Goal: Task Accomplishment & Management: Use online tool/utility

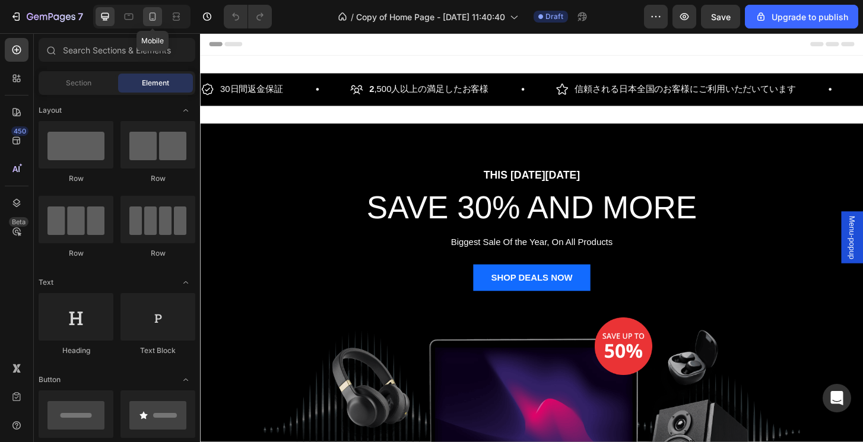
click at [150, 19] on icon at bounding box center [153, 16] width 7 height 8
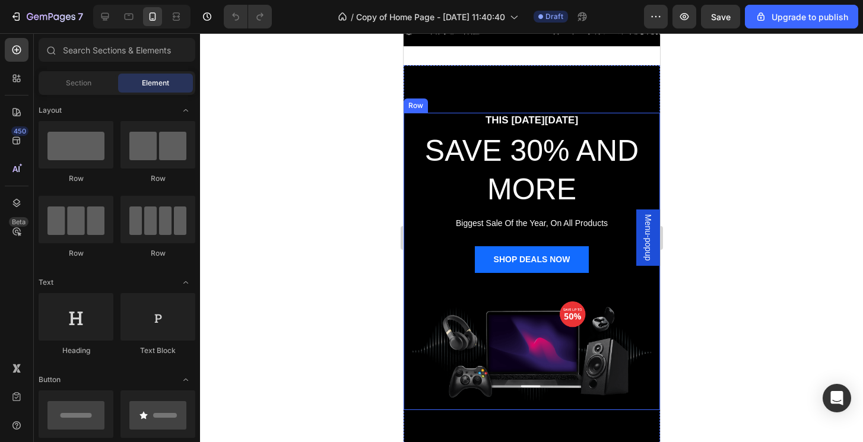
scroll to position [75, 0]
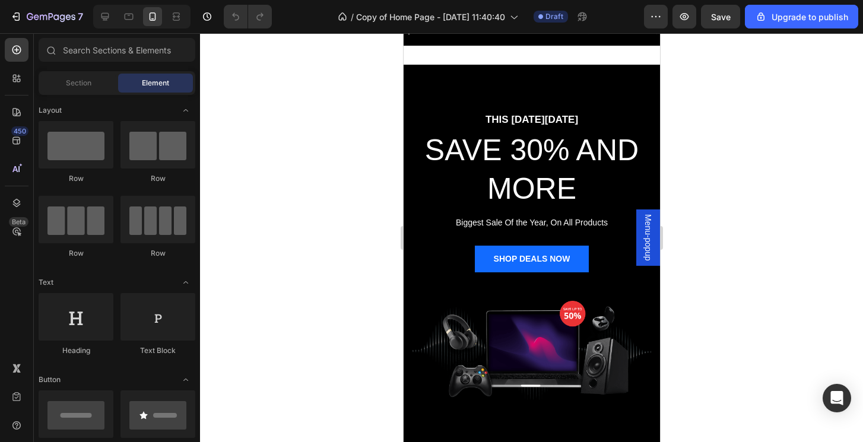
click at [810, 294] on div at bounding box center [531, 237] width 663 height 409
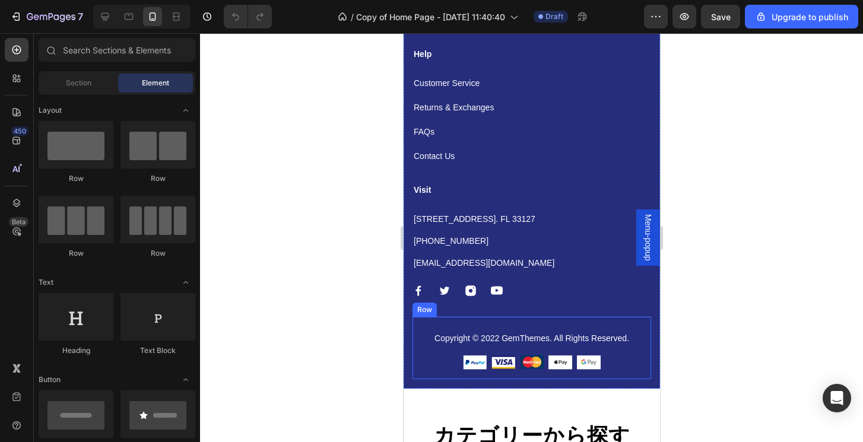
scroll to position [2248, 0]
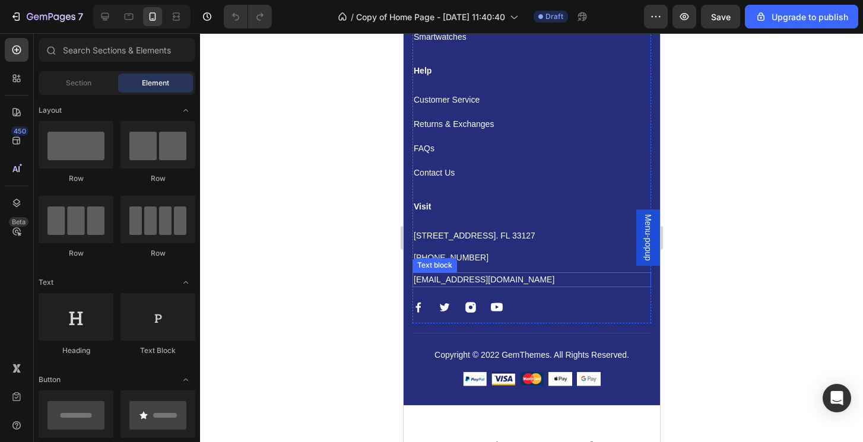
click at [469, 286] on div "[EMAIL_ADDRESS][DOMAIN_NAME]" at bounding box center [531, 279] width 239 height 15
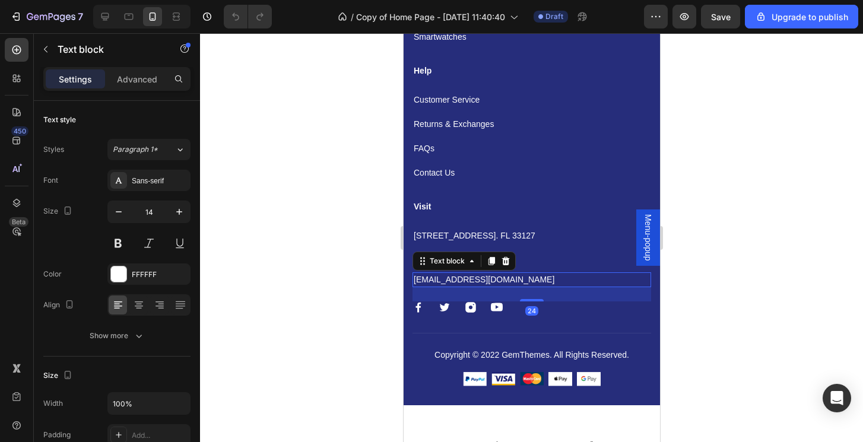
click at [456, 285] on p "[EMAIL_ADDRESS][DOMAIN_NAME]" at bounding box center [531, 280] width 236 height 12
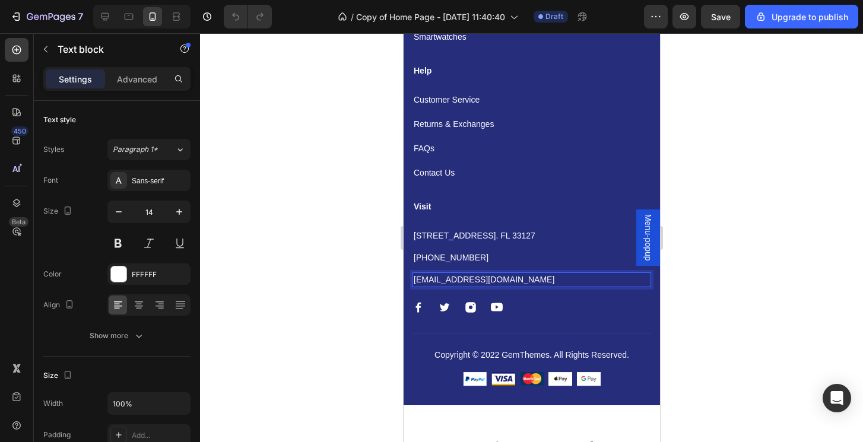
click at [439, 278] on p "[EMAIL_ADDRESS][DOMAIN_NAME]" at bounding box center [531, 280] width 236 height 12
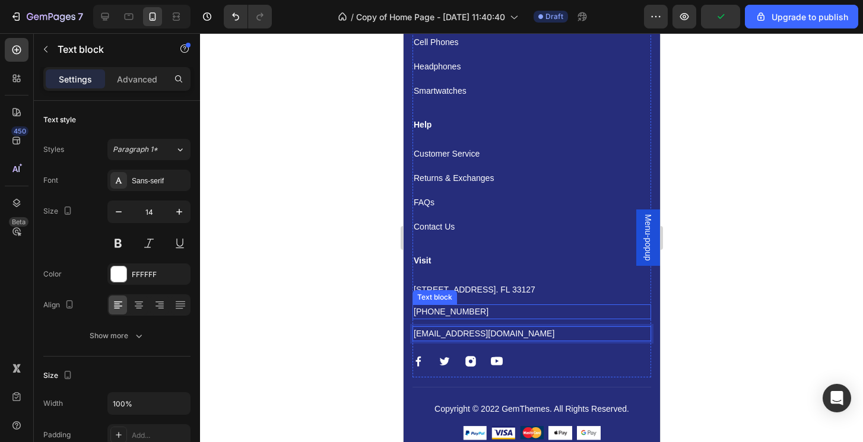
scroll to position [2193, 0]
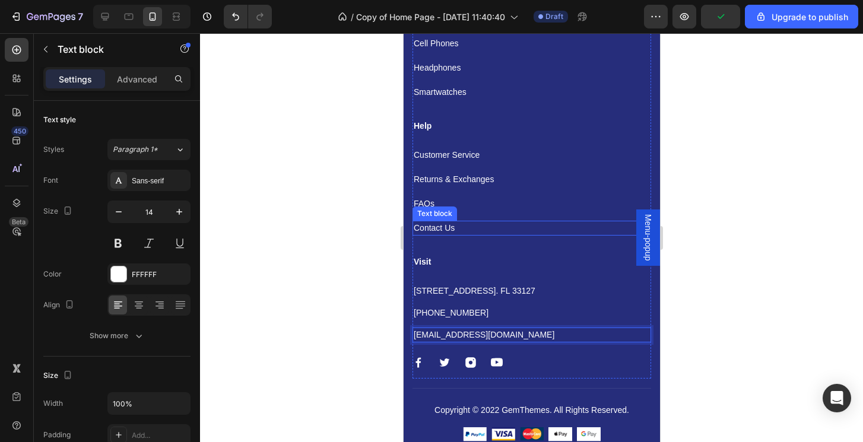
click at [452, 233] on p "Contact Us" at bounding box center [531, 228] width 236 height 12
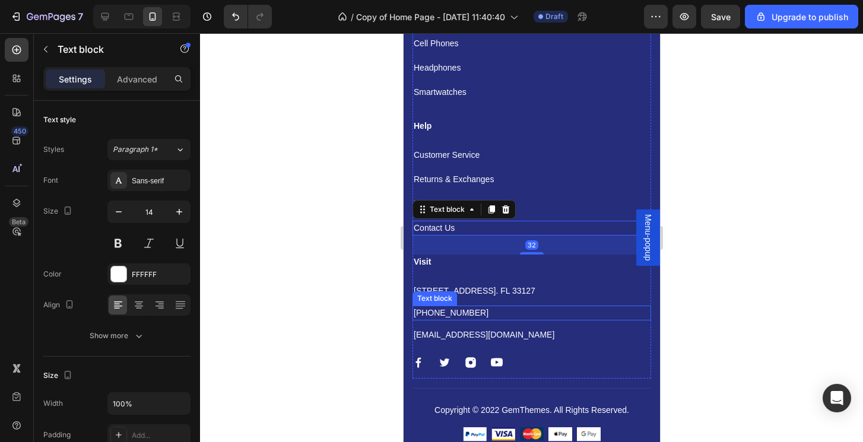
click at [460, 307] on p "[PHONE_NUMBER]" at bounding box center [531, 313] width 236 height 12
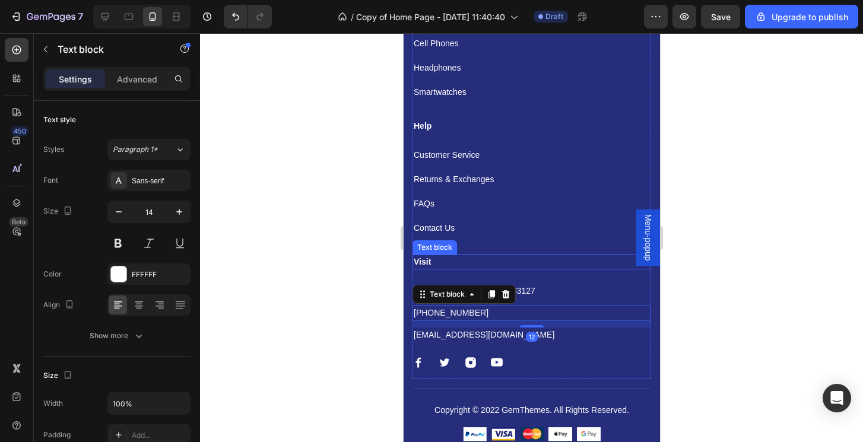
click at [463, 265] on p "Visit" at bounding box center [531, 262] width 236 height 12
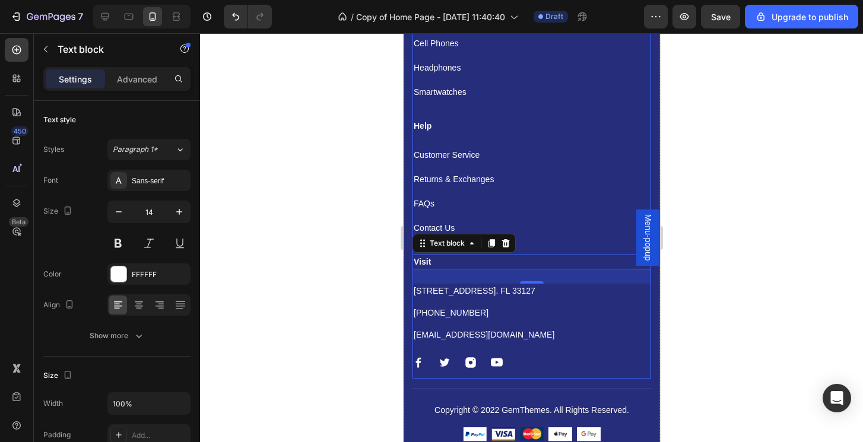
click at [548, 351] on div "Visit Text block [STREET_ADDRESS]. FL 33127 Text block [PHONE_NUMBER] Text bloc…" at bounding box center [531, 317] width 239 height 124
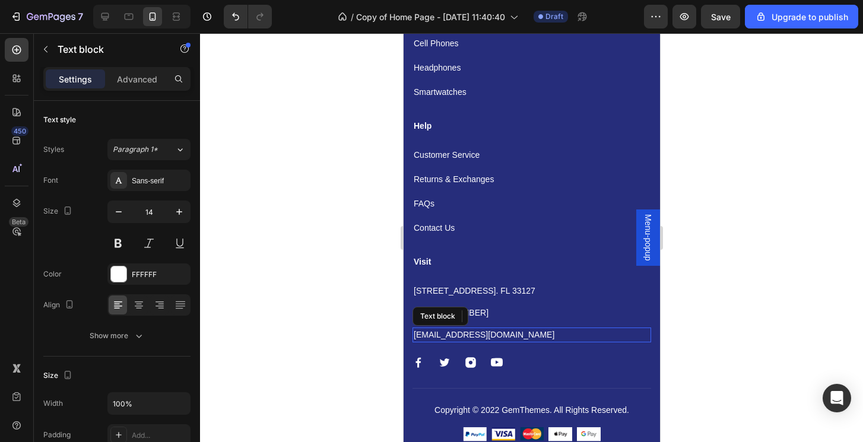
click at [515, 338] on p "[EMAIL_ADDRESS][DOMAIN_NAME]" at bounding box center [531, 335] width 236 height 12
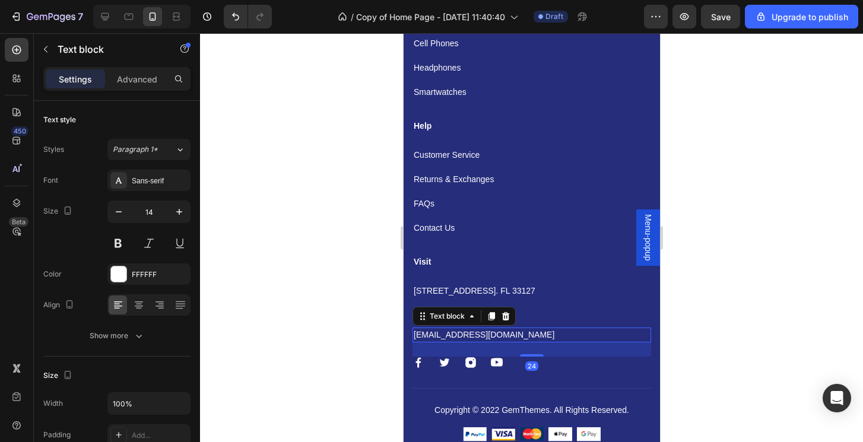
click at [526, 364] on div "24" at bounding box center [531, 365] width 13 height 9
click at [566, 371] on div "Visit Text block [STREET_ADDRESS]. FL 33127 Text block [PHONE_NUMBER] Text bloc…" at bounding box center [531, 317] width 239 height 124
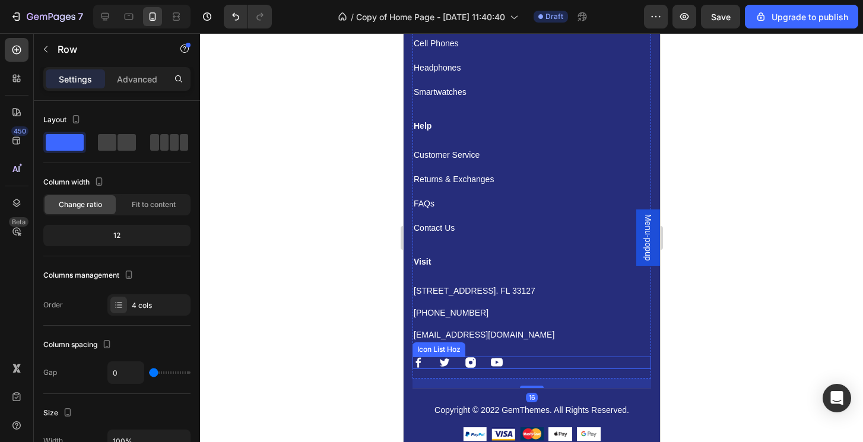
click at [508, 357] on div "Image Image Image Image" at bounding box center [531, 363] width 239 height 12
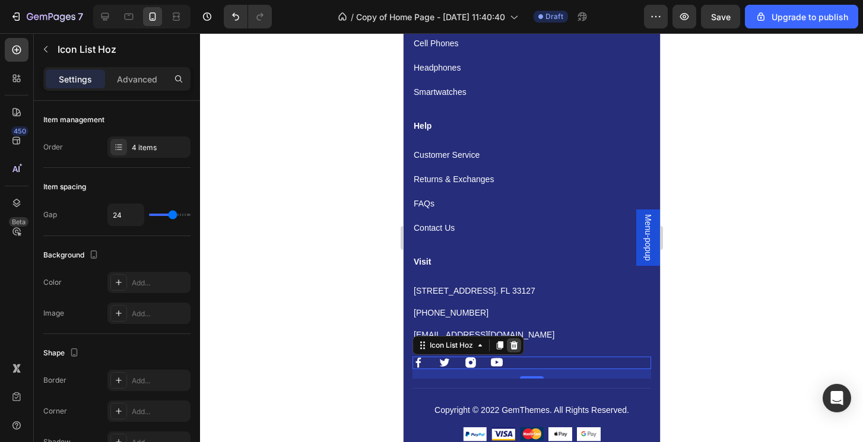
click at [513, 348] on icon at bounding box center [514, 345] width 8 height 8
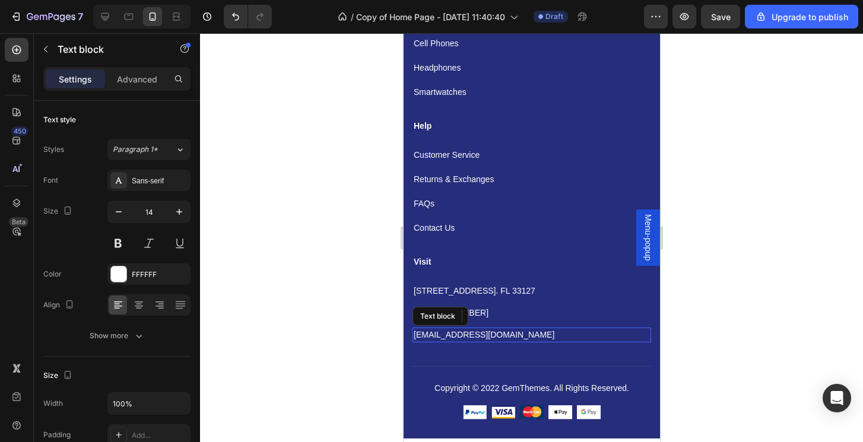
click at [513, 338] on p "[EMAIL_ADDRESS][DOMAIN_NAME]" at bounding box center [531, 335] width 236 height 12
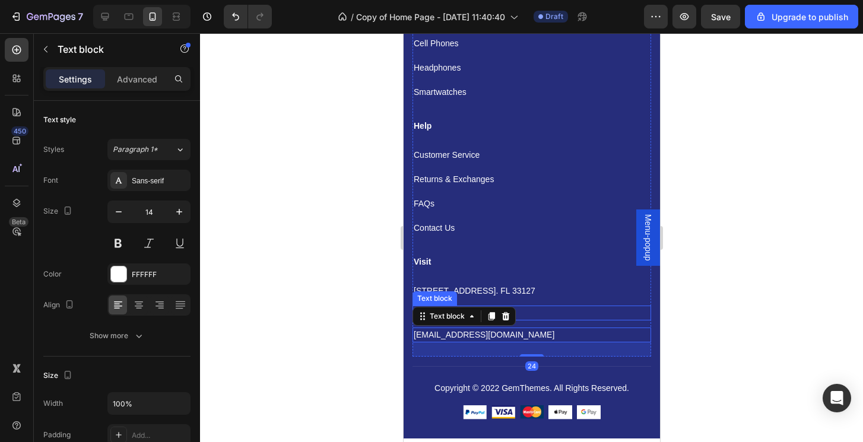
click at [560, 319] on div "[PHONE_NUMBER]" at bounding box center [531, 313] width 239 height 15
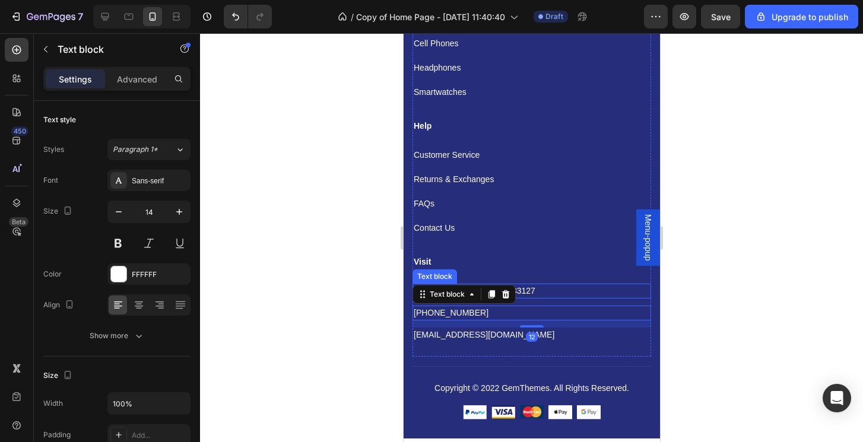
click at [576, 294] on p "[STREET_ADDRESS]. FL 33127" at bounding box center [531, 291] width 236 height 12
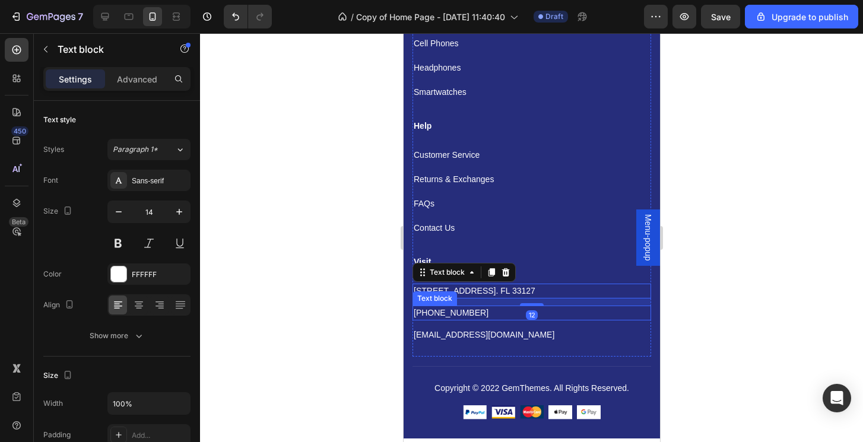
click at [563, 312] on p "[PHONE_NUMBER]" at bounding box center [531, 313] width 236 height 12
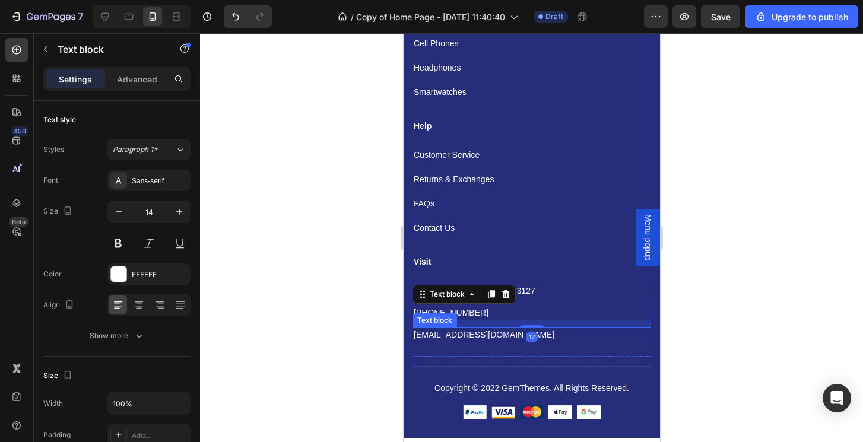
click at [523, 337] on p "[EMAIL_ADDRESS][DOMAIN_NAME]" at bounding box center [531, 335] width 236 height 12
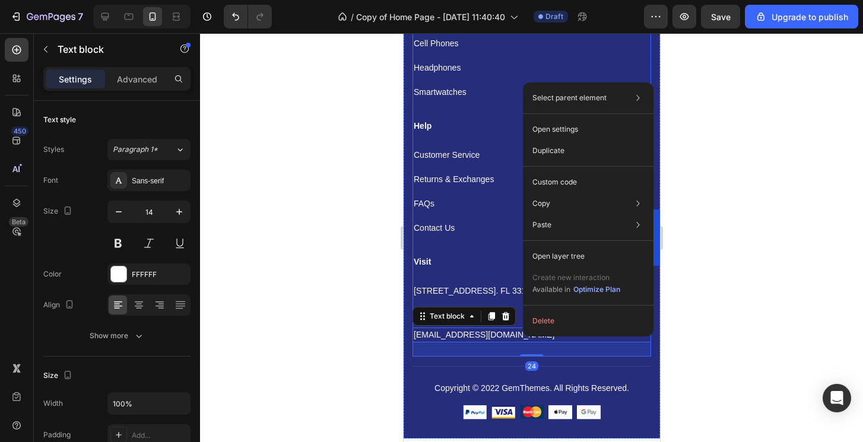
click at [500, 272] on div "Visit Text block [STREET_ADDRESS]. FL 33127 Text block [PHONE_NUMBER] Text bloc…" at bounding box center [531, 306] width 239 height 102
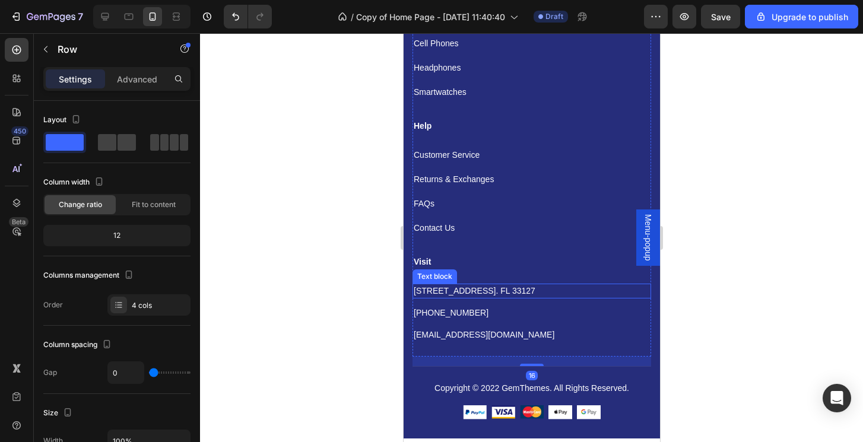
click at [567, 288] on p "[STREET_ADDRESS]. FL 33127" at bounding box center [531, 291] width 236 height 12
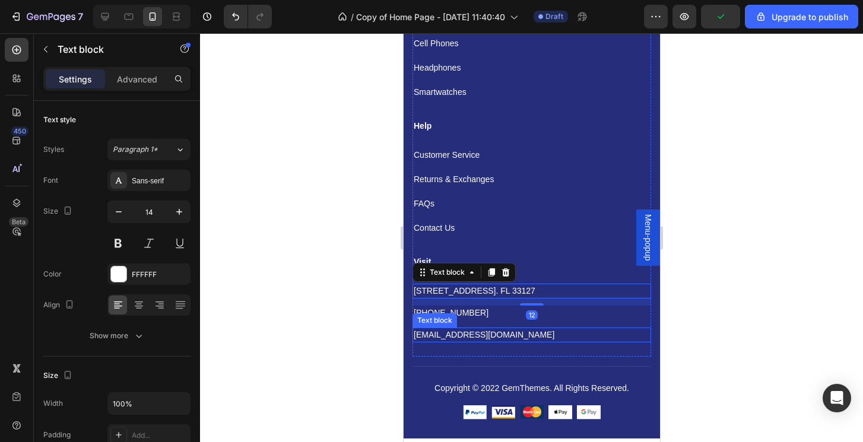
click at [543, 333] on p "[EMAIL_ADDRESS][DOMAIN_NAME]" at bounding box center [531, 335] width 236 height 12
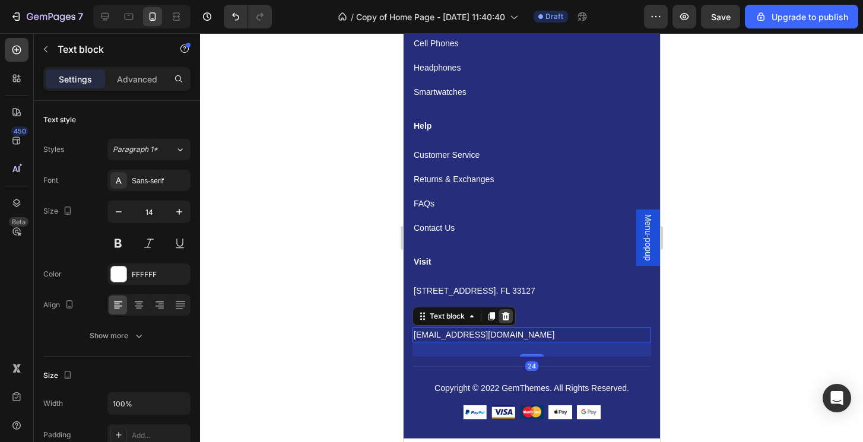
click at [506, 312] on icon at bounding box center [506, 316] width 8 height 8
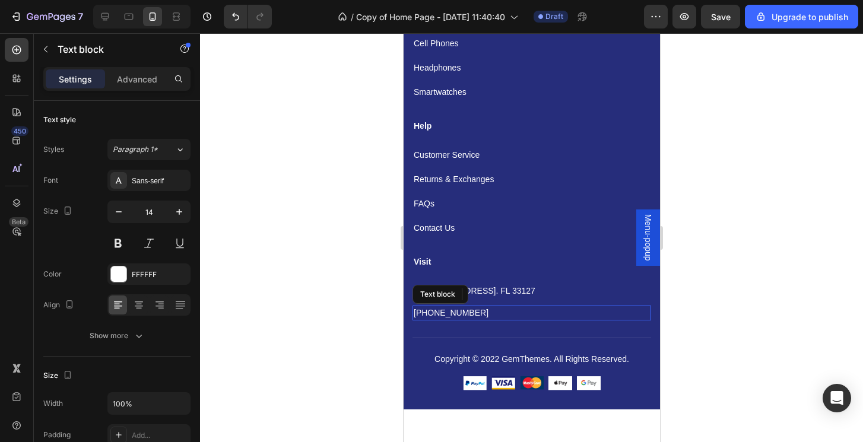
click at [488, 313] on p "[PHONE_NUMBER]" at bounding box center [531, 313] width 236 height 12
click at [502, 296] on icon at bounding box center [504, 294] width 9 height 9
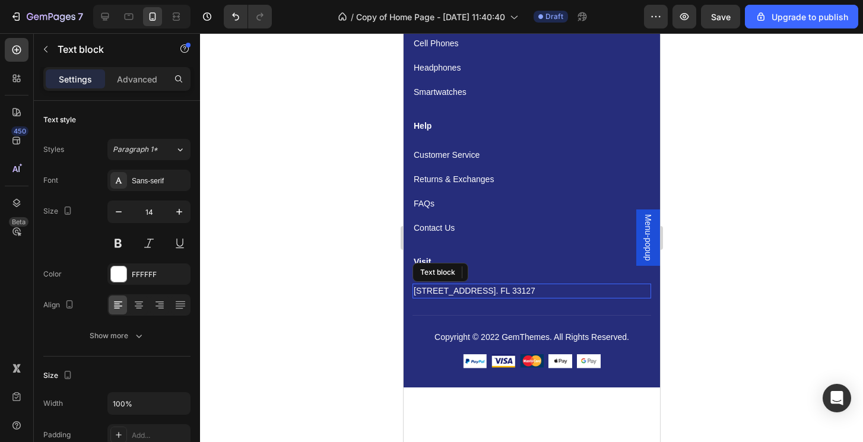
click at [595, 296] on p "[STREET_ADDRESS]. FL 33127" at bounding box center [531, 291] width 236 height 12
click at [509, 272] on icon at bounding box center [504, 272] width 9 height 9
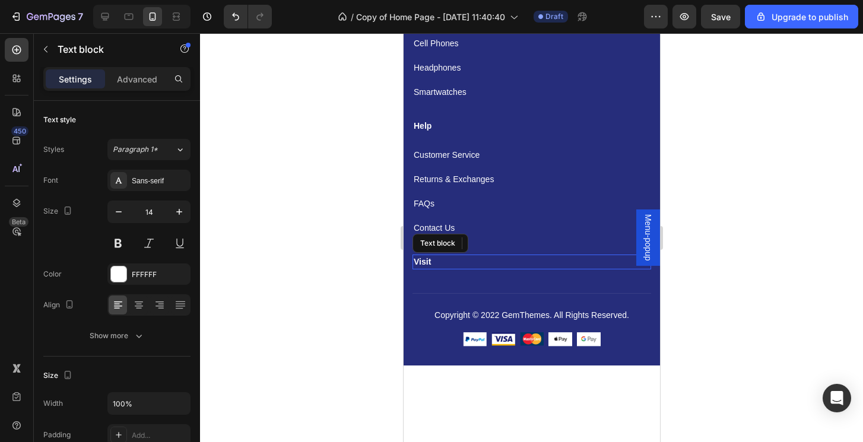
click at [470, 263] on p "Visit" at bounding box center [531, 262] width 236 height 12
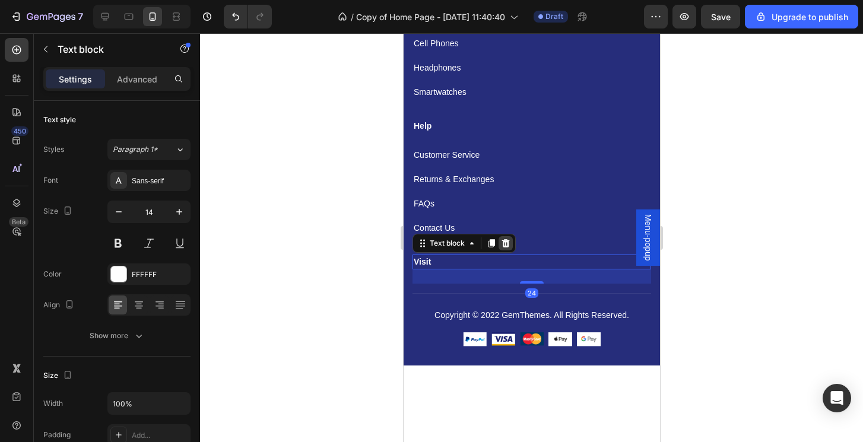
click at [503, 245] on icon at bounding box center [506, 243] width 8 height 8
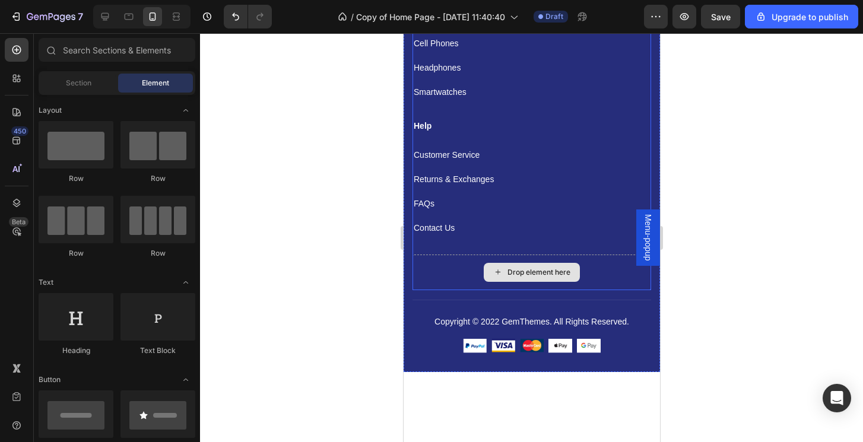
click at [470, 259] on div "Drop element here" at bounding box center [531, 273] width 239 height 36
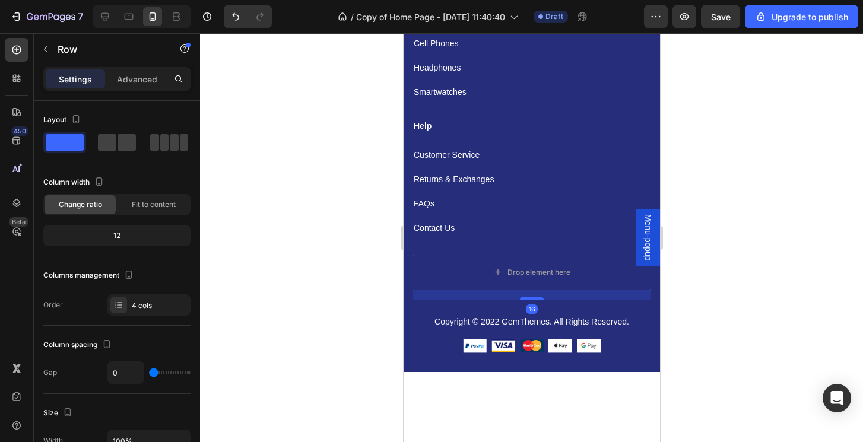
click at [549, 212] on div "Help Text block Customer Service Text block Returns & Exchanges Text block FAQs…" at bounding box center [531, 187] width 239 height 136
click at [598, 259] on div "Drop element here" at bounding box center [531, 273] width 239 height 36
click at [597, 265] on div "Drop element here" at bounding box center [531, 273] width 239 height 36
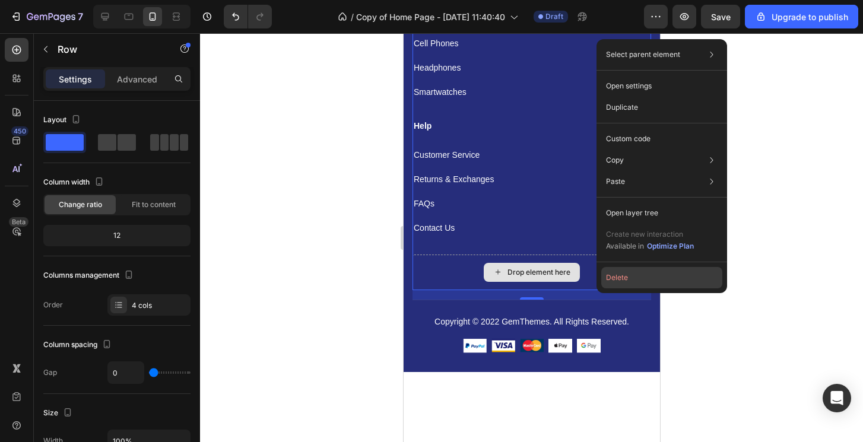
click at [609, 280] on button "Delete" at bounding box center [661, 277] width 121 height 21
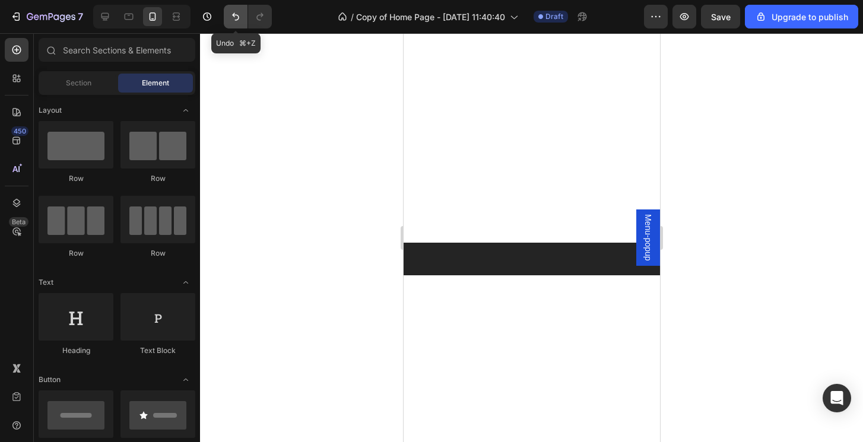
click at [246, 17] on button "Undo/Redo" at bounding box center [236, 17] width 24 height 24
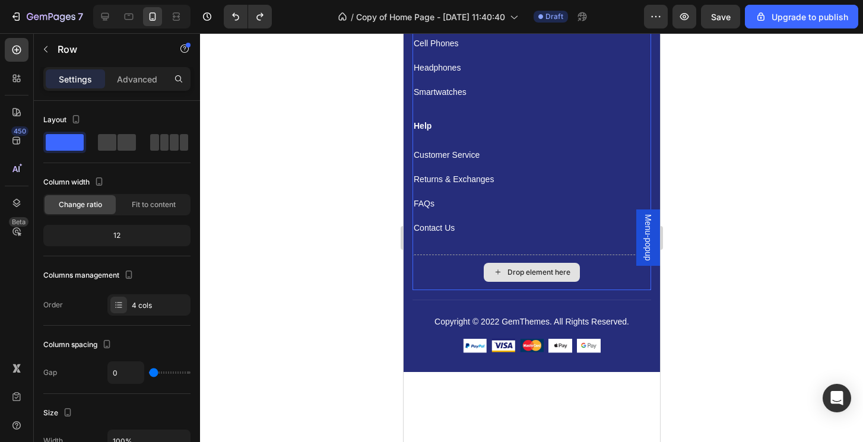
click at [481, 256] on div "Drop element here" at bounding box center [531, 273] width 239 height 36
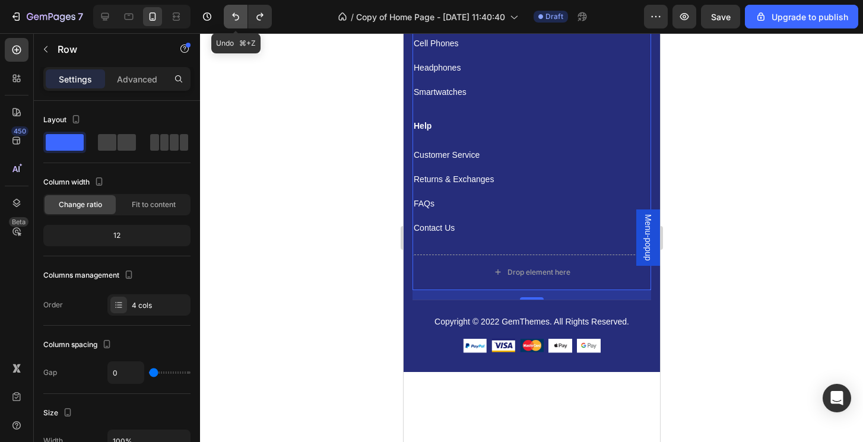
click at [246, 14] on button "Undo/Redo" at bounding box center [236, 17] width 24 height 24
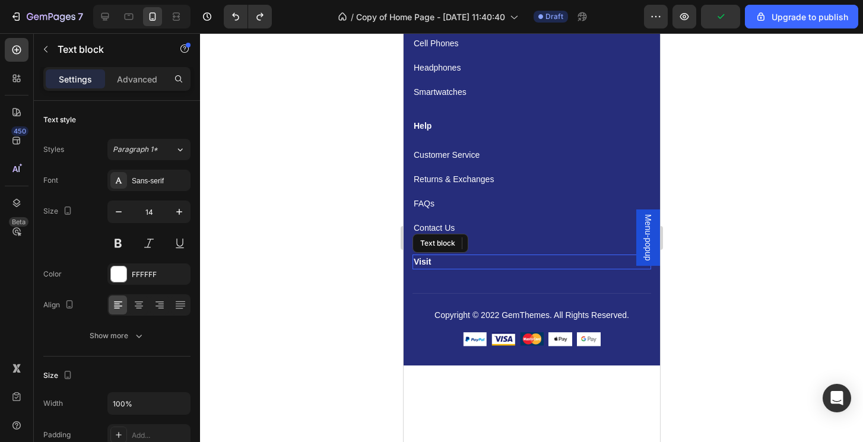
click at [433, 268] on div "Visit" at bounding box center [531, 262] width 239 height 15
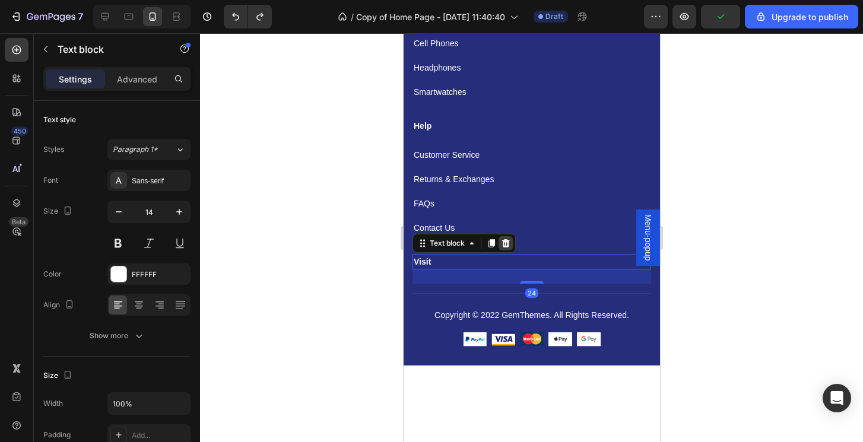
click at [506, 242] on icon at bounding box center [506, 243] width 8 height 8
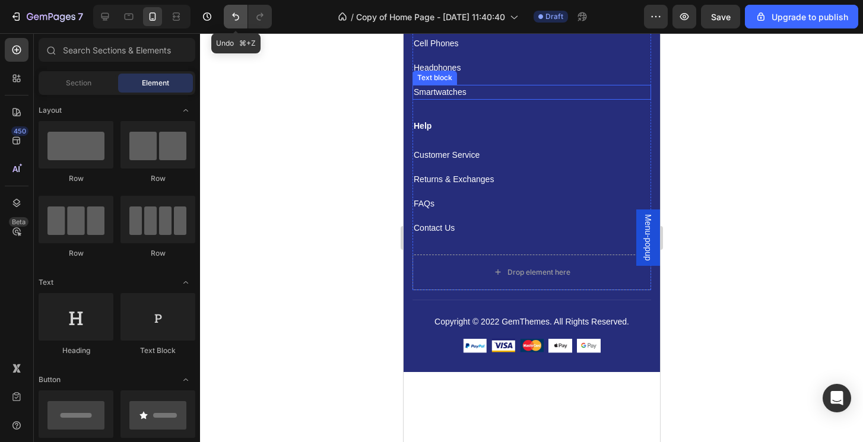
click at [228, 15] on button "Undo/Redo" at bounding box center [236, 17] width 24 height 24
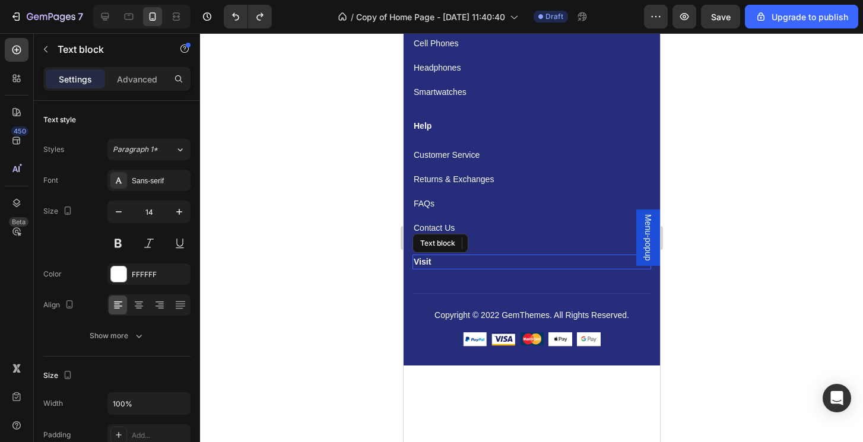
click at [427, 261] on p "Visit" at bounding box center [531, 262] width 236 height 12
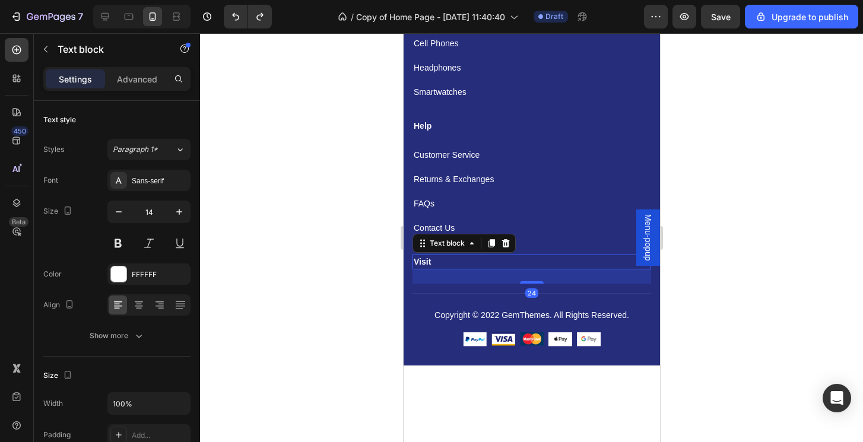
click at [430, 277] on div "24" at bounding box center [531, 276] width 239 height 14
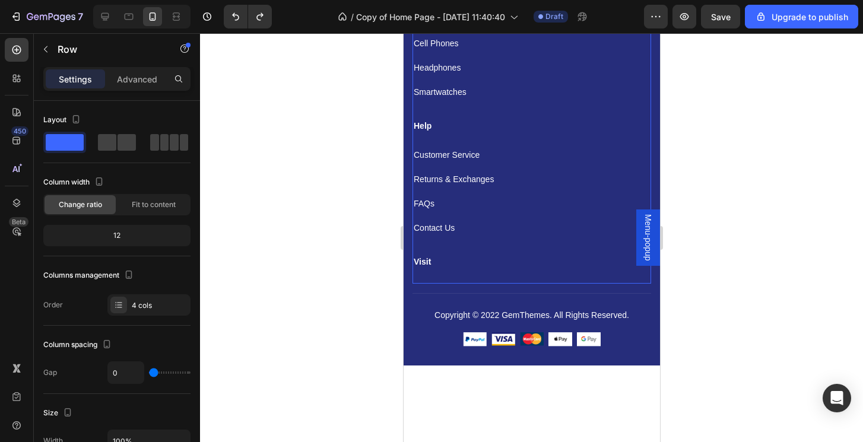
click at [528, 242] on div "Help Text block Customer Service Text block Returns & Exchanges Text block FAQs…" at bounding box center [531, 187] width 239 height 136
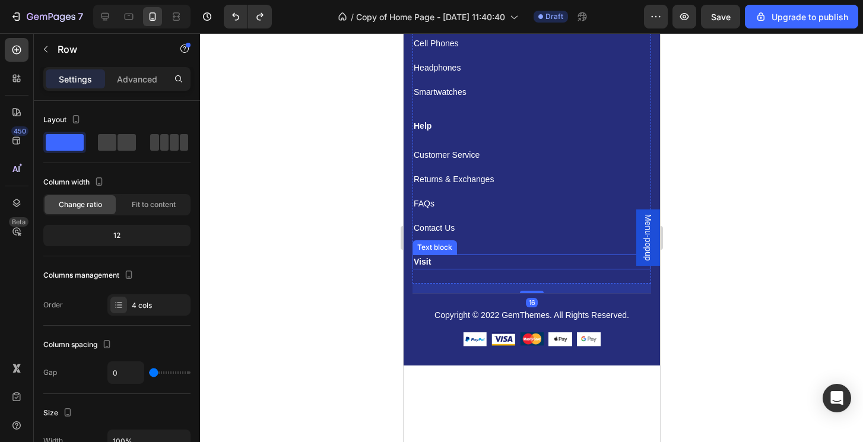
click at [433, 262] on p "Visit" at bounding box center [531, 262] width 236 height 12
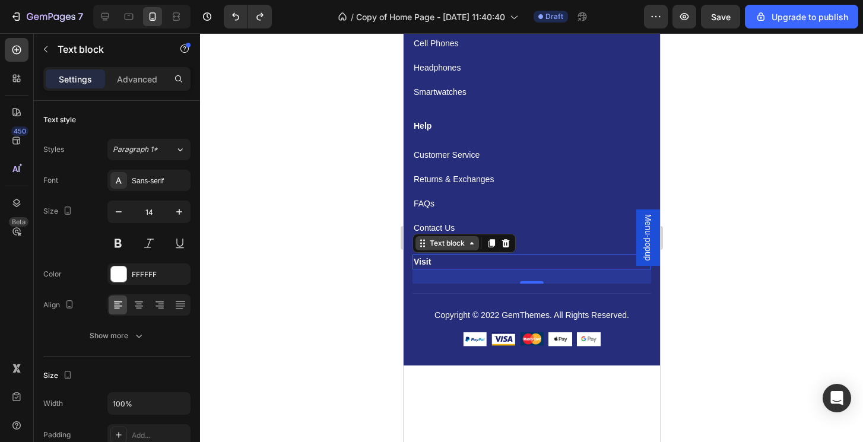
click at [472, 248] on div "Text block" at bounding box center [447, 243] width 64 height 14
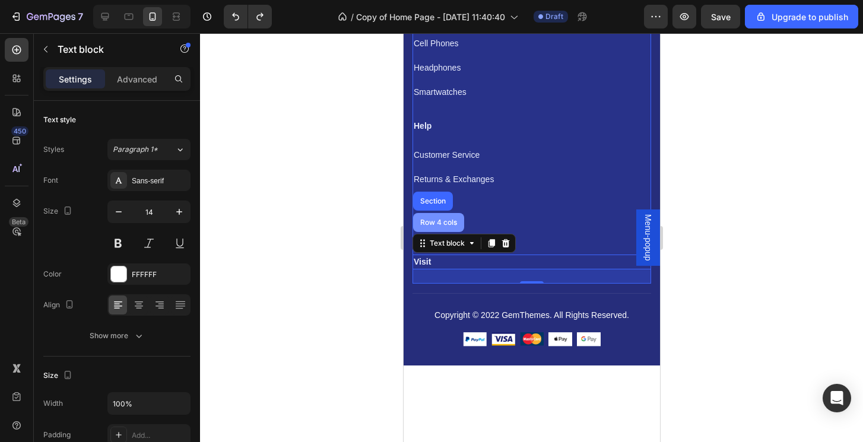
click at [448, 223] on div "Row 4 cols" at bounding box center [438, 222] width 42 height 7
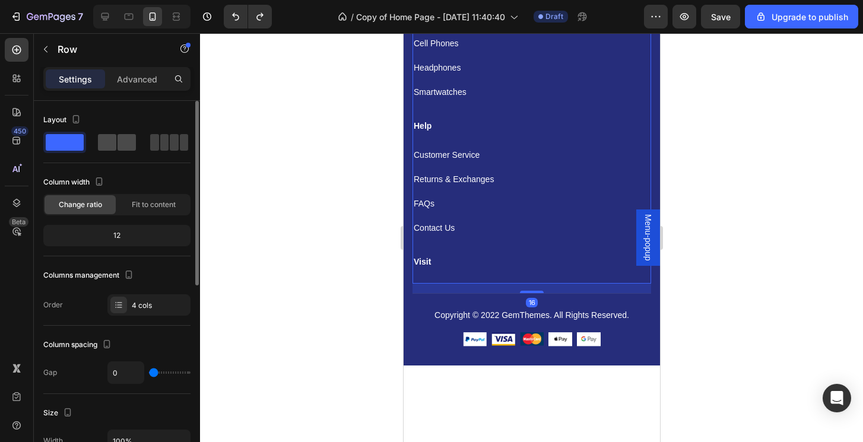
click at [106, 139] on span at bounding box center [107, 142] width 18 height 17
type input "24"
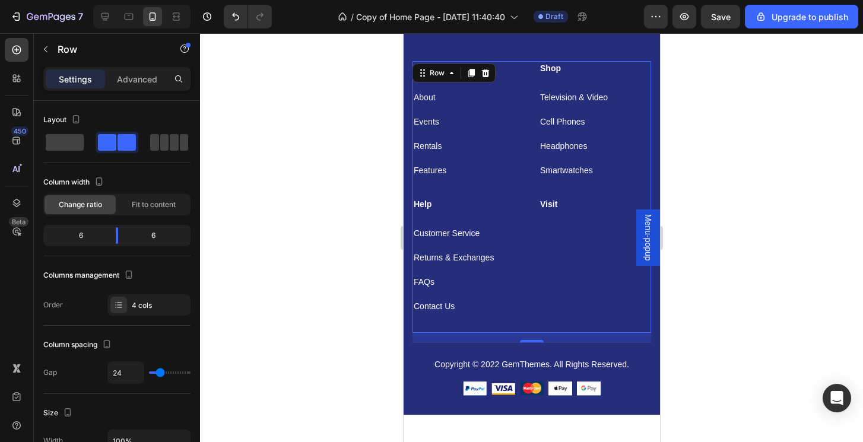
scroll to position [1927, 0]
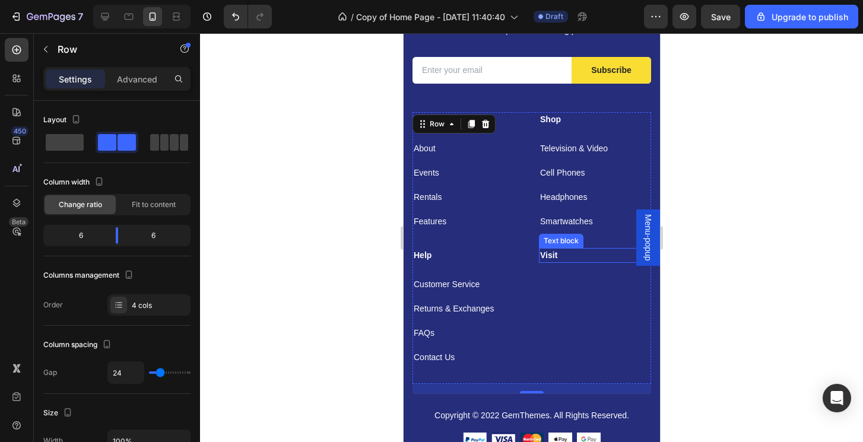
click at [560, 261] on p "Visit" at bounding box center [595, 255] width 110 height 12
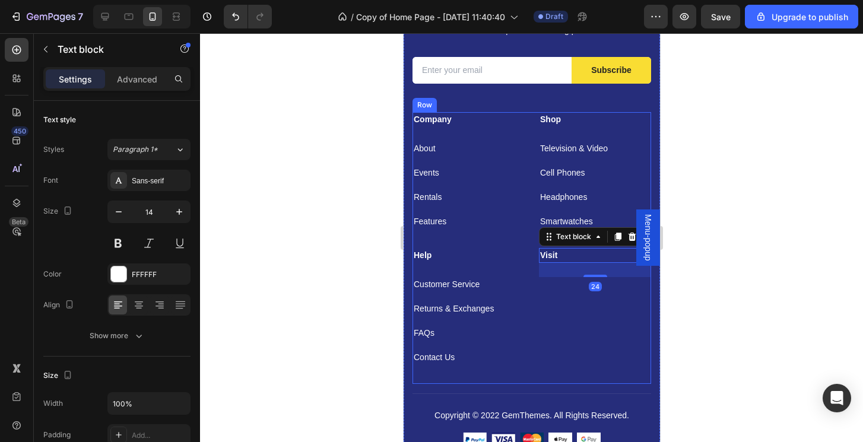
click at [557, 297] on div "Visit Text block 24" at bounding box center [594, 316] width 112 height 136
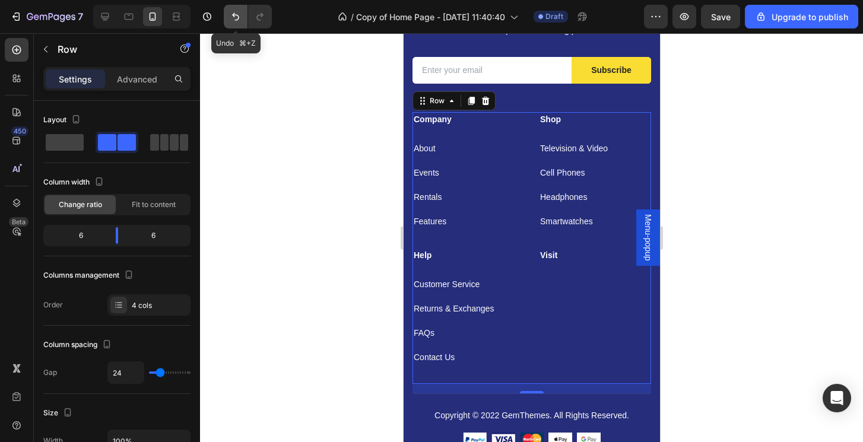
click at [243, 13] on button "Undo/Redo" at bounding box center [236, 17] width 24 height 24
type input "0"
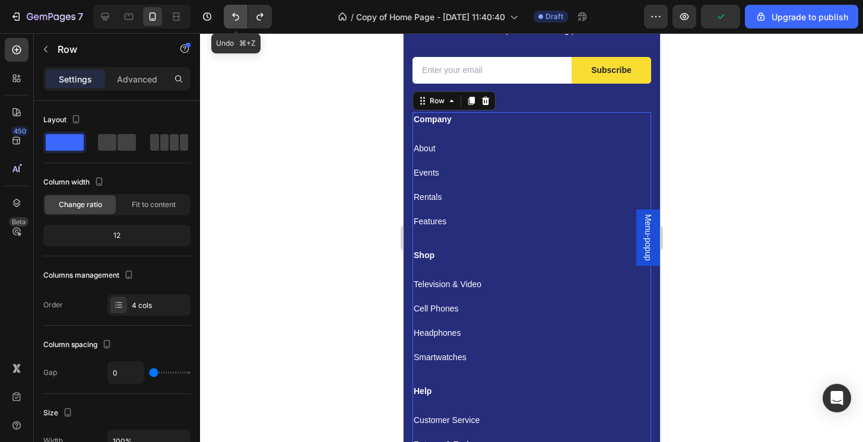
click at [243, 13] on button "Undo/Redo" at bounding box center [236, 17] width 24 height 24
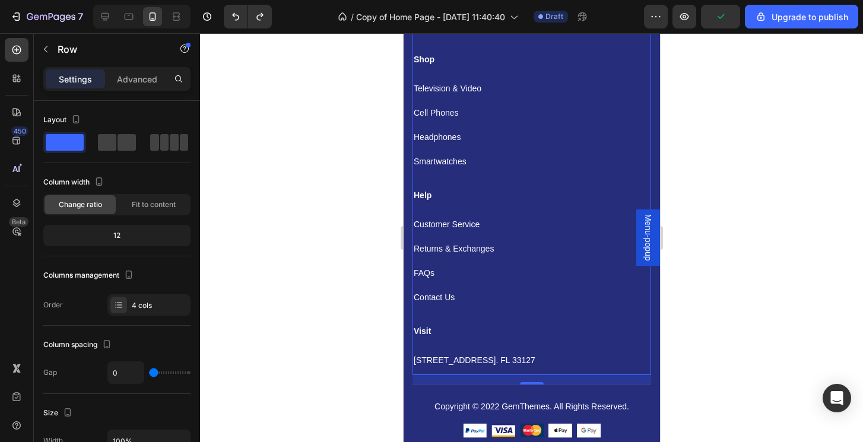
scroll to position [2124, 0]
click at [231, 9] on button "Undo/Redo" at bounding box center [236, 17] width 24 height 24
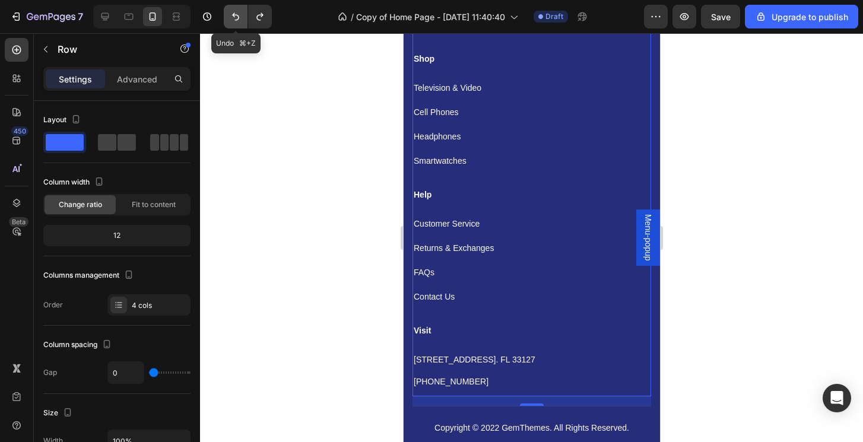
click at [231, 9] on button "Undo/Redo" at bounding box center [236, 17] width 24 height 24
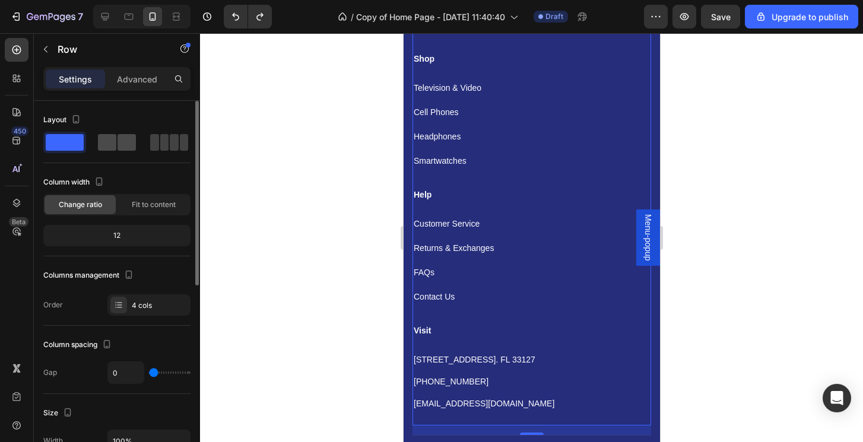
click at [170, 139] on span at bounding box center [174, 142] width 9 height 17
type input "24"
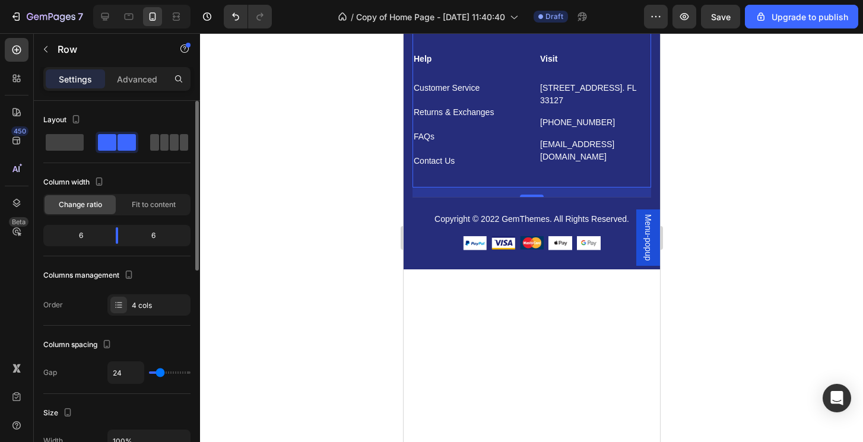
click at [180, 144] on span at bounding box center [184, 142] width 9 height 17
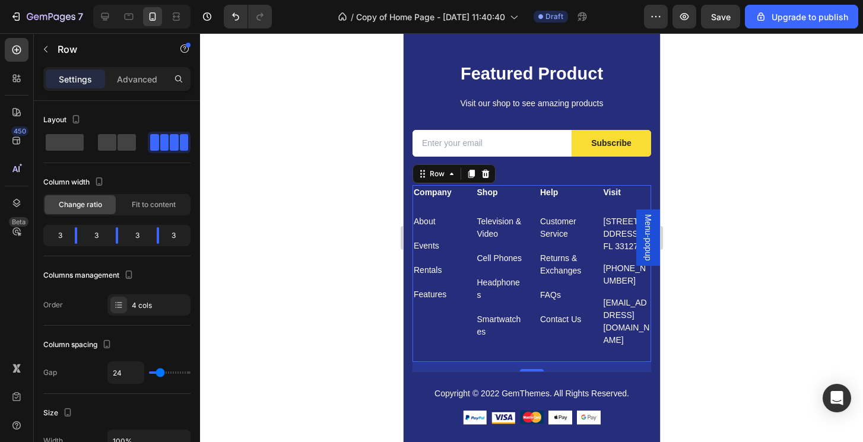
scroll to position [1855, 0]
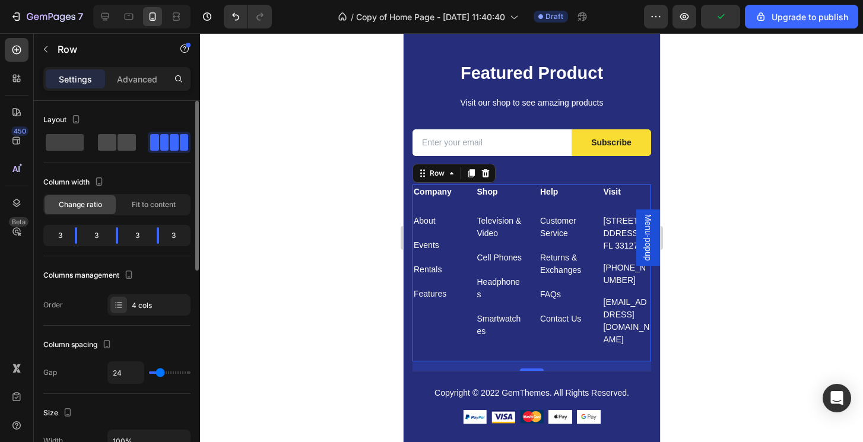
click at [118, 137] on span at bounding box center [127, 142] width 18 height 17
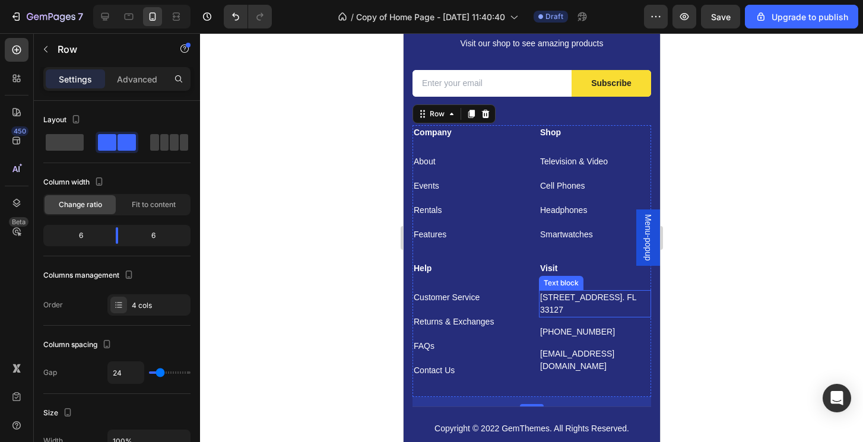
scroll to position [1935, 0]
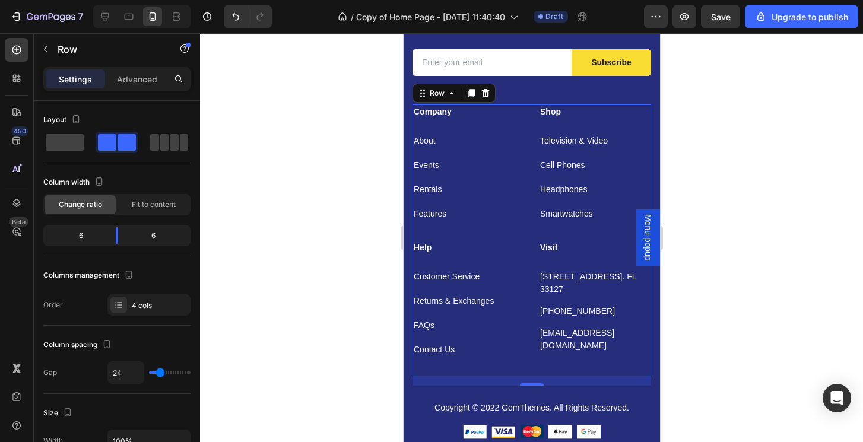
click at [813, 308] on div at bounding box center [531, 237] width 663 height 409
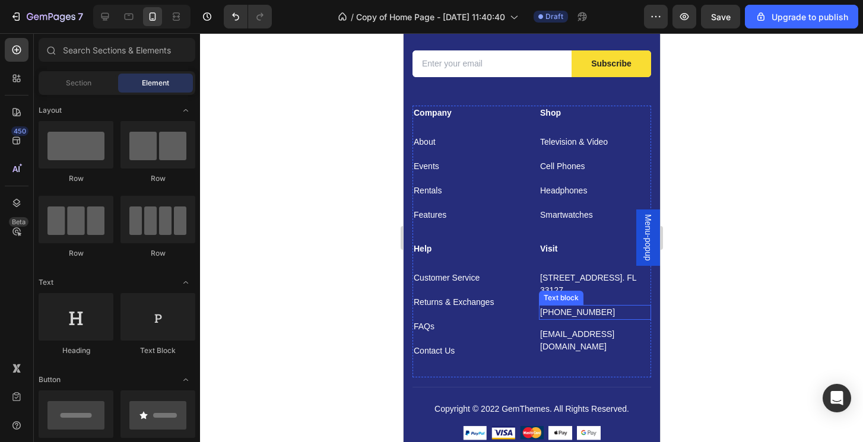
scroll to position [1952, 0]
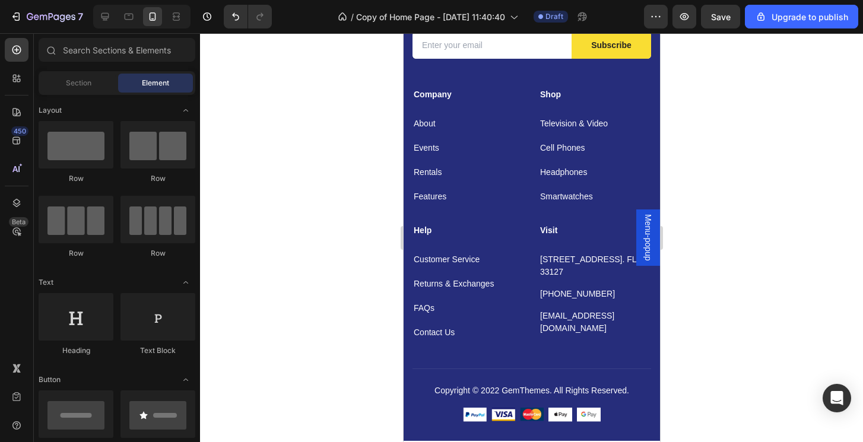
click at [826, 342] on div at bounding box center [531, 237] width 663 height 409
click at [730, 335] on div at bounding box center [531, 237] width 663 height 409
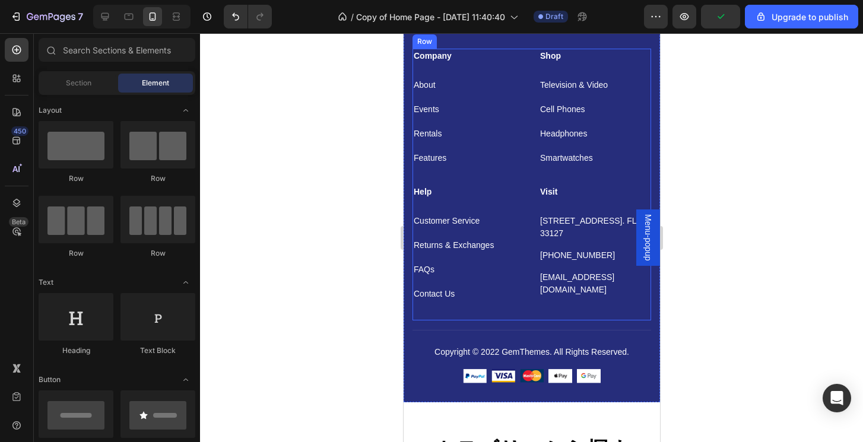
scroll to position [1999, 0]
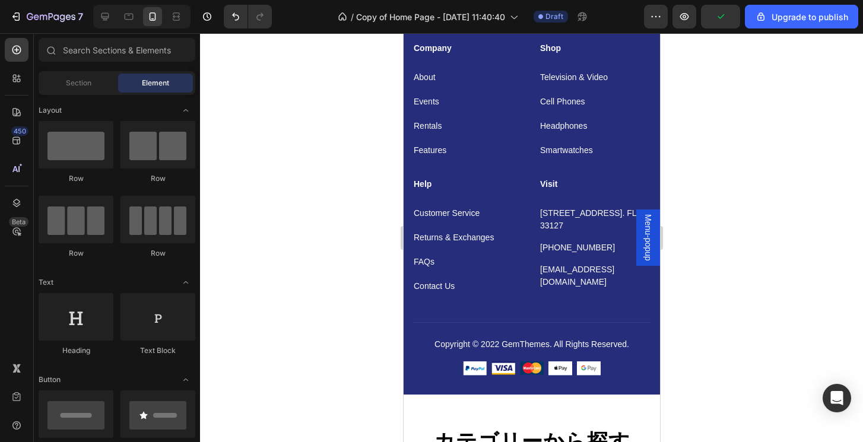
click at [715, 319] on div at bounding box center [531, 237] width 663 height 409
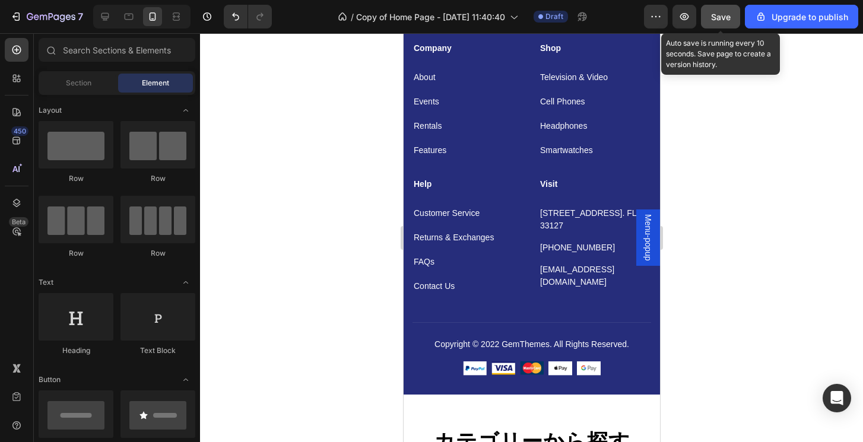
click at [715, 12] on span "Save" at bounding box center [721, 17] width 20 height 10
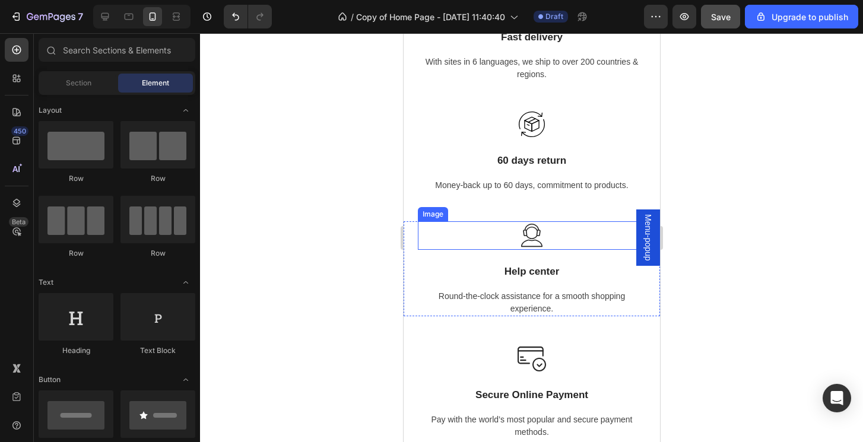
scroll to position [1408, 0]
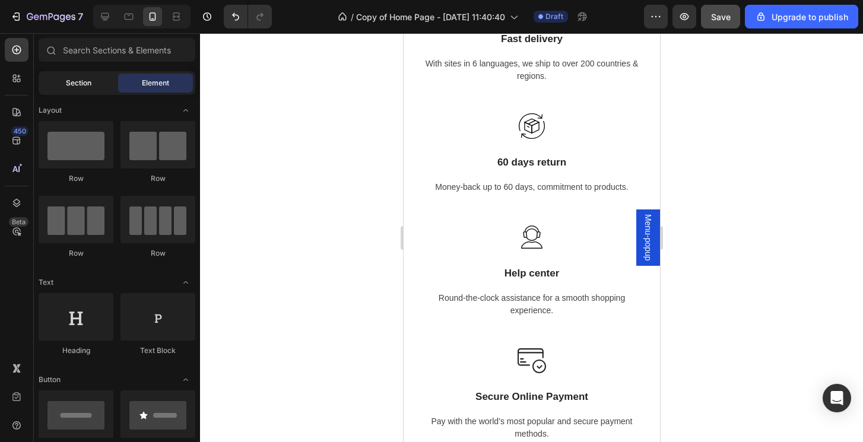
click at [66, 83] on span "Section" at bounding box center [79, 83] width 26 height 11
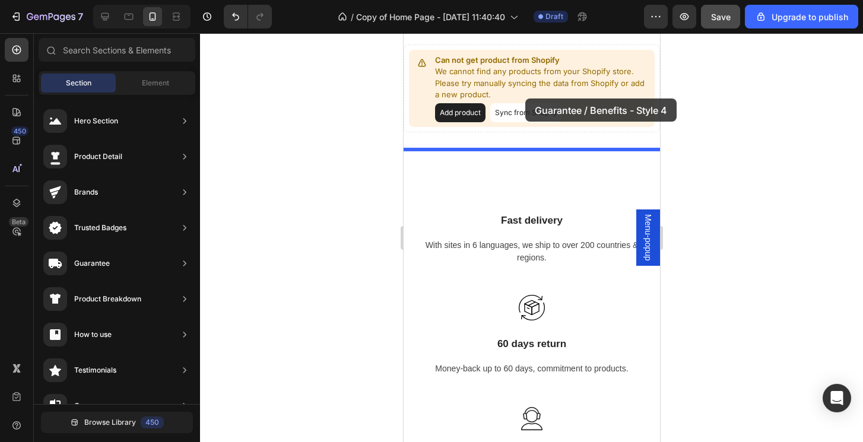
scroll to position [1226, 0]
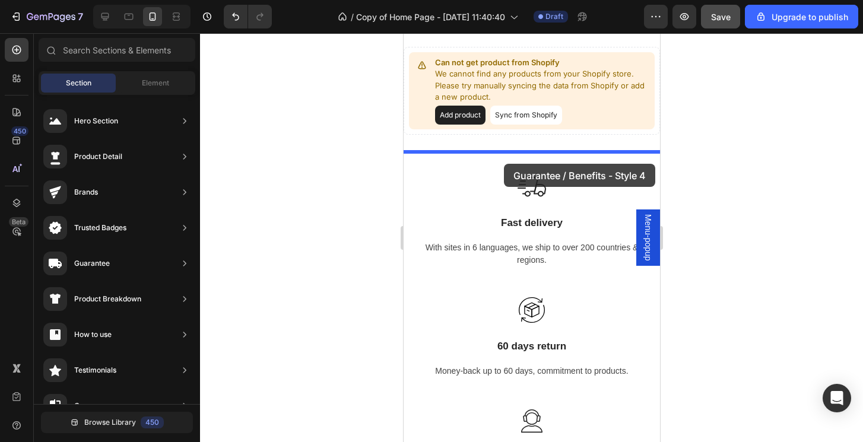
drag, startPoint x: 716, startPoint y: 378, endPoint x: 504, endPoint y: 163, distance: 302.2
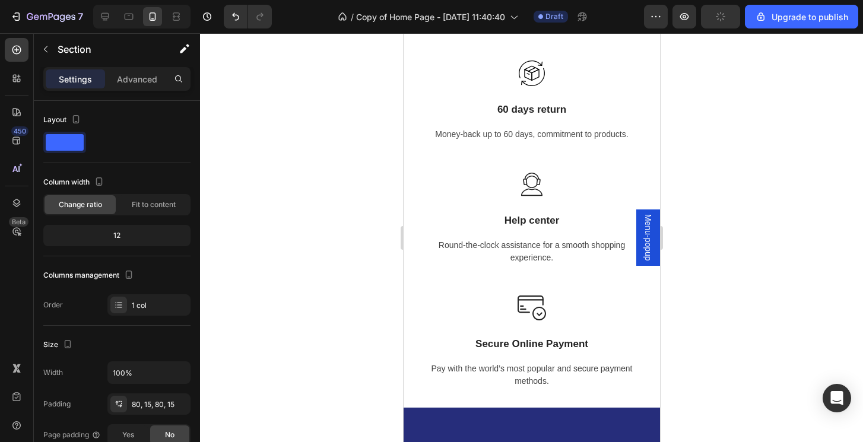
scroll to position [1870, 0]
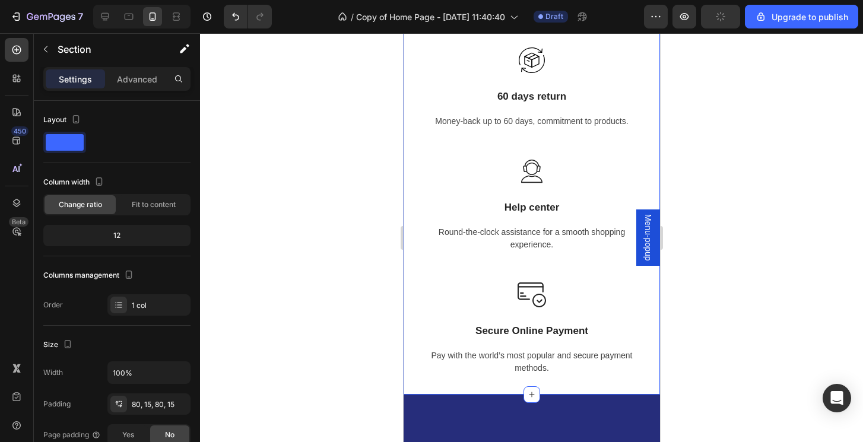
click at [635, 103] on div "Image Fast delivery Text block With sites in 6 languages, we ship to over 200 c…" at bounding box center [531, 149] width 256 height 491
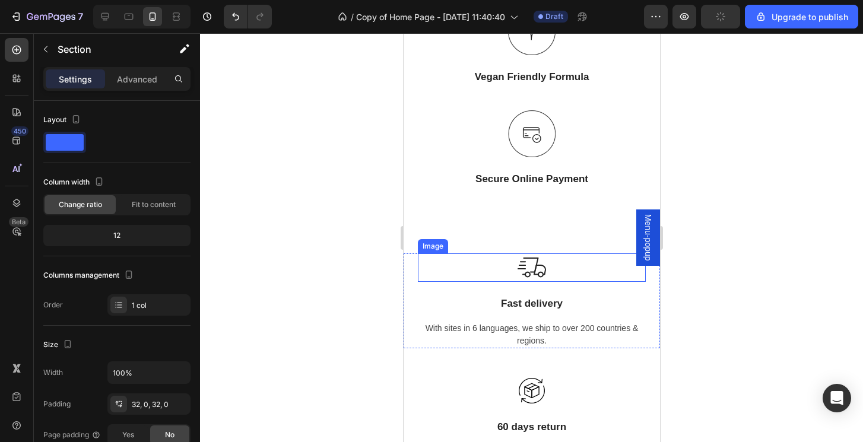
scroll to position [1728, 0]
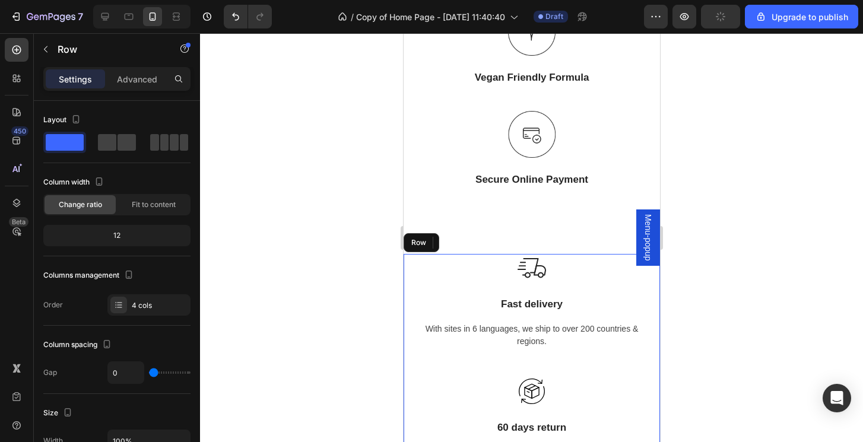
click at [414, 351] on div "Image Fast delivery Text block With sites in 6 languages, we ship to over 200 c…" at bounding box center [531, 315] width 256 height 123
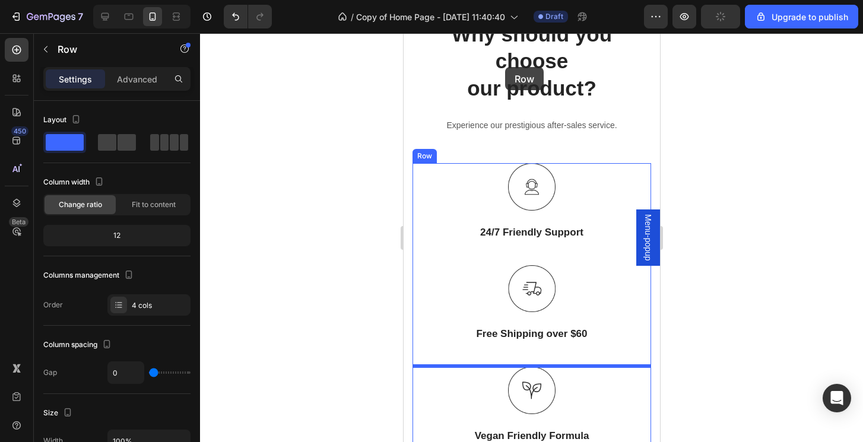
scroll to position [1353, 0]
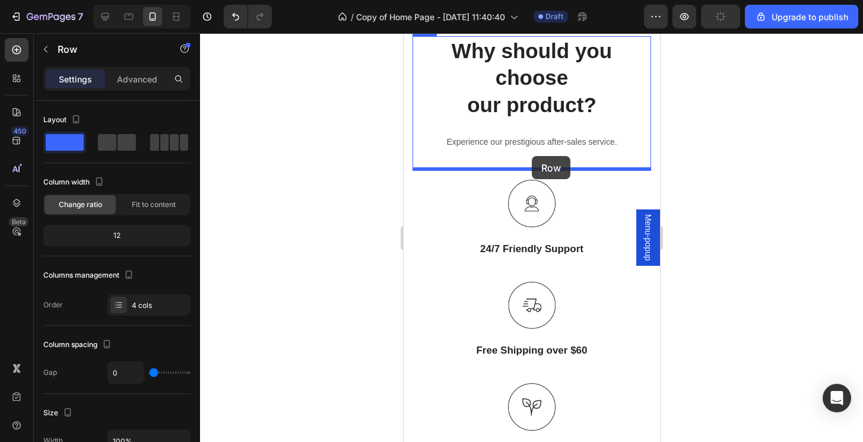
drag, startPoint x: 414, startPoint y: 351, endPoint x: 531, endPoint y: 156, distance: 227.9
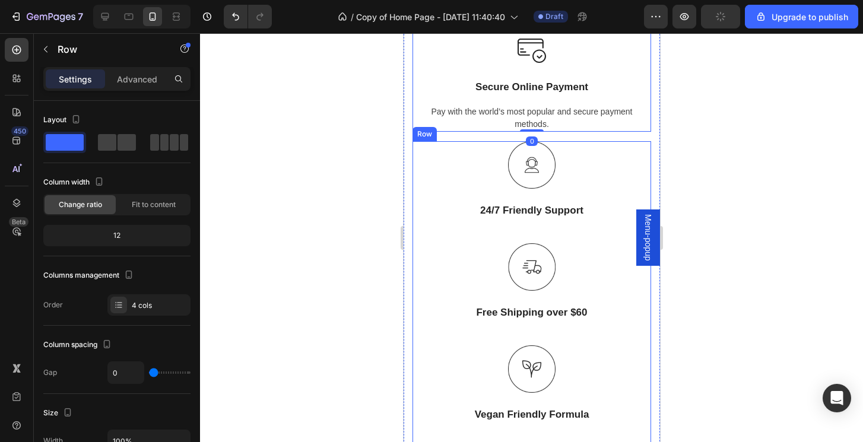
scroll to position [1847, 0]
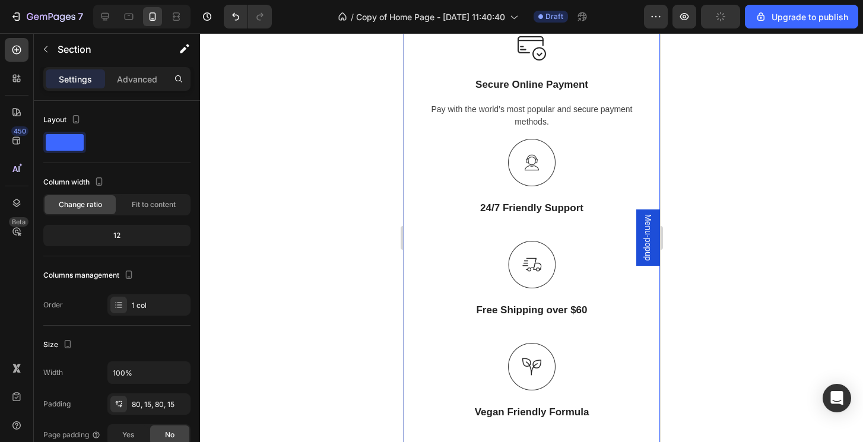
click at [618, 132] on div "Why should you choose our product? Heading Experience our prestigious after-sal…" at bounding box center [531, 32] width 239 height 980
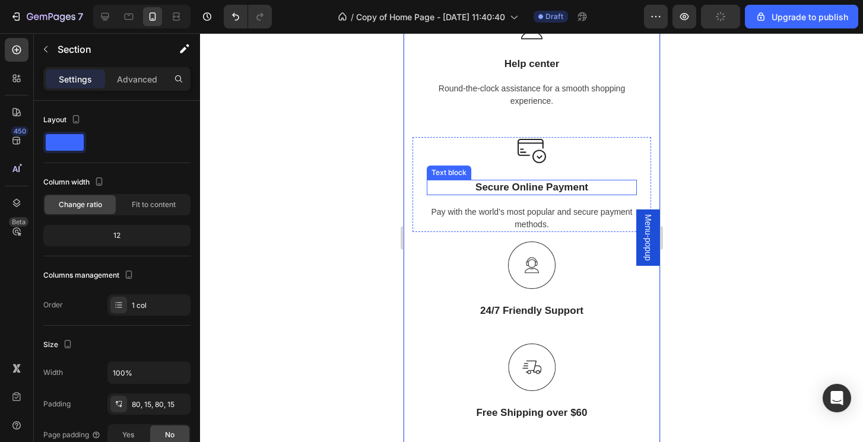
scroll to position [1744, 0]
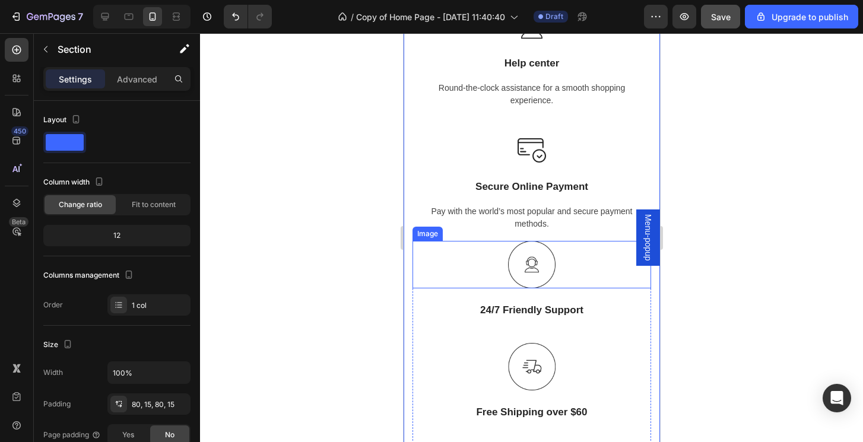
click at [596, 249] on div at bounding box center [531, 264] width 239 height 47
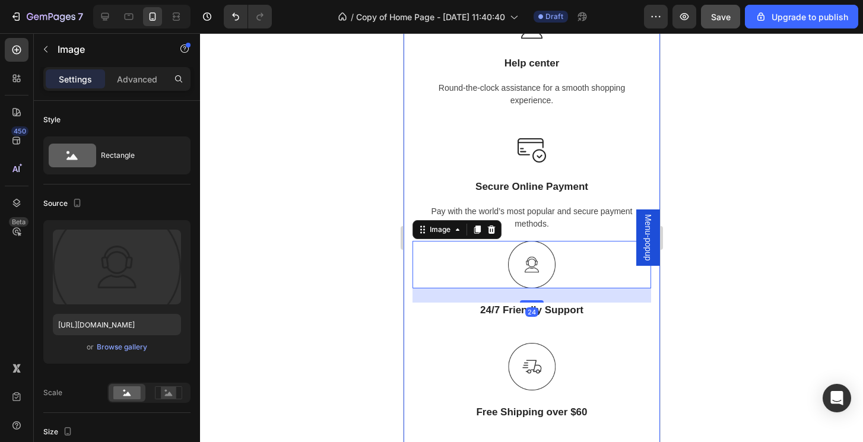
click at [595, 231] on div "Why should you choose our product? Heading Experience our prestigious after-sal…" at bounding box center [531, 134] width 239 height 980
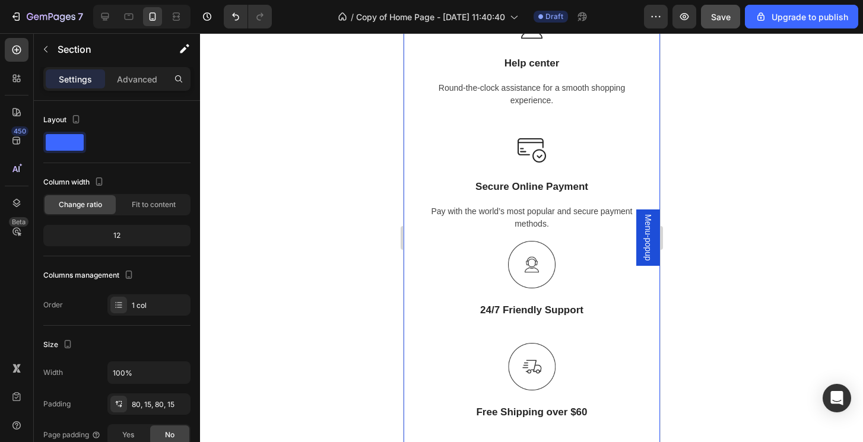
click at [408, 355] on div "Why should you choose our product? Heading Experience our prestigious after-sal…" at bounding box center [531, 134] width 256 height 1075
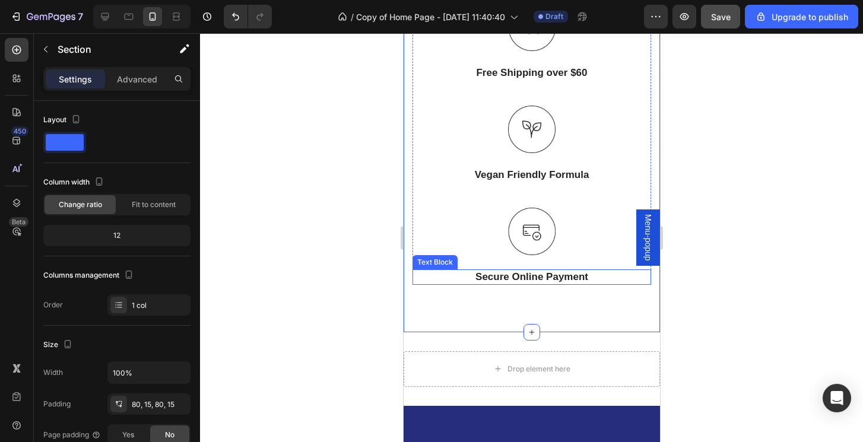
scroll to position [2083, 0]
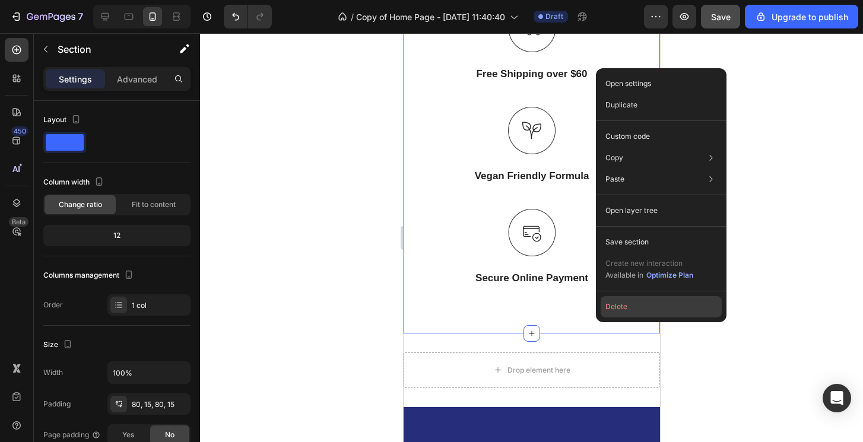
click at [629, 300] on button "Delete" at bounding box center [661, 306] width 121 height 21
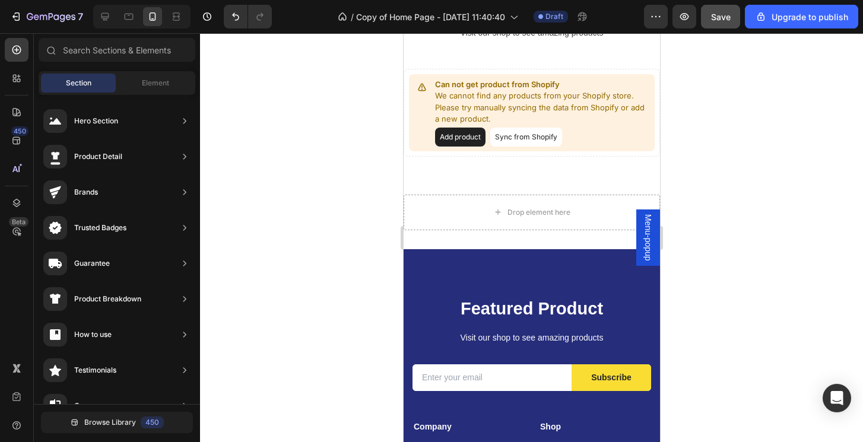
scroll to position [988, 0]
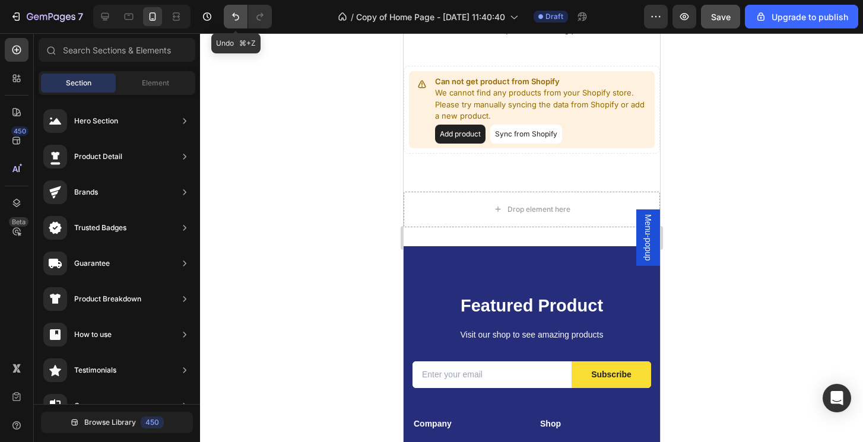
click at [234, 13] on icon "Undo/Redo" at bounding box center [236, 17] width 12 height 12
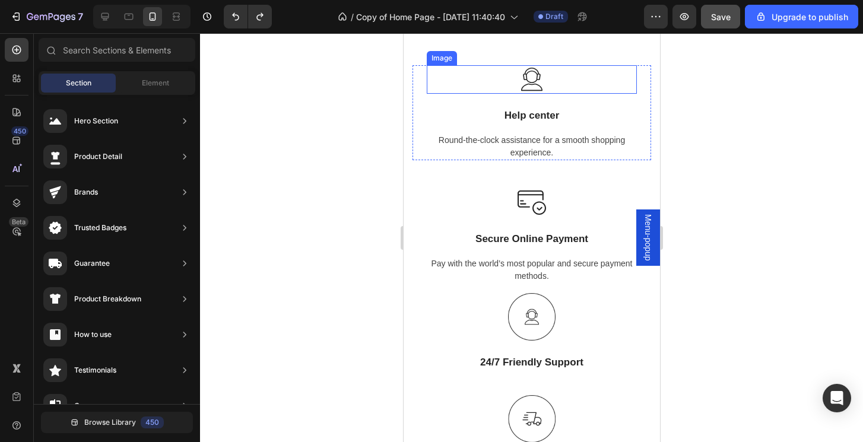
scroll to position [1517, 0]
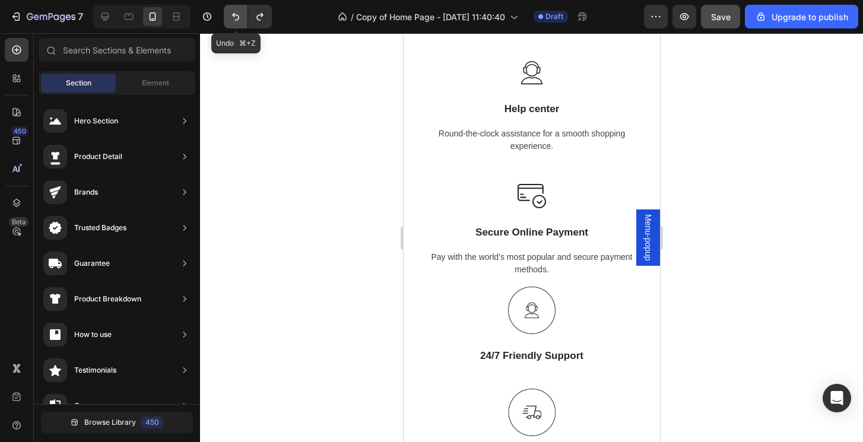
click at [235, 18] on icon "Undo/Redo" at bounding box center [236, 17] width 12 height 12
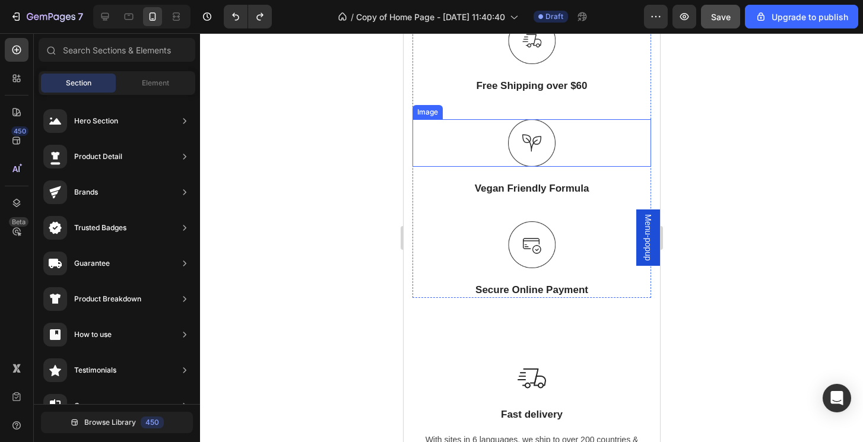
scroll to position [1471, 0]
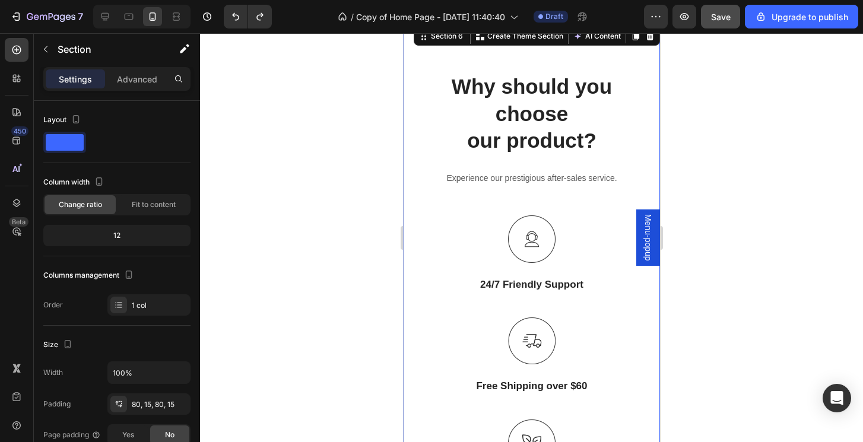
scroll to position [1094, 0]
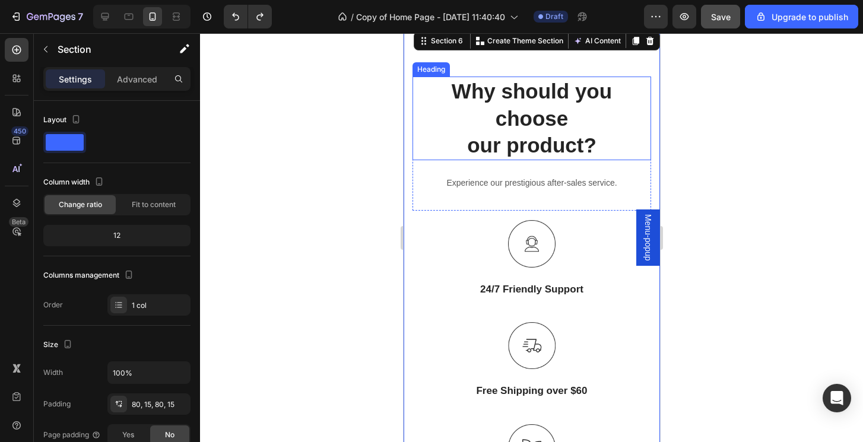
click at [588, 110] on p "Why should you choose our product?" at bounding box center [531, 118] width 236 height 81
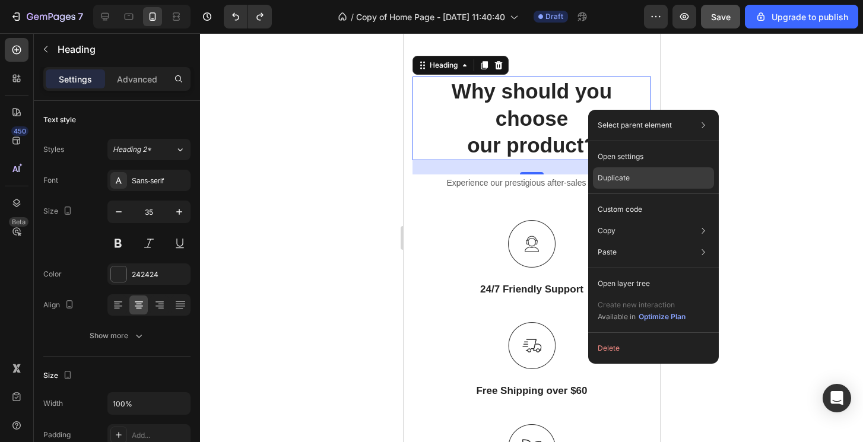
click at [643, 199] on div "Duplicate" at bounding box center [653, 209] width 121 height 21
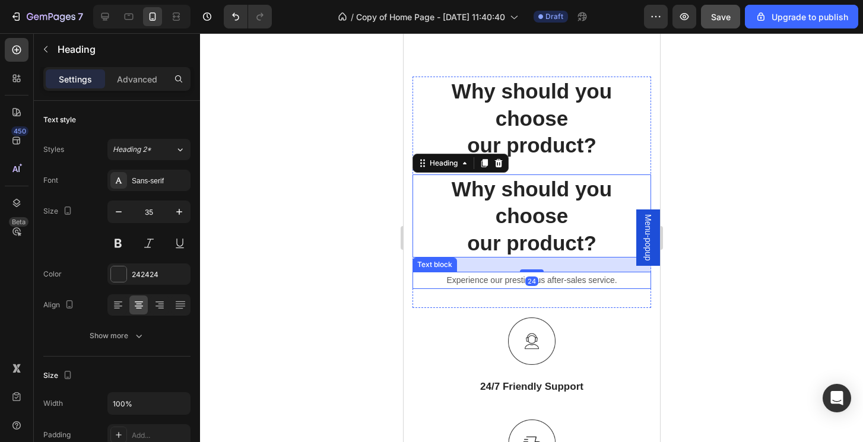
click at [569, 280] on p "Experience our prestigious after-sales service." at bounding box center [531, 280] width 236 height 15
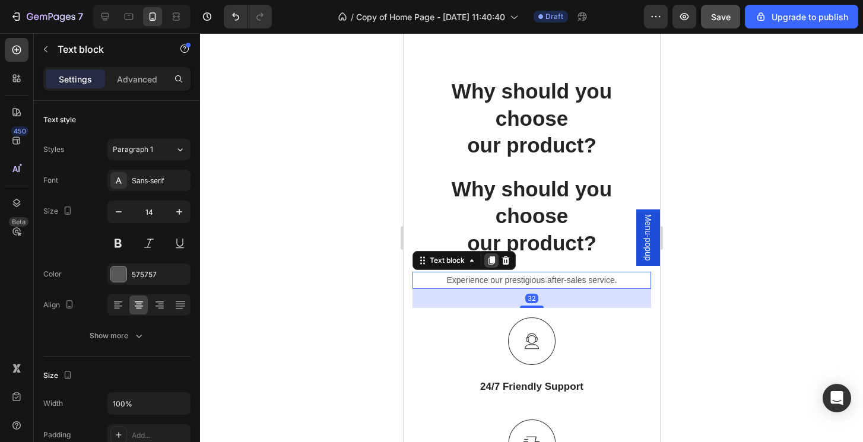
click at [488, 259] on icon at bounding box center [490, 260] width 9 height 9
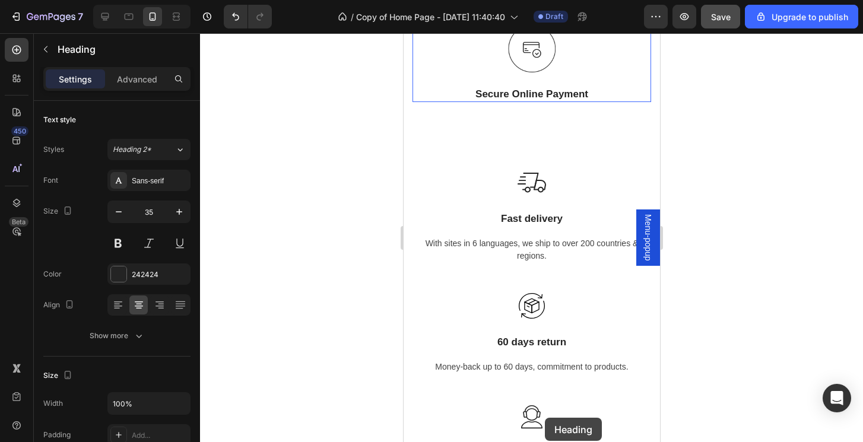
scroll to position [1743, 0]
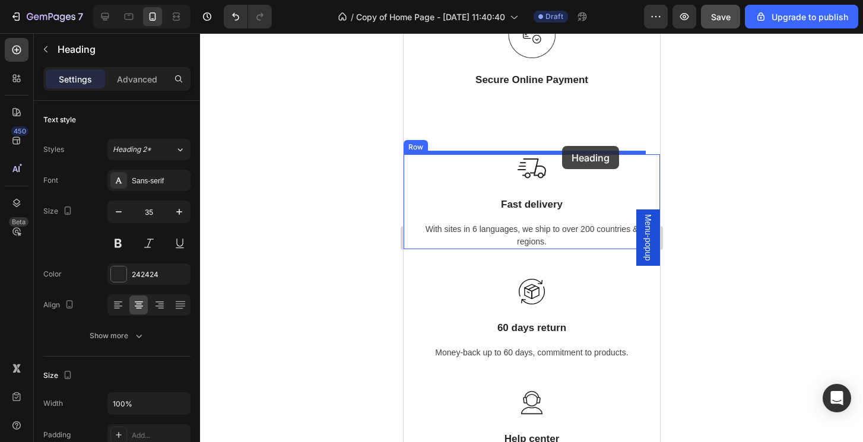
drag, startPoint x: 519, startPoint y: 217, endPoint x: 562, endPoint y: 146, distance: 82.6
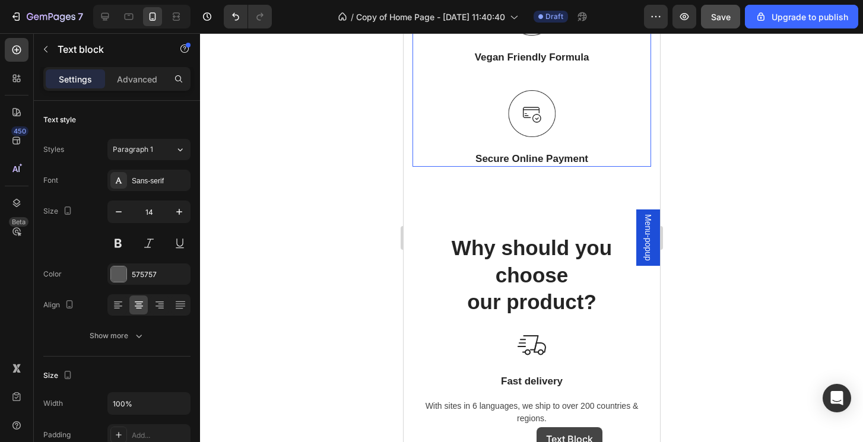
scroll to position [1693, 0]
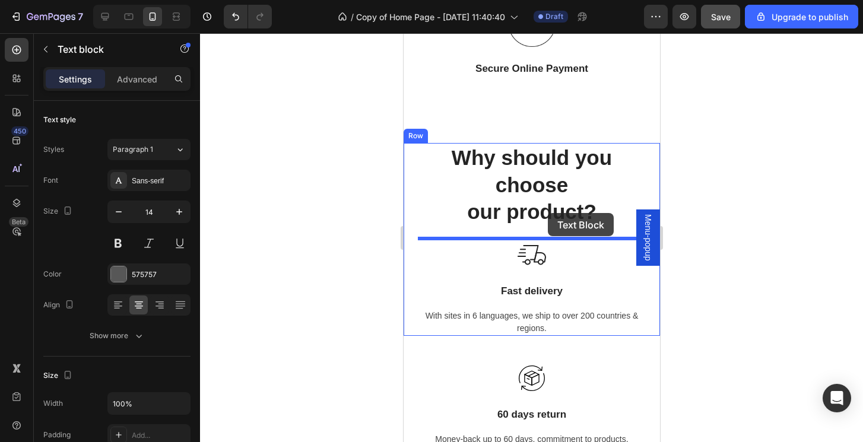
drag, startPoint x: 542, startPoint y: 256, endPoint x: 547, endPoint y: 213, distance: 43.1
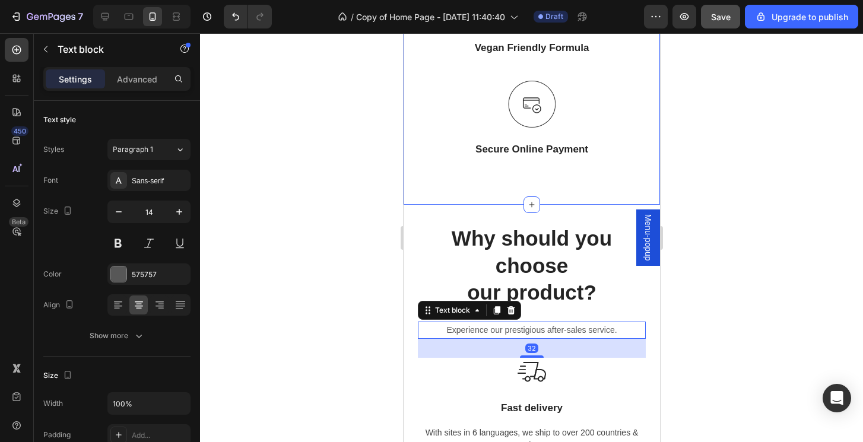
scroll to position [1575, 0]
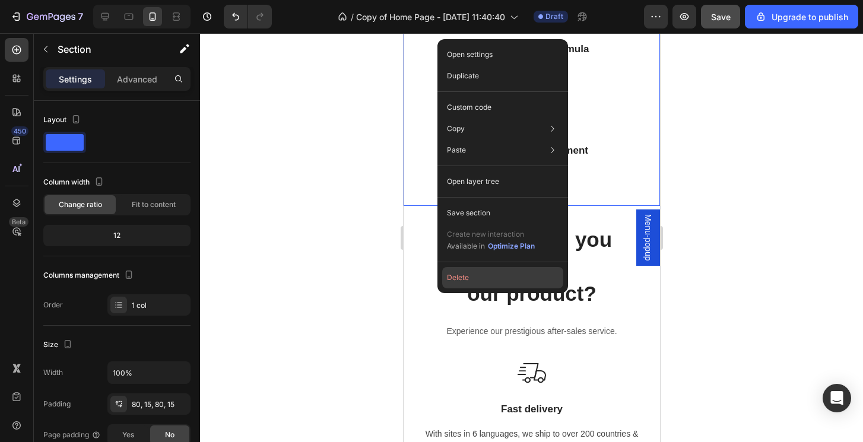
drag, startPoint x: 472, startPoint y: 272, endPoint x: 69, endPoint y: 239, distance: 404.4
click at [472, 272] on button "Delete" at bounding box center [502, 277] width 121 height 21
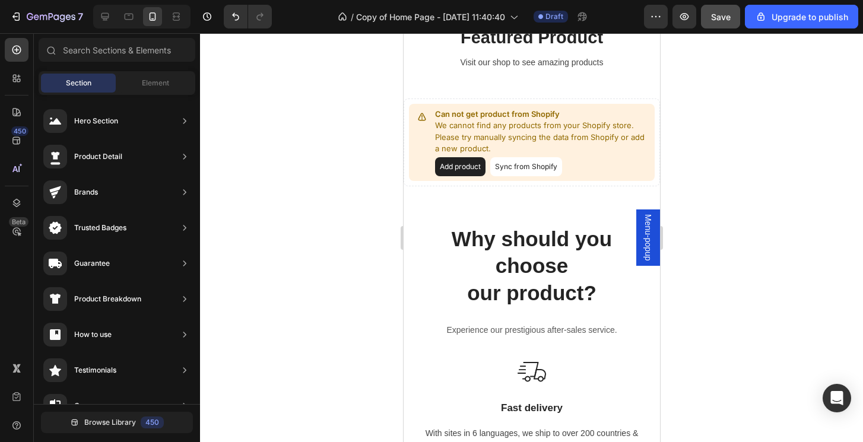
scroll to position [953, 0]
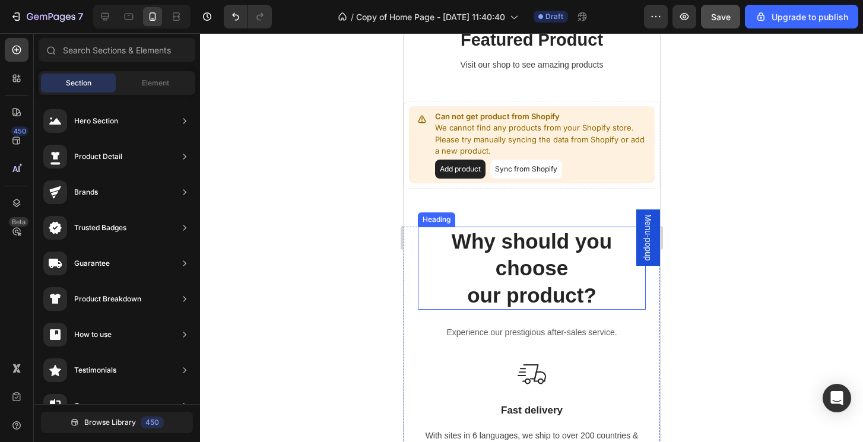
click at [747, 220] on div at bounding box center [531, 237] width 663 height 409
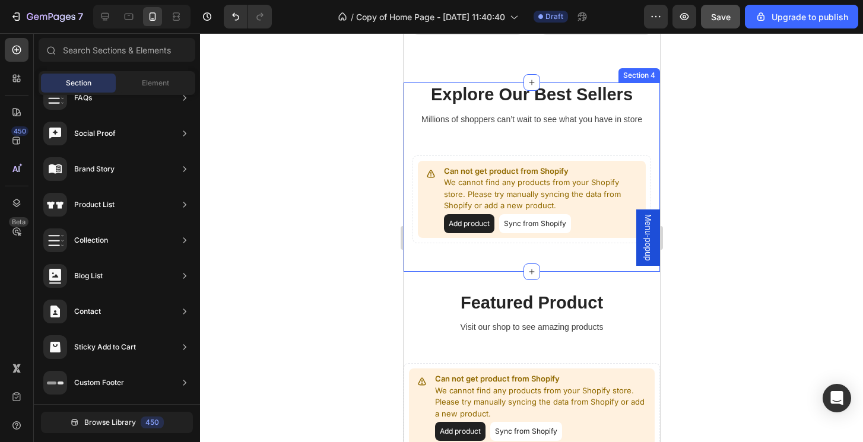
scroll to position [937, 0]
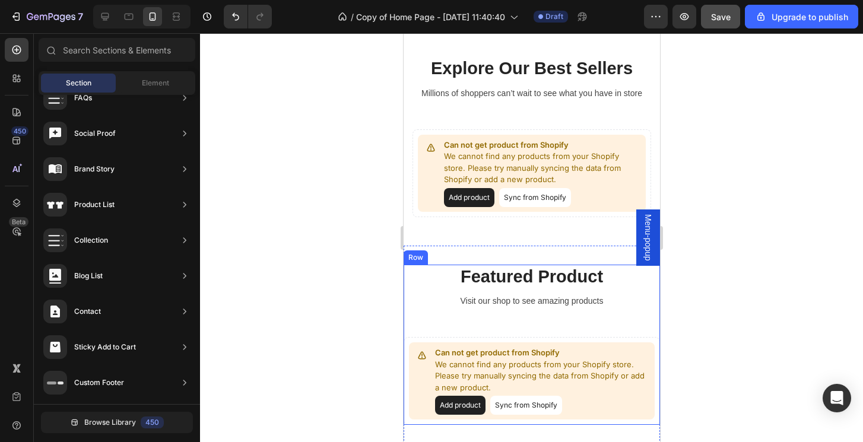
click at [595, 318] on div "Featured Product Heading Visit our shop to see amazing products Text block Can …" at bounding box center [531, 345] width 256 height 161
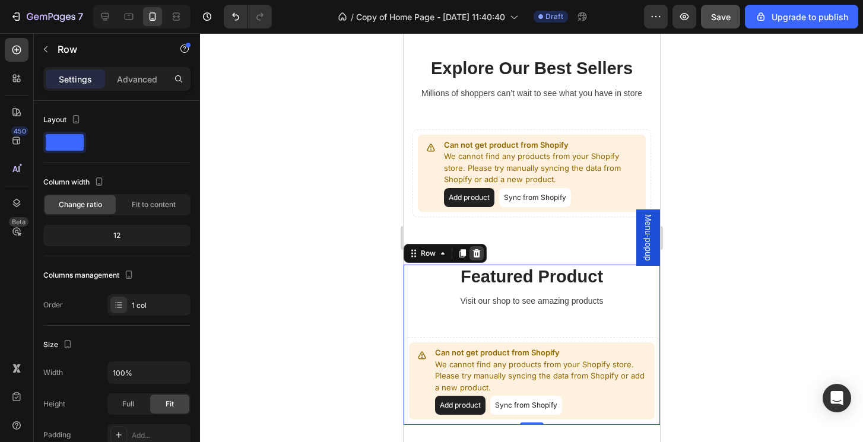
click at [478, 254] on icon at bounding box center [476, 253] width 8 height 8
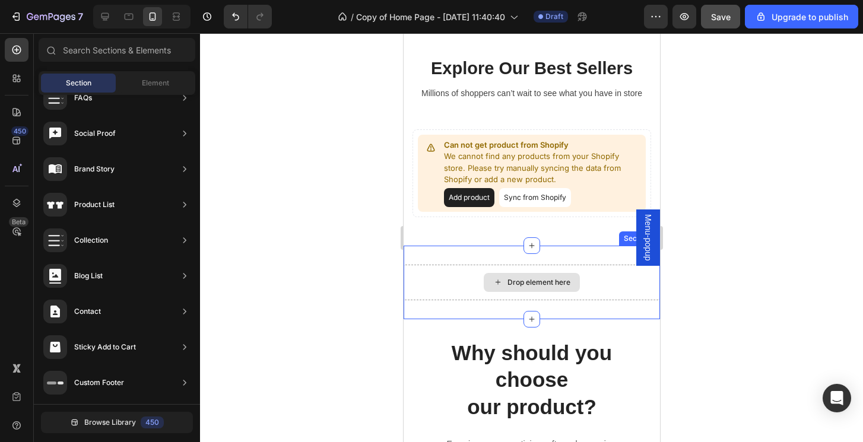
click at [608, 280] on div "Drop element here" at bounding box center [531, 283] width 256 height 36
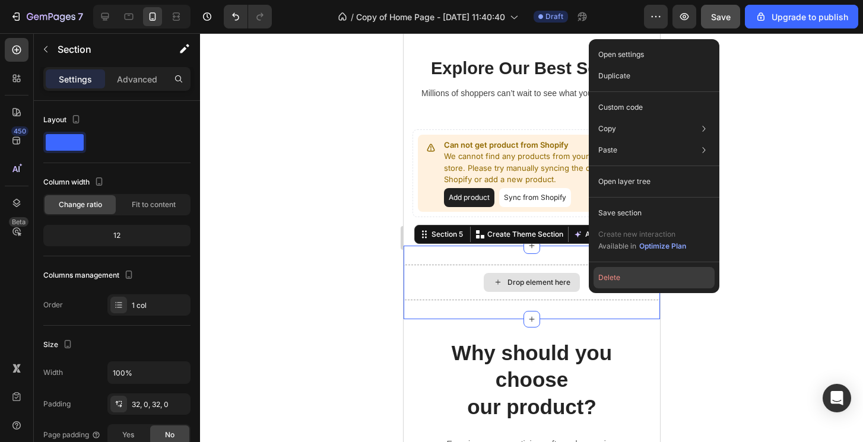
click at [632, 283] on button "Delete" at bounding box center [654, 277] width 121 height 21
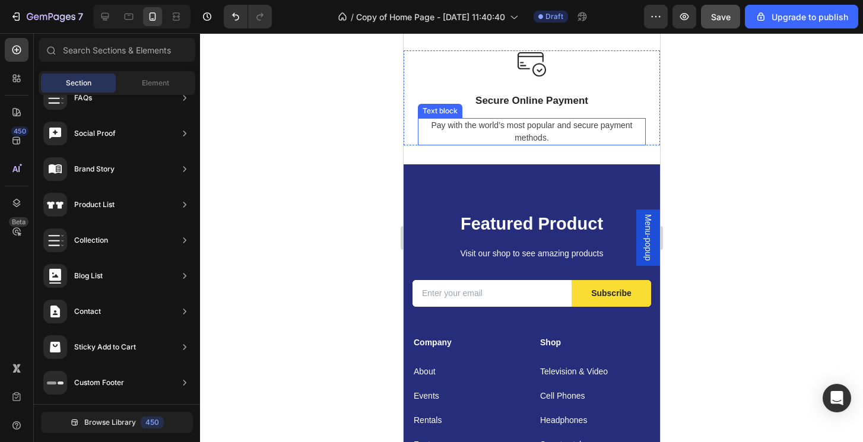
scroll to position [1642, 0]
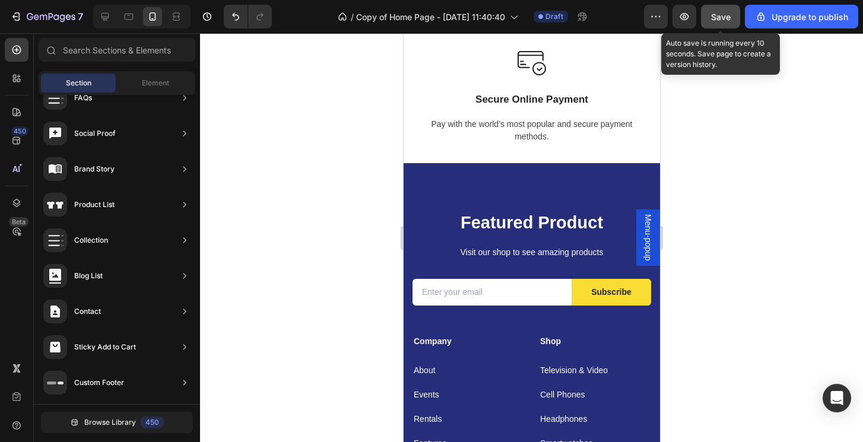
click at [719, 20] on span "Save" at bounding box center [721, 17] width 20 height 10
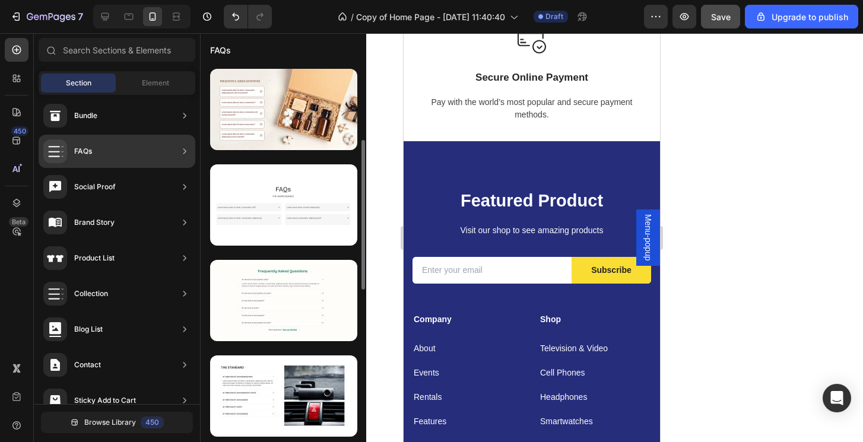
scroll to position [193, 0]
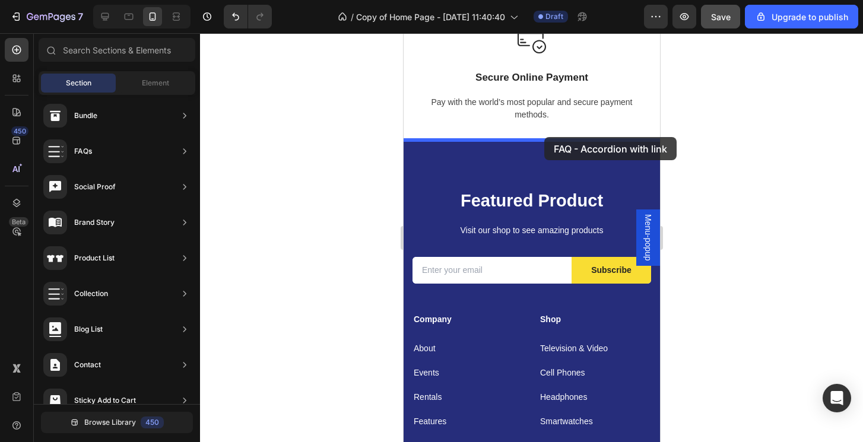
drag, startPoint x: 681, startPoint y: 329, endPoint x: 544, endPoint y: 137, distance: 235.7
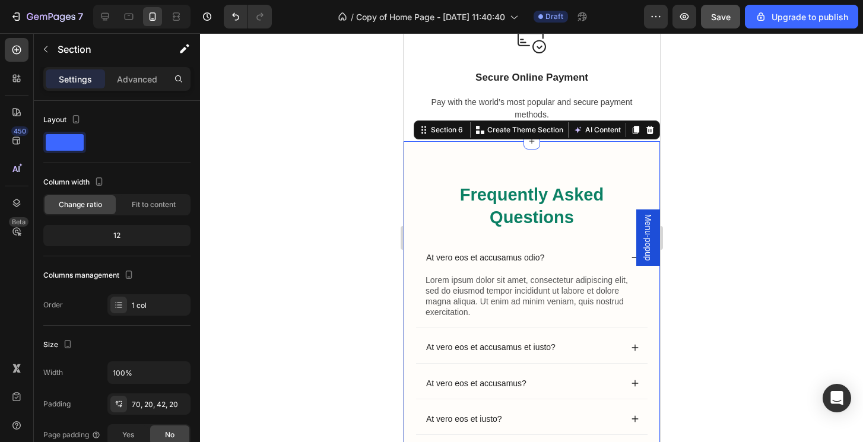
drag, startPoint x: 726, startPoint y: 283, endPoint x: 681, endPoint y: 278, distance: 45.4
click at [725, 283] on div at bounding box center [531, 237] width 663 height 409
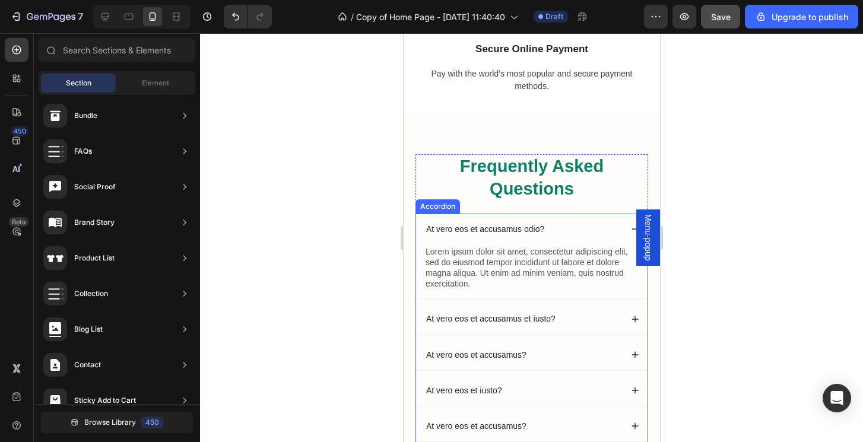
scroll to position [1670, 0]
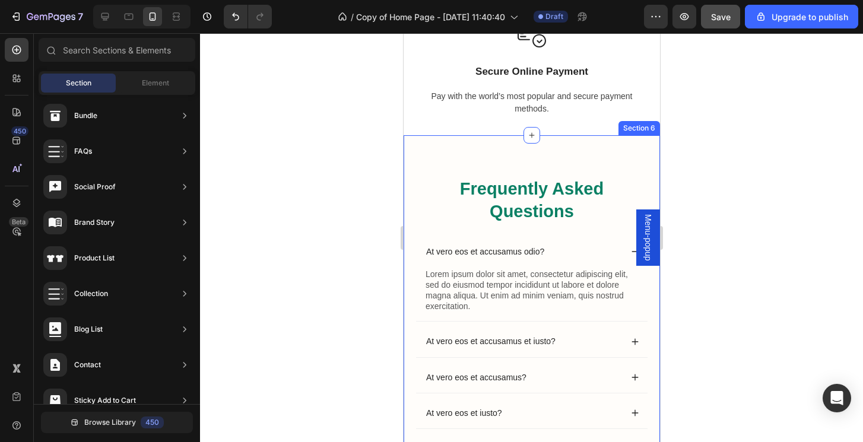
click at [620, 150] on div "Frequently Asked Questions Heading At vero eos et accusamus odio? Lorem ipsum d…" at bounding box center [531, 351] width 256 height 433
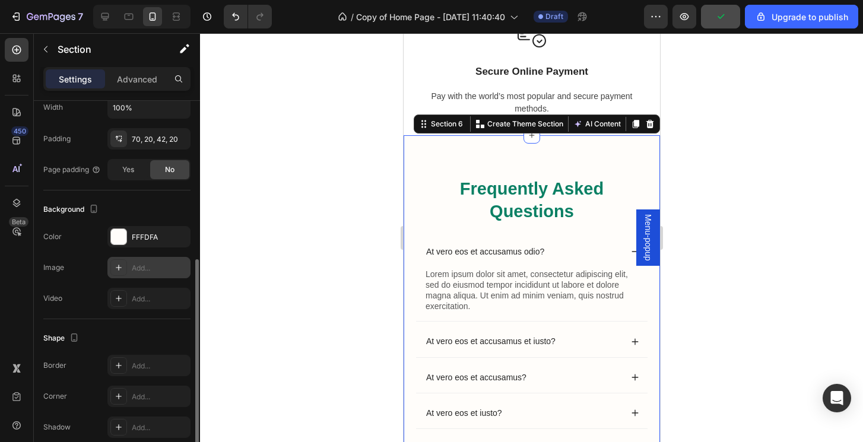
scroll to position [275, 0]
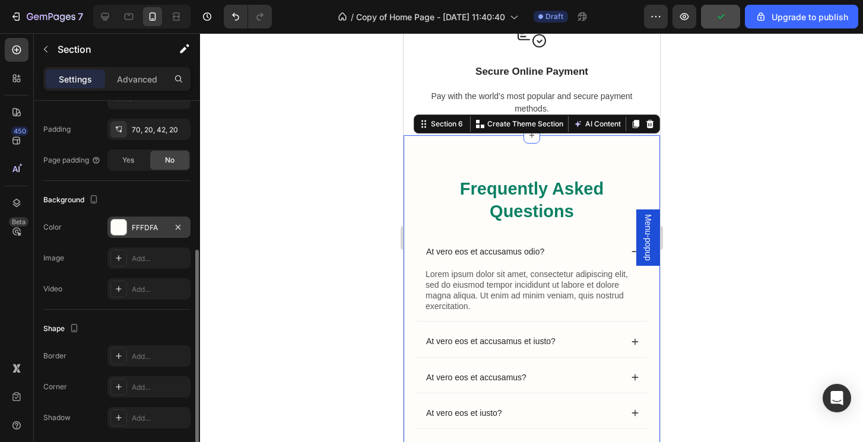
click at [116, 229] on div at bounding box center [118, 227] width 15 height 15
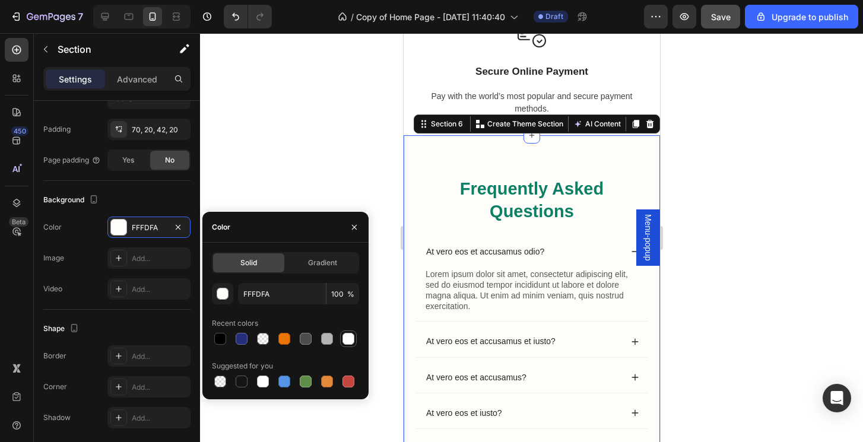
click at [356, 342] on div at bounding box center [348, 339] width 17 height 17
type input "FFFFFF"
click at [741, 207] on div at bounding box center [531, 237] width 663 height 409
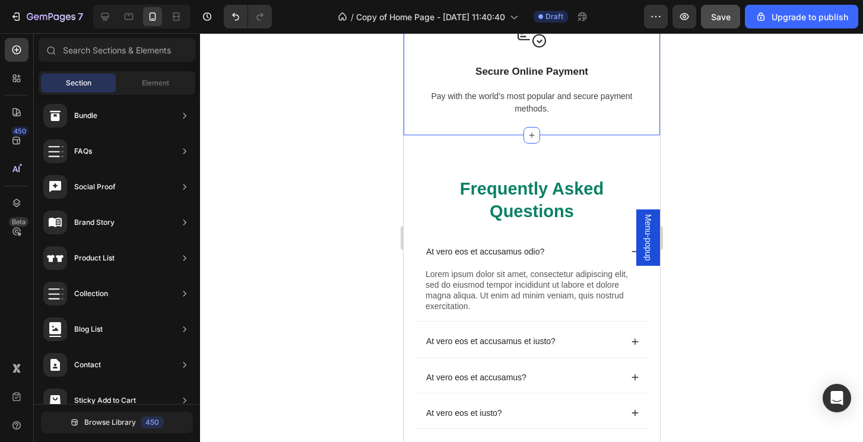
scroll to position [1677, 0]
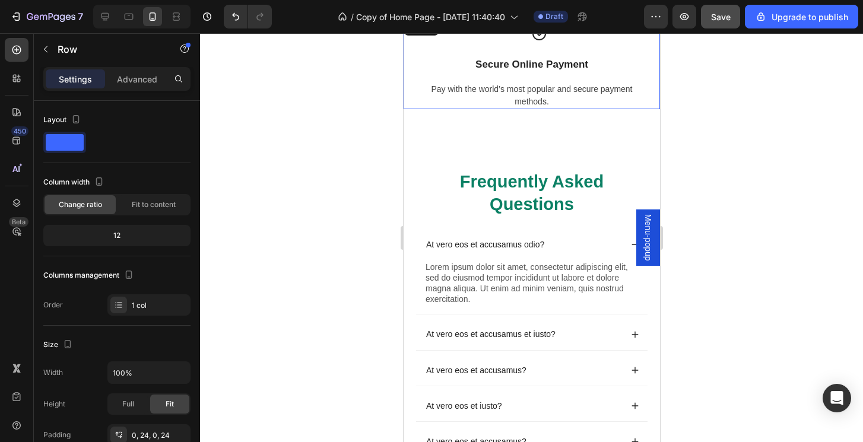
click at [638, 80] on div "Image Secure Online Payment Text block Pay with the world’s most popular and se…" at bounding box center [531, 61] width 228 height 95
click at [598, 135] on div "Frequently Asked Questions Heading At vero eos et accusamus odio? Lorem ipsum d…" at bounding box center [531, 344] width 256 height 433
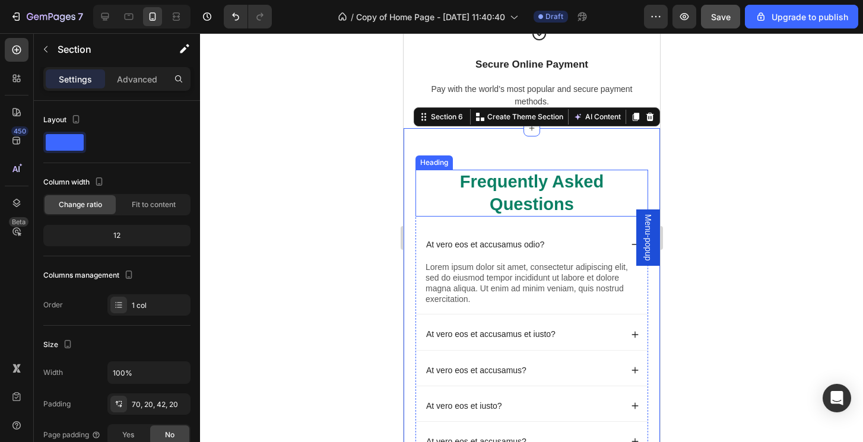
click at [549, 193] on h2 "Frequently Asked Questions" at bounding box center [531, 193] width 233 height 47
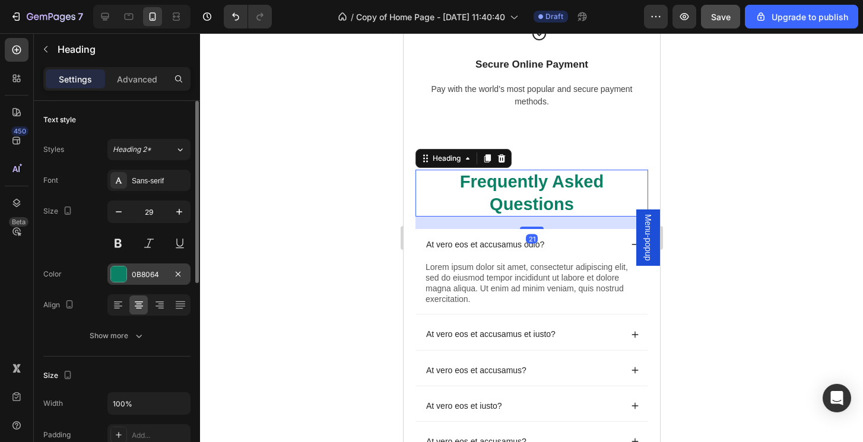
click at [123, 280] on div at bounding box center [118, 274] width 15 height 15
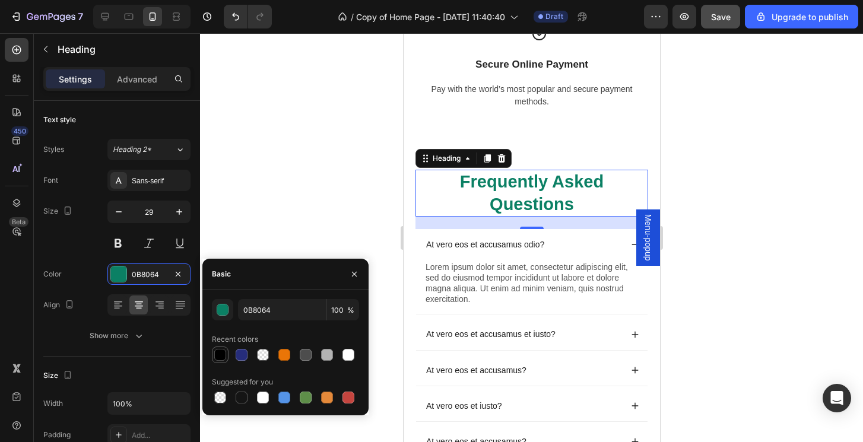
click at [219, 355] on div at bounding box center [220, 355] width 12 height 12
type input "000000"
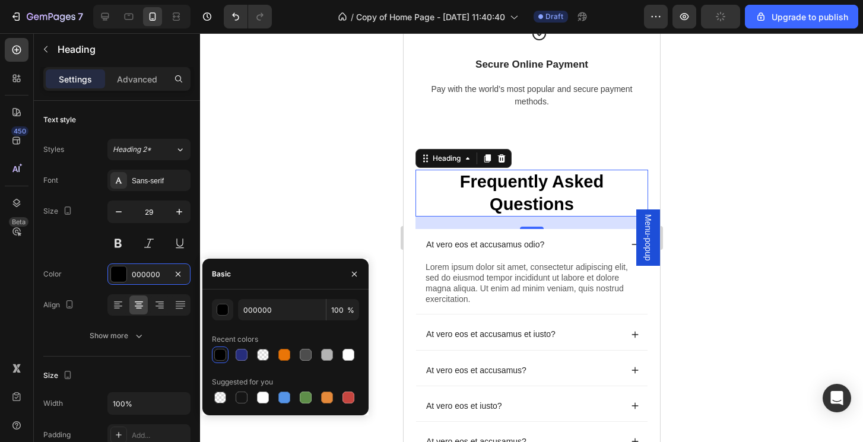
drag, startPoint x: 744, startPoint y: 161, endPoint x: 678, endPoint y: 122, distance: 77.0
click at [744, 161] on div at bounding box center [531, 237] width 663 height 409
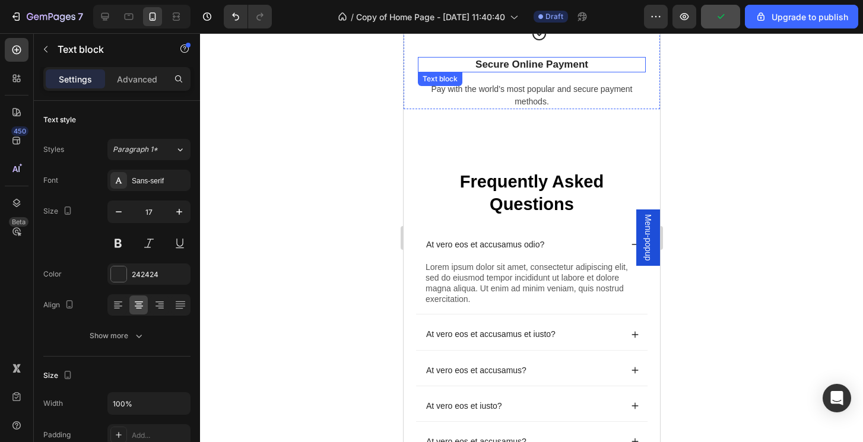
click at [525, 64] on p "Secure Online Payment" at bounding box center [531, 64] width 226 height 13
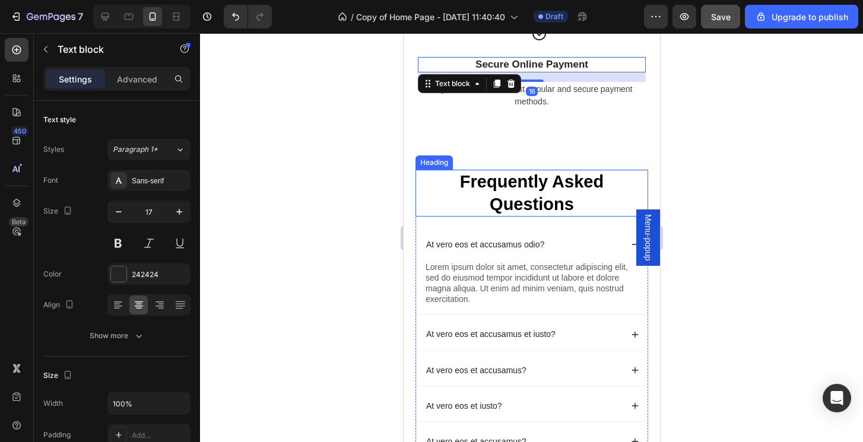
click at [525, 188] on h2 "Frequently Asked Questions" at bounding box center [531, 193] width 233 height 47
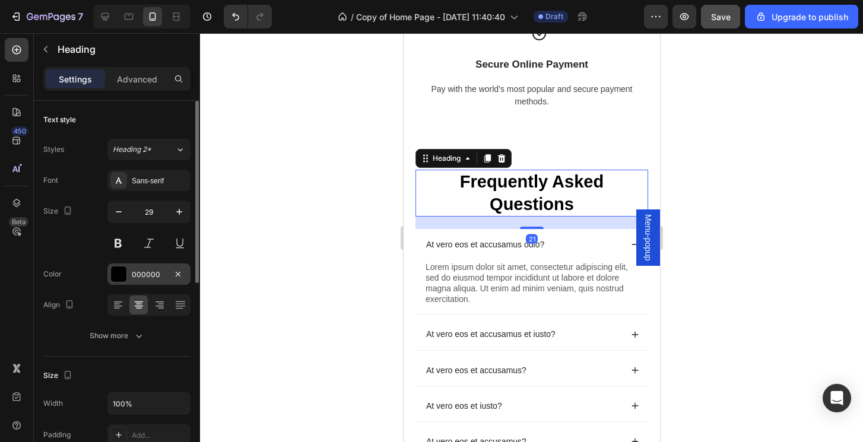
click at [154, 276] on div "000000" at bounding box center [149, 274] width 34 height 11
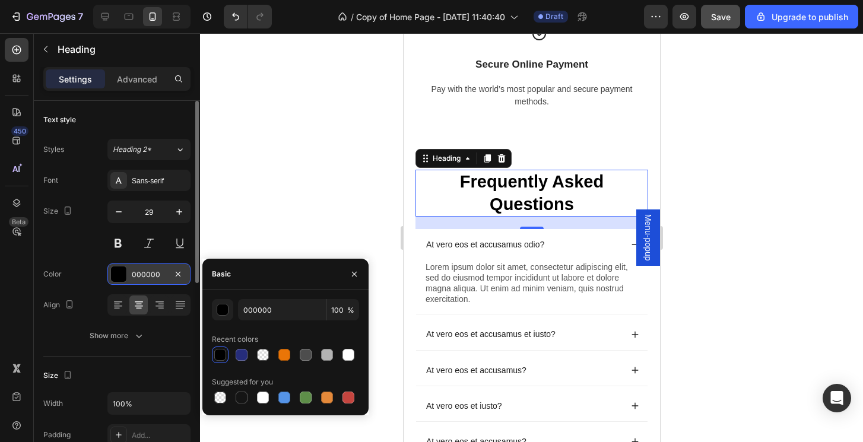
click at [145, 275] on div "000000" at bounding box center [149, 274] width 34 height 11
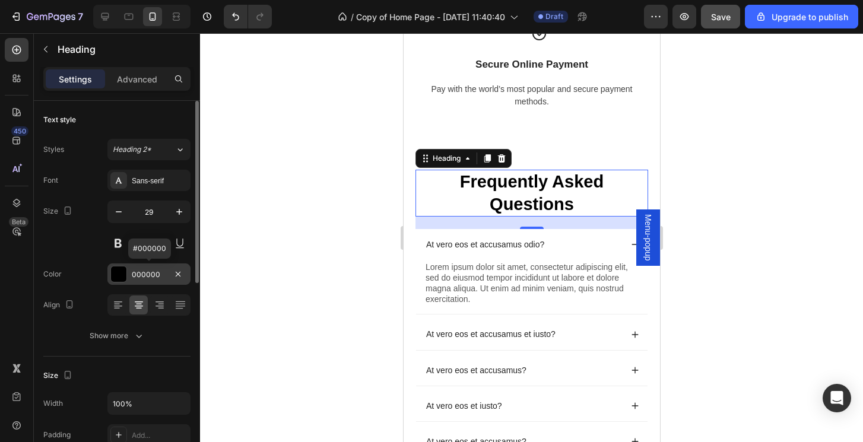
click at [145, 275] on div "000000" at bounding box center [149, 274] width 34 height 11
click at [146, 274] on div "000000" at bounding box center [149, 274] width 34 height 11
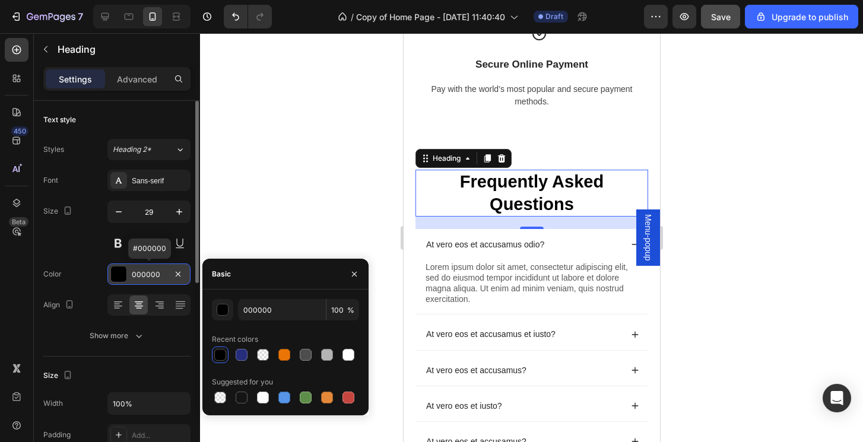
click at [146, 274] on div "000000" at bounding box center [149, 274] width 34 height 11
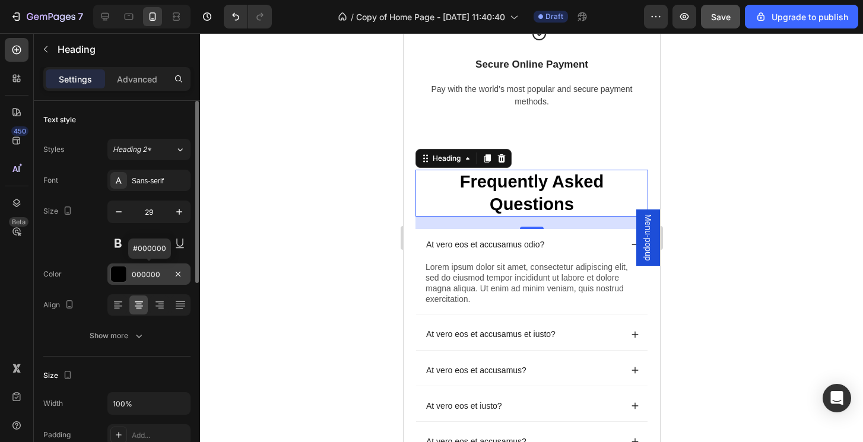
click at [146, 274] on div "000000" at bounding box center [149, 274] width 34 height 11
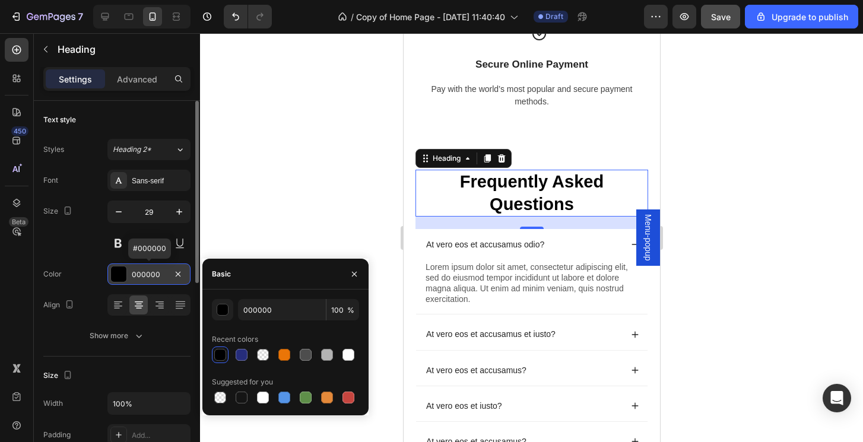
click at [146, 274] on div "000000" at bounding box center [149, 274] width 34 height 11
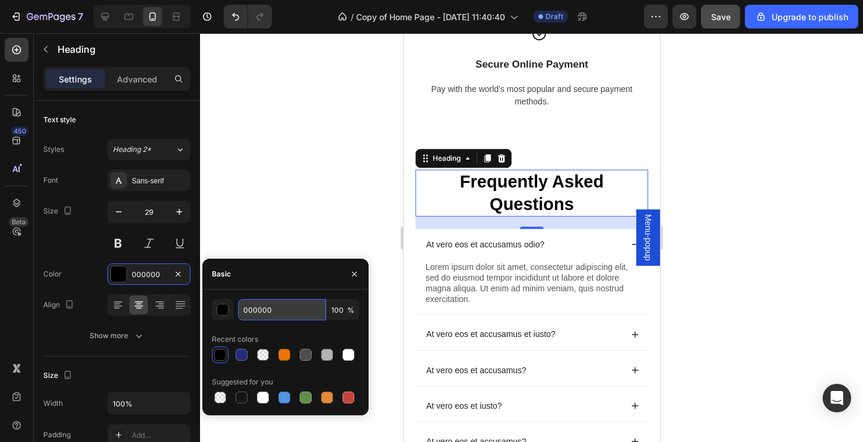
click at [275, 309] on input "000000" at bounding box center [282, 309] width 88 height 21
type input "0"
type input "242424"
click at [776, 214] on div at bounding box center [531, 237] width 663 height 409
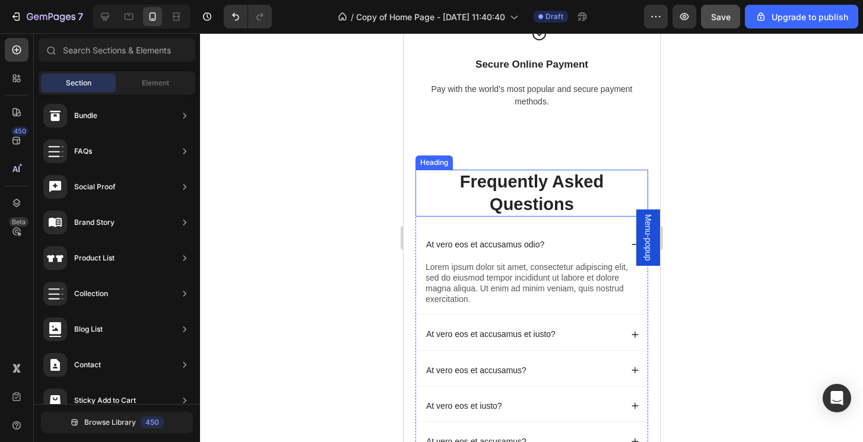
click at [528, 196] on h2 "Frequently Asked Questions" at bounding box center [531, 193] width 233 height 47
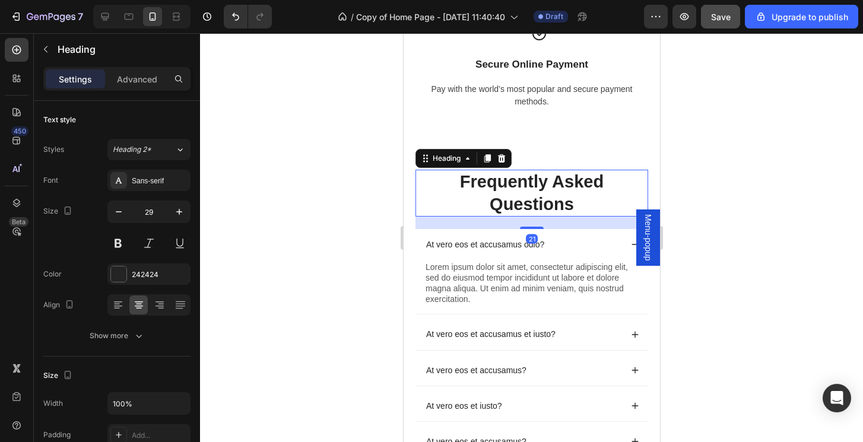
click at [802, 246] on div at bounding box center [531, 237] width 663 height 409
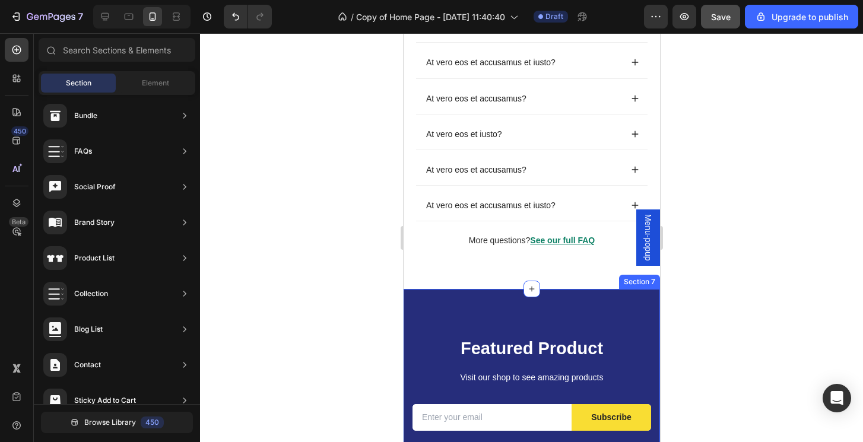
scroll to position [1949, 0]
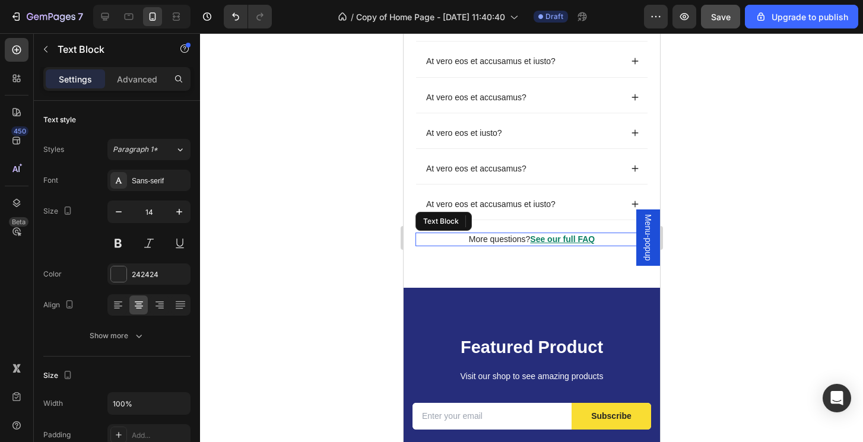
click at [572, 236] on u "See our full FAQ" at bounding box center [561, 238] width 65 height 9
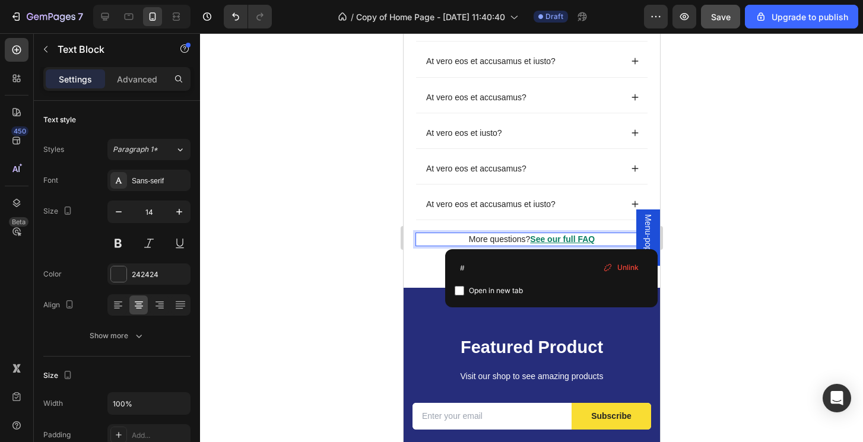
click at [556, 237] on u "See our full FAQ" at bounding box center [561, 238] width 65 height 9
click at [580, 236] on u "See our full FAQ" at bounding box center [561, 238] width 65 height 9
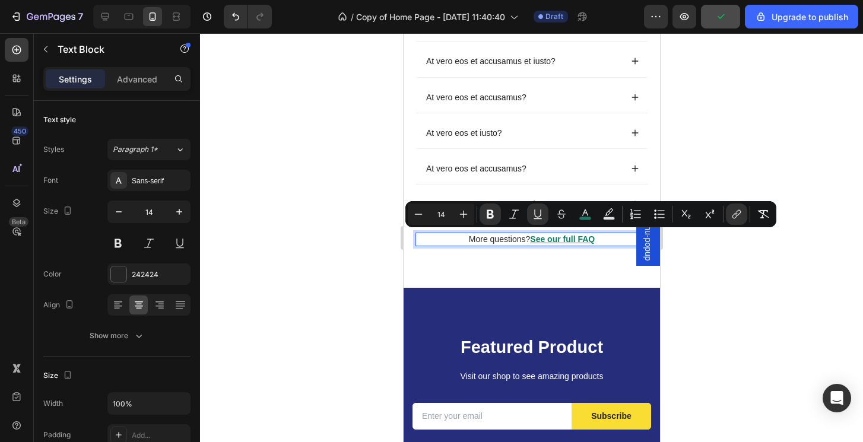
drag, startPoint x: 595, startPoint y: 236, endPoint x: 532, endPoint y: 238, distance: 62.9
click at [532, 238] on u "See our full FAQ" at bounding box center [561, 238] width 65 height 9
click at [579, 217] on icon "Editor contextual toolbar" at bounding box center [585, 214] width 12 height 12
type input "0B8064"
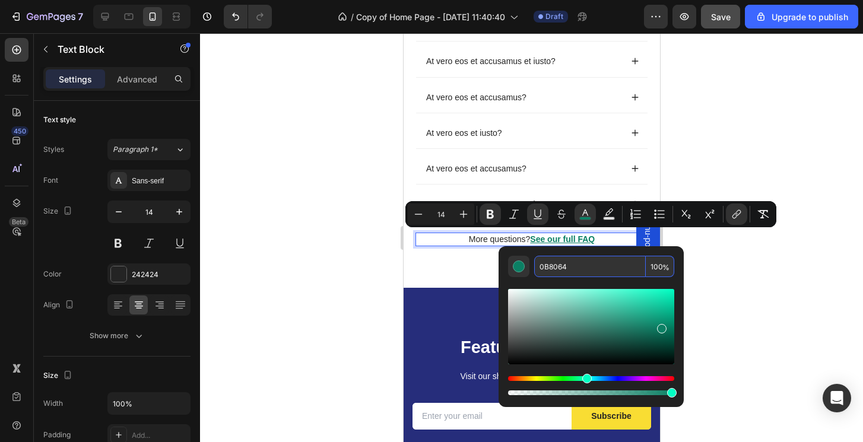
click at [553, 262] on input "0B8064" at bounding box center [590, 266] width 112 height 21
type input "242424"
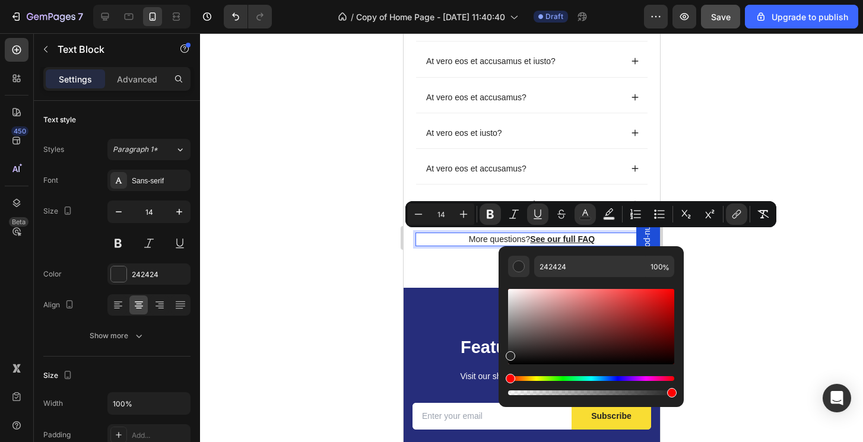
click at [723, 275] on div at bounding box center [531, 237] width 663 height 409
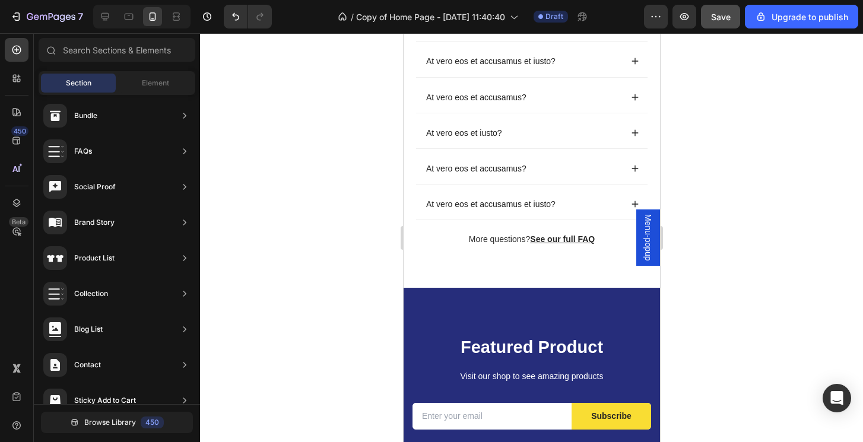
drag, startPoint x: 731, startPoint y: 338, endPoint x: 716, endPoint y: 334, distance: 14.7
click at [731, 337] on div at bounding box center [531, 237] width 663 height 409
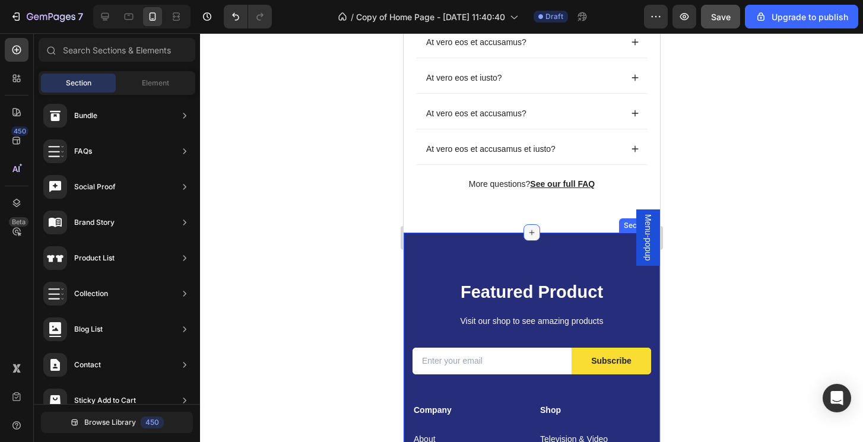
scroll to position [2007, 0]
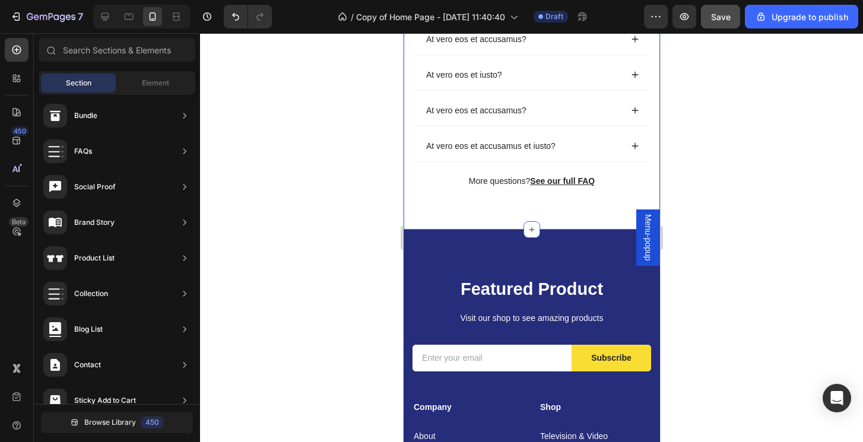
click at [545, 210] on div "Frequently Asked Questions Heading At vero eos et accusamus odio? Lorem ipsum d…" at bounding box center [531, 13] width 256 height 433
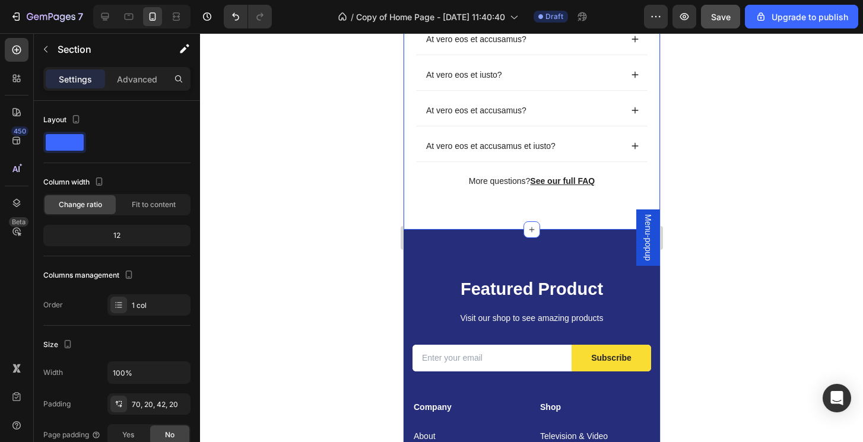
click at [795, 276] on div at bounding box center [531, 237] width 663 height 409
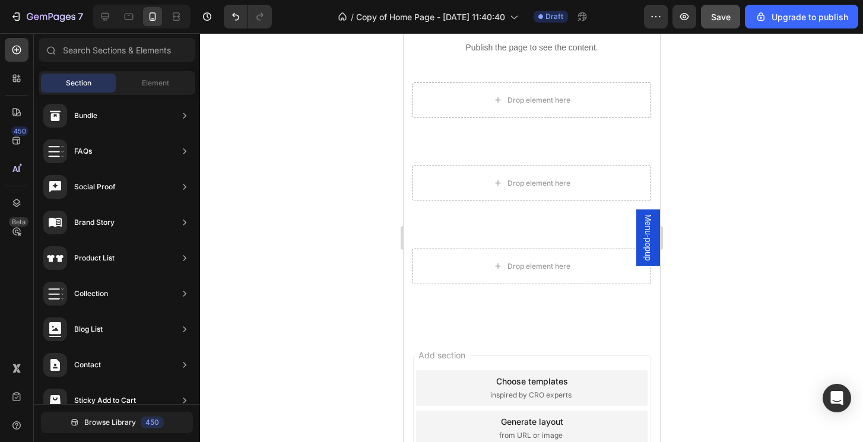
scroll to position [3103, 0]
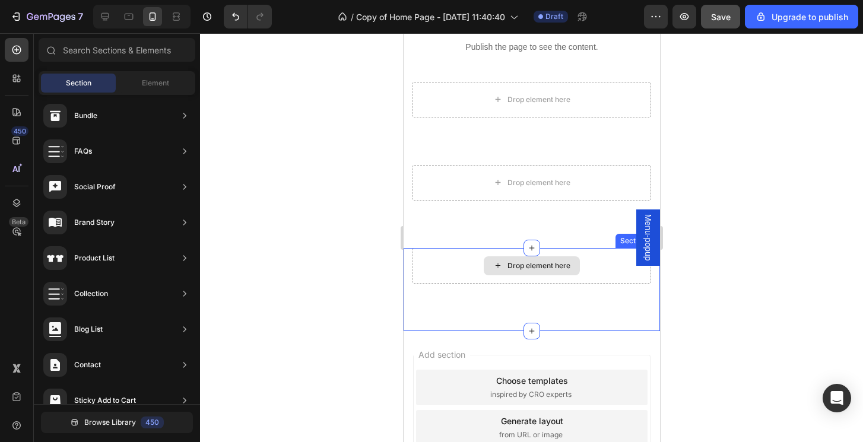
click at [585, 275] on div "Drop element here" at bounding box center [531, 266] width 239 height 36
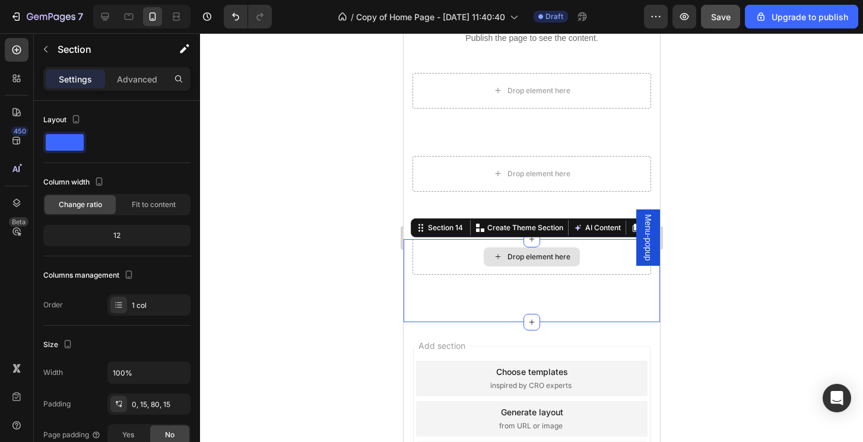
scroll to position [3114, 0]
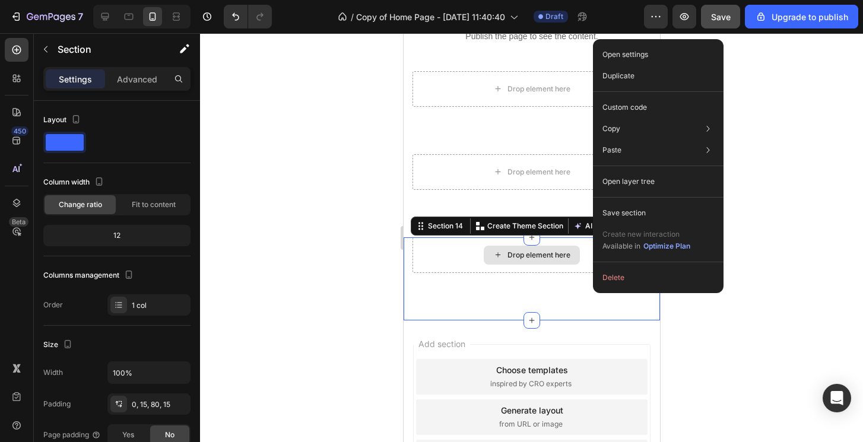
drag, startPoint x: 593, startPoint y: 261, endPoint x: 1005, endPoint y: 326, distance: 417.7
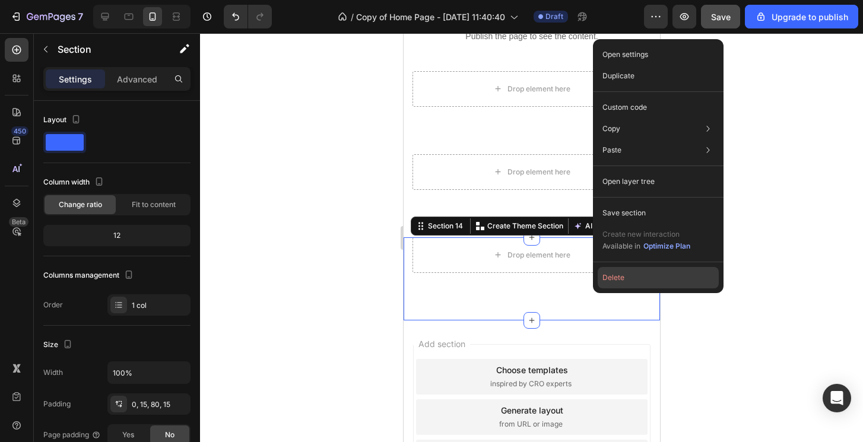
click at [608, 275] on button "Delete" at bounding box center [658, 277] width 121 height 21
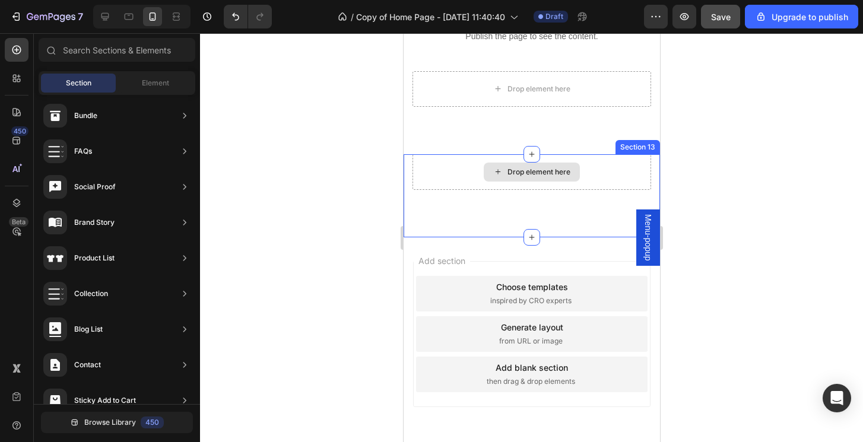
click at [574, 180] on div "Drop element here" at bounding box center [531, 172] width 96 height 19
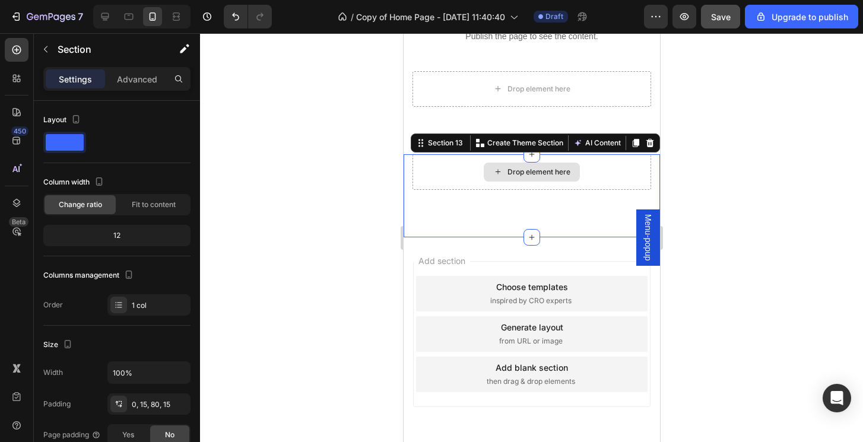
scroll to position [3116, 0]
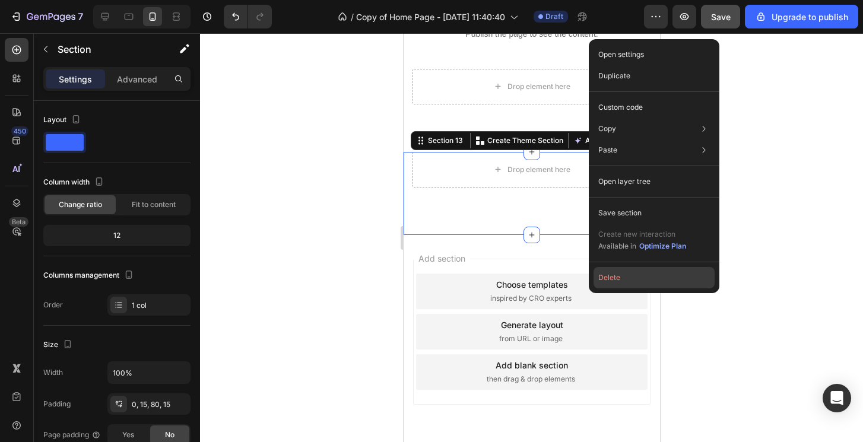
click at [612, 269] on button "Delete" at bounding box center [654, 277] width 121 height 21
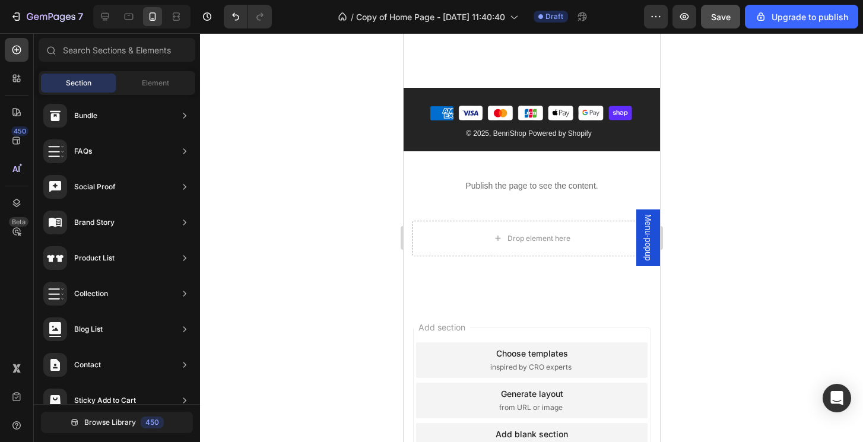
scroll to position [2994, 0]
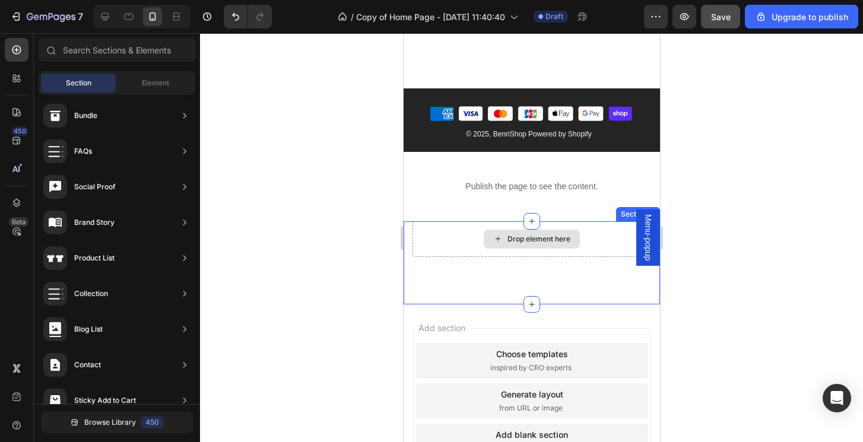
click at [598, 251] on div "Drop element here" at bounding box center [531, 239] width 239 height 36
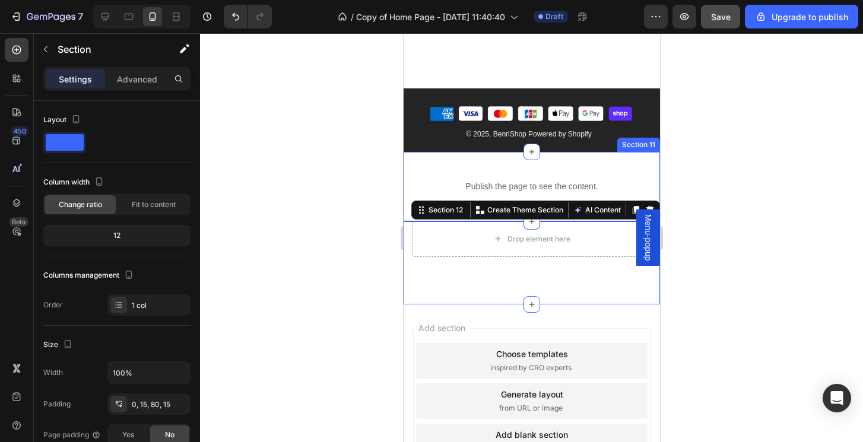
click at [607, 170] on div "Publish the page to see the content. Cart Section 11" at bounding box center [531, 186] width 256 height 69
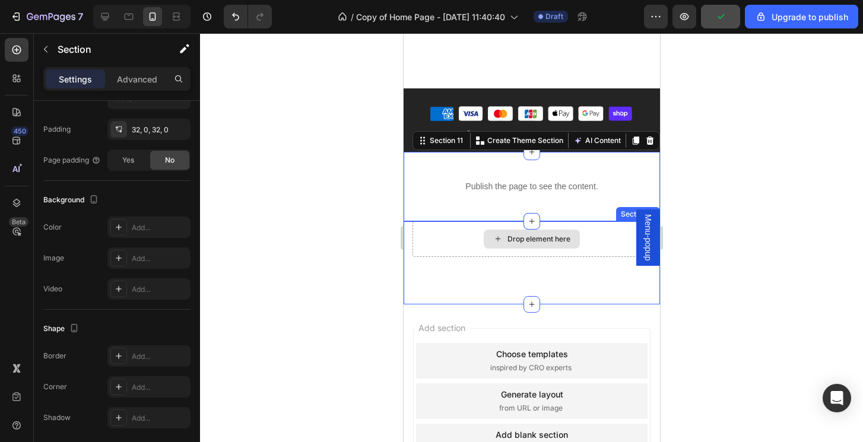
click at [597, 240] on div "Drop element here" at bounding box center [531, 239] width 239 height 36
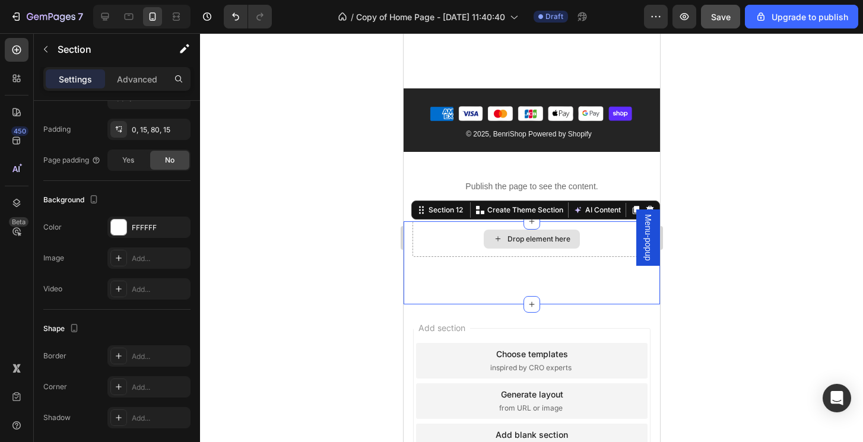
click at [597, 240] on div "Drop element here" at bounding box center [531, 239] width 239 height 36
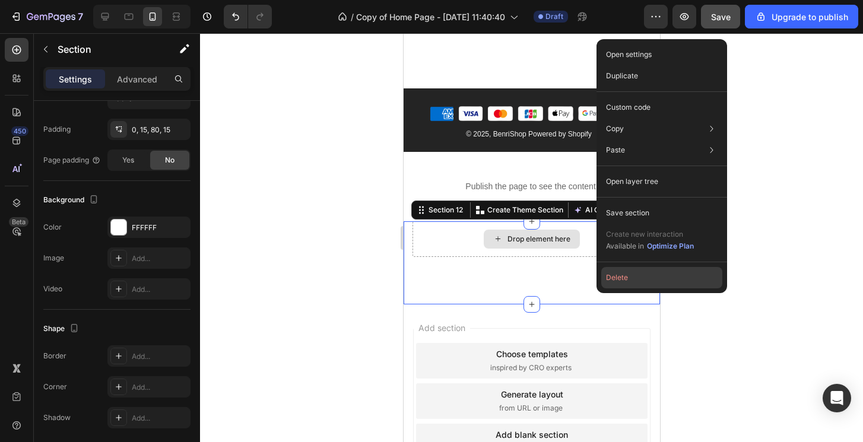
drag, startPoint x: 602, startPoint y: 268, endPoint x: 603, endPoint y: 278, distance: 10.2
click at [602, 269] on div "Delete" at bounding box center [661, 277] width 121 height 21
click at [603, 279] on button "Delete" at bounding box center [661, 277] width 121 height 21
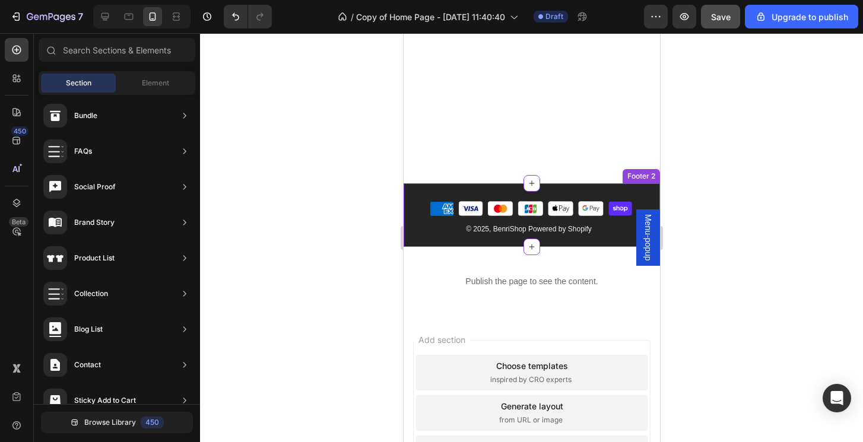
scroll to position [2901, 0]
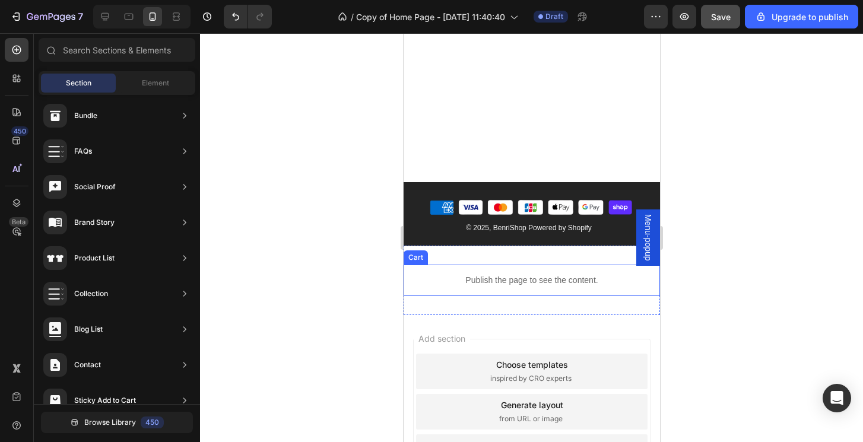
click at [569, 275] on p "Publish the page to see the content." at bounding box center [531, 280] width 256 height 12
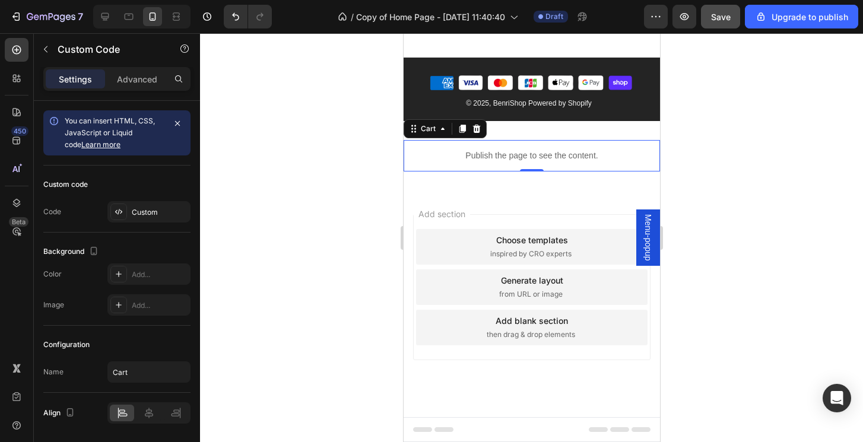
scroll to position [3025, 0]
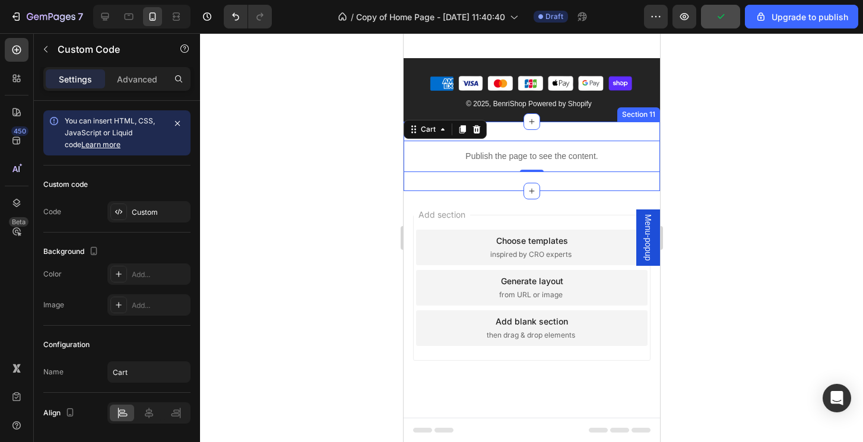
click at [762, 210] on div at bounding box center [531, 237] width 663 height 409
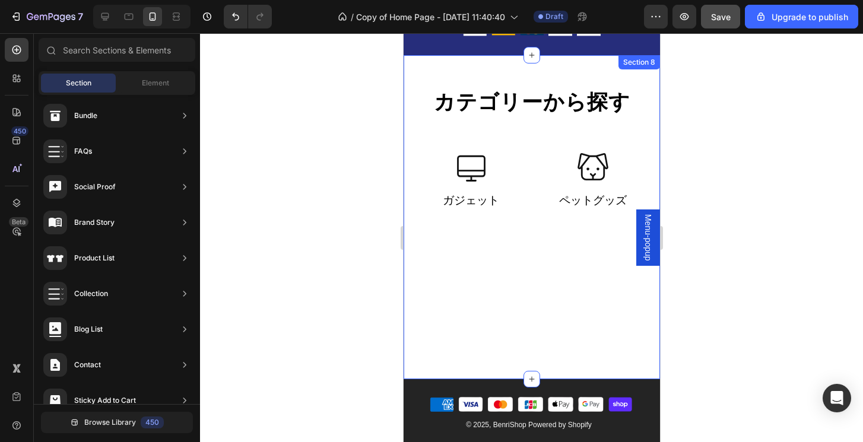
scroll to position [2707, 0]
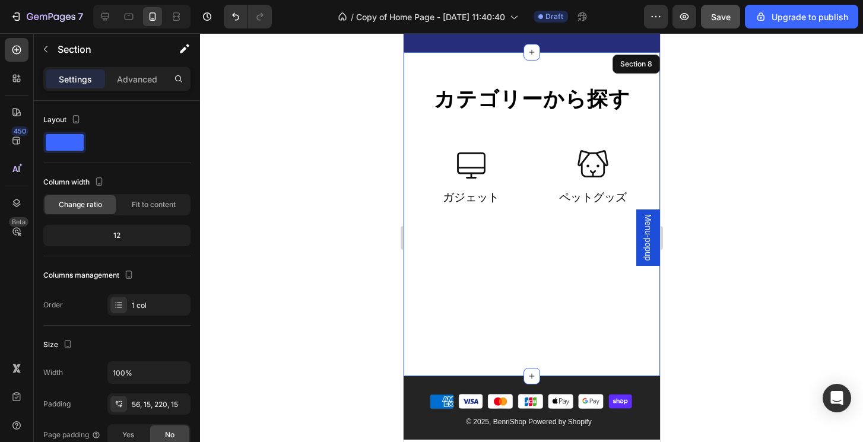
click at [575, 266] on div "カテゴリーから探す Heading Row Icon Icon ガジェット Text Icon Icon ペットグッズ Text Row Section 8" at bounding box center [531, 214] width 256 height 324
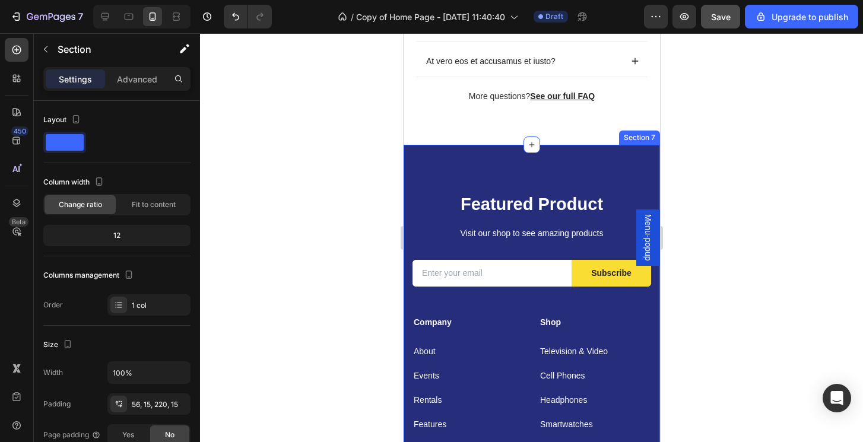
scroll to position [2087, 0]
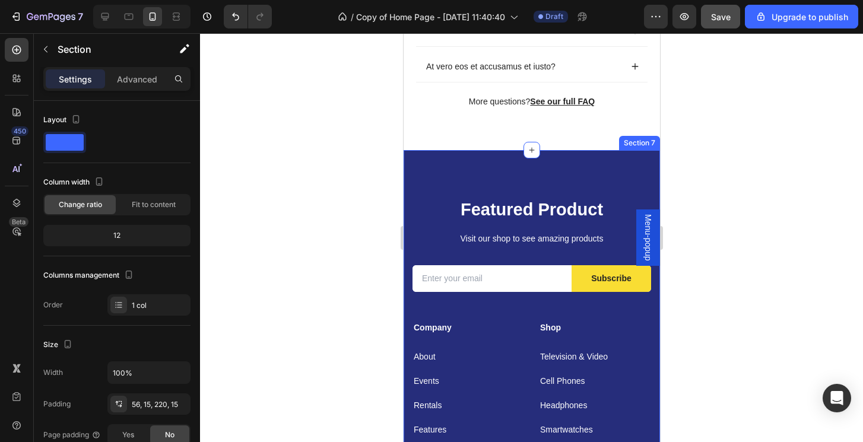
click at [620, 178] on div "Featured Product Heading Visit our shop to see amazing products Text block Emai…" at bounding box center [531, 412] width 256 height 525
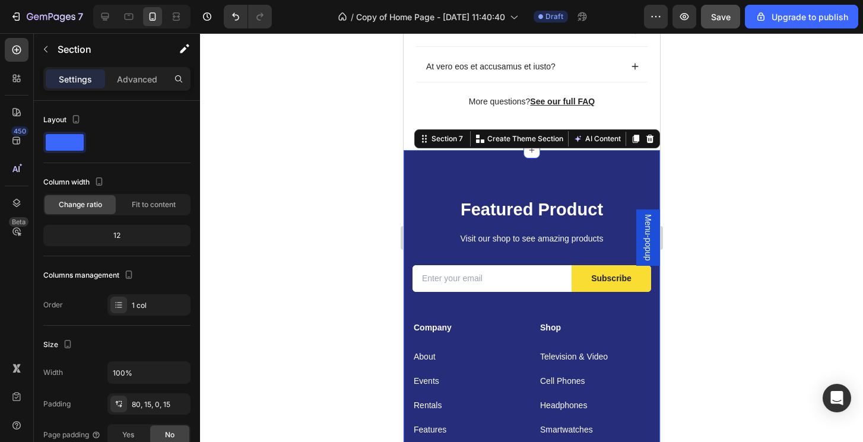
scroll to position [275, 0]
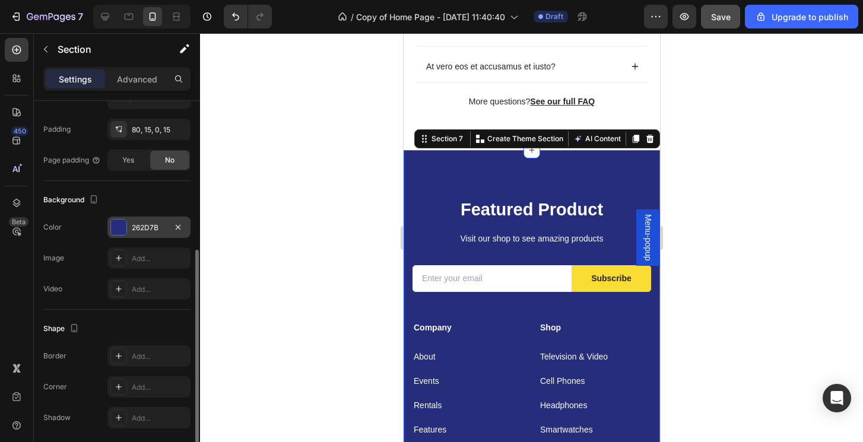
click at [112, 227] on div at bounding box center [118, 227] width 15 height 15
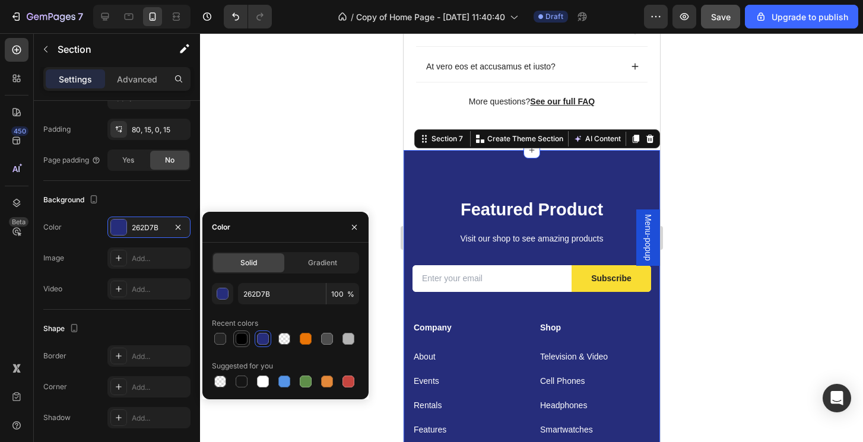
click at [238, 341] on div at bounding box center [242, 339] width 12 height 12
type input "000000"
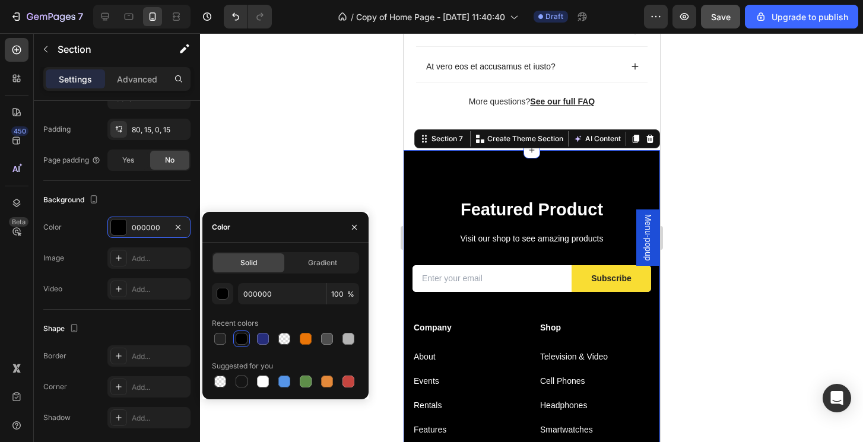
click at [788, 231] on div at bounding box center [531, 237] width 663 height 409
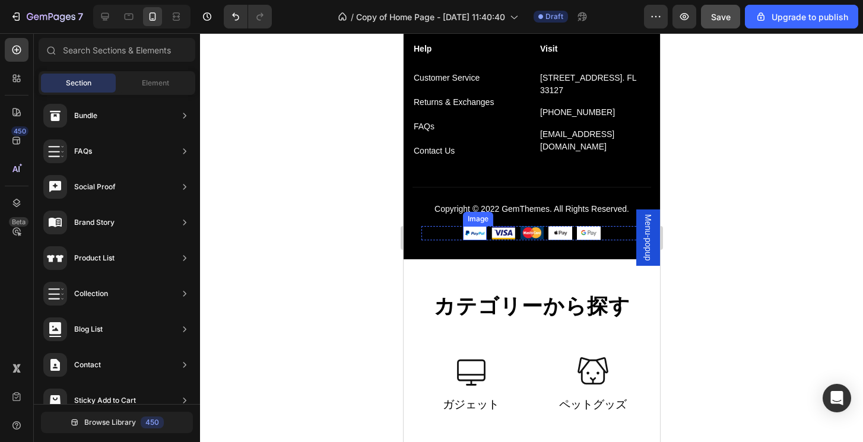
scroll to position [2496, 0]
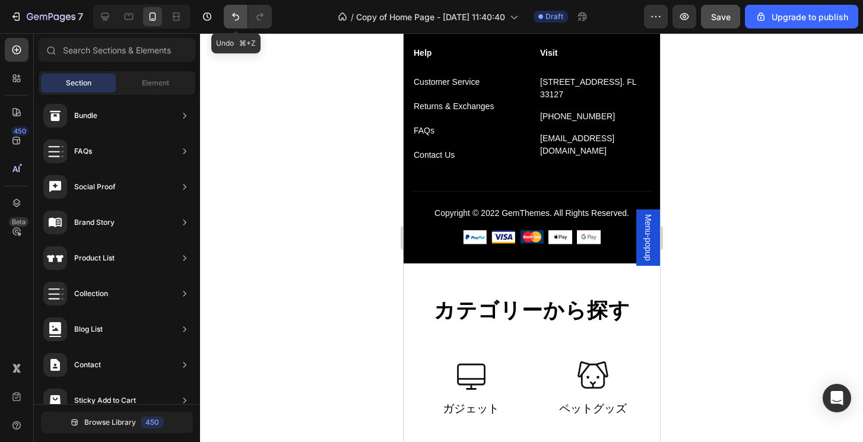
click at [236, 19] on icon "Undo/Redo" at bounding box center [236, 17] width 12 height 12
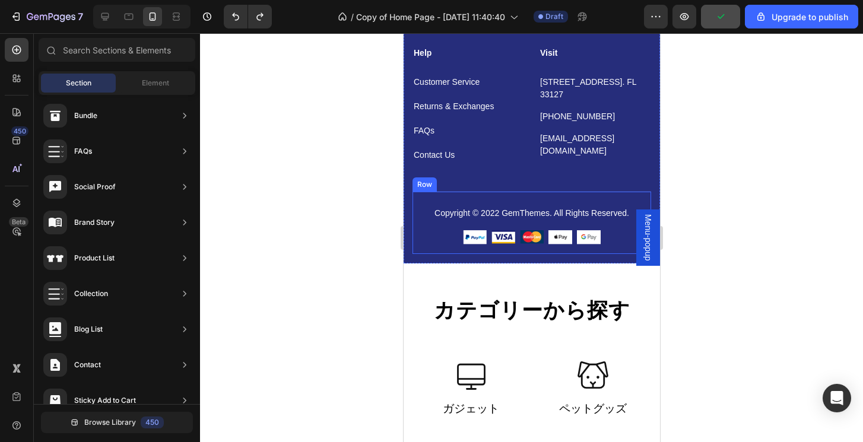
click at [544, 191] on div "Copyright © 2022 GemThemes. All Rights Reserved. Text block Image Image Image I…" at bounding box center [531, 223] width 239 height 64
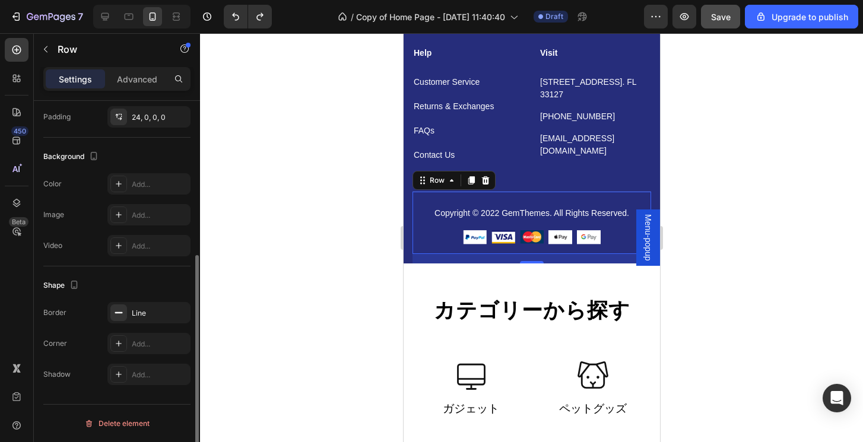
scroll to position [272, 0]
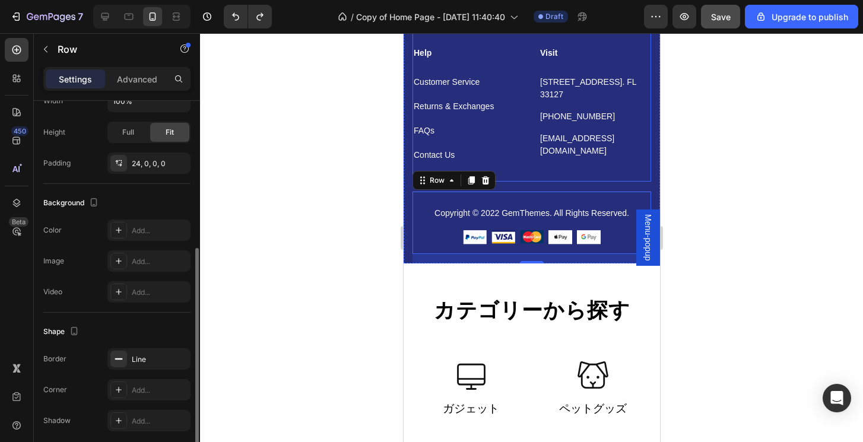
click at [548, 154] on div "Visit Text block [STREET_ADDRESS]. FL 33127 Text block [PHONE_NUMBER] Text bloc…" at bounding box center [594, 114] width 112 height 136
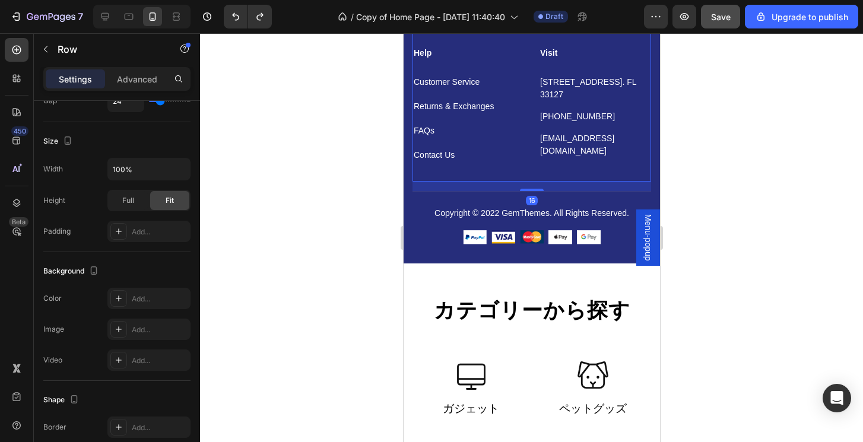
click at [454, 188] on div "16" at bounding box center [531, 186] width 239 height 9
click at [452, 193] on div "Copyright © 2022 GemThemes. All Rights Reserved. Text block Image Image Image I…" at bounding box center [531, 223] width 239 height 64
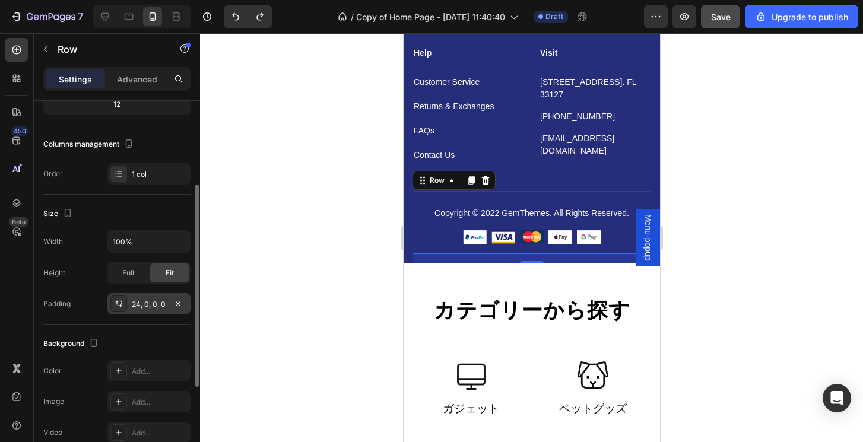
scroll to position [128, 0]
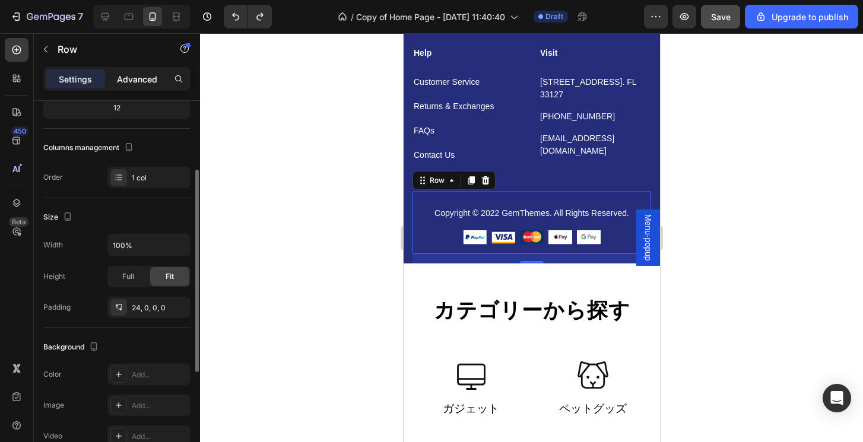
click at [136, 78] on p "Advanced" at bounding box center [137, 79] width 40 height 12
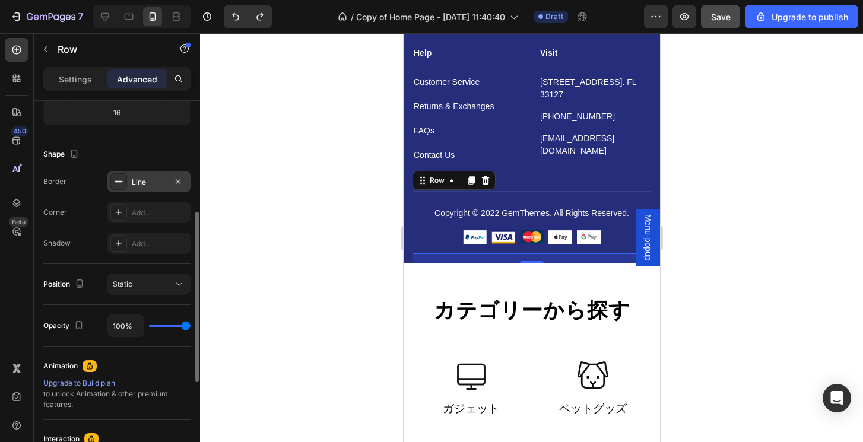
scroll to position [274, 0]
click at [125, 180] on div at bounding box center [118, 178] width 17 height 17
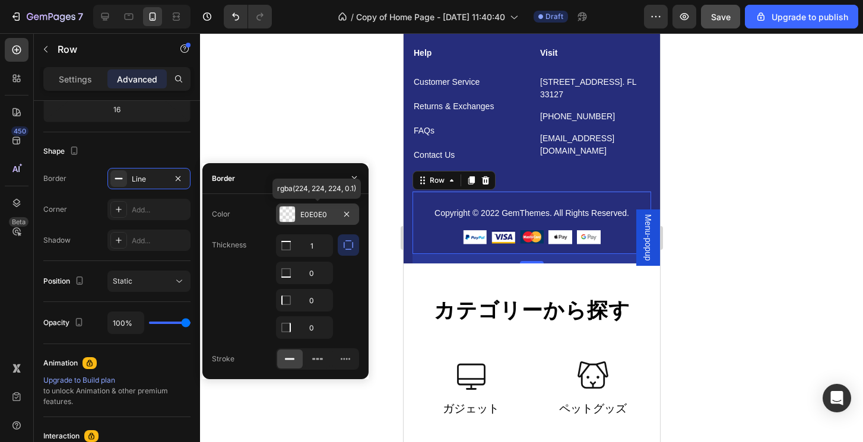
click at [307, 211] on div "E0E0E0" at bounding box center [317, 215] width 34 height 11
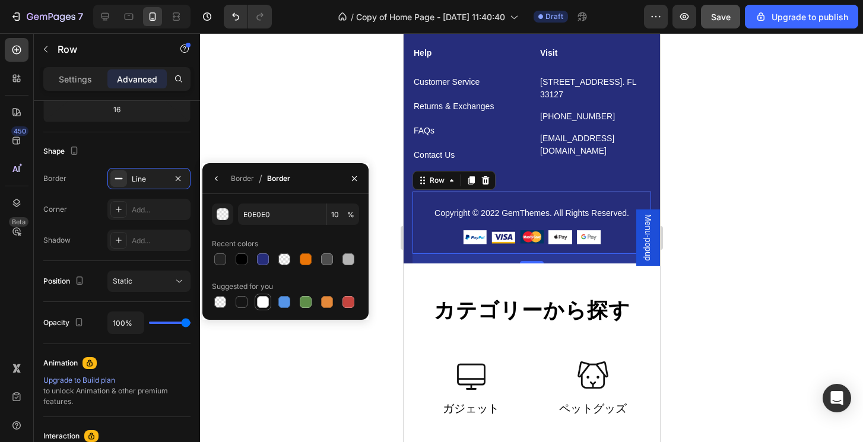
click at [262, 304] on div at bounding box center [263, 302] width 12 height 12
type input "FFFFFF"
type input "100"
click at [734, 218] on div at bounding box center [531, 237] width 663 height 409
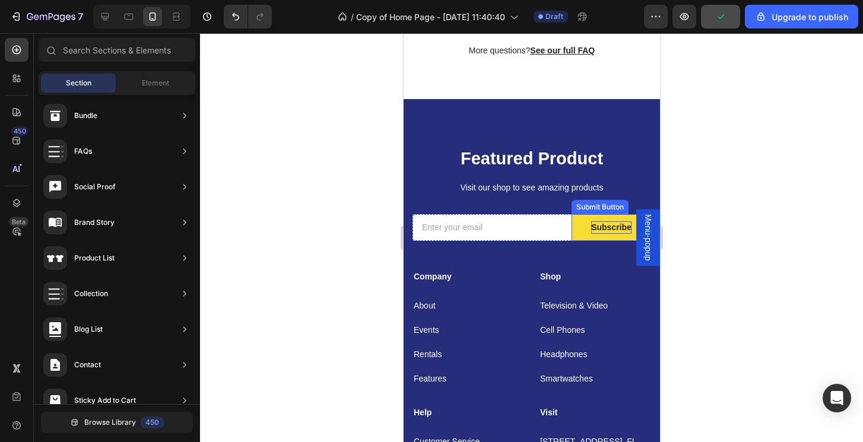
scroll to position [2137, 0]
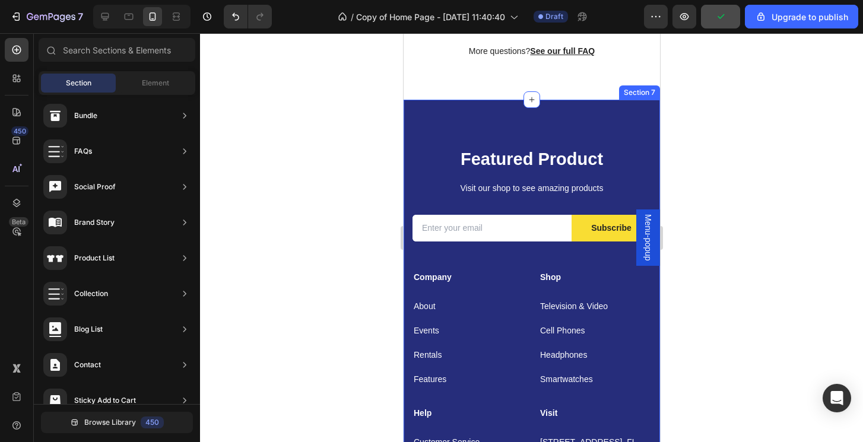
click at [617, 112] on div "Featured Product Heading Visit our shop to see amazing products Text block Emai…" at bounding box center [531, 362] width 256 height 525
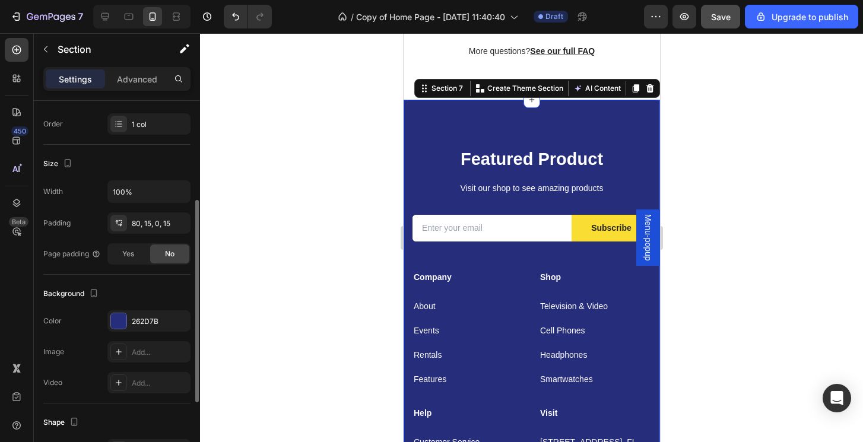
scroll to position [182, 0]
click at [117, 316] on div at bounding box center [118, 320] width 15 height 15
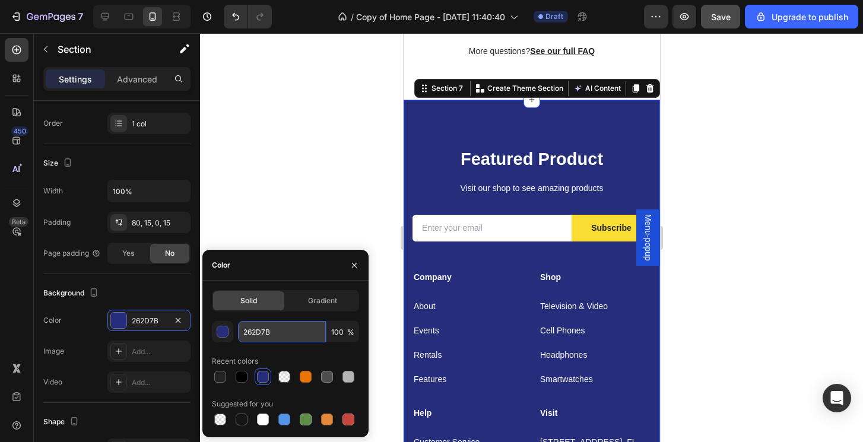
click at [257, 334] on input "262D7B" at bounding box center [282, 331] width 88 height 21
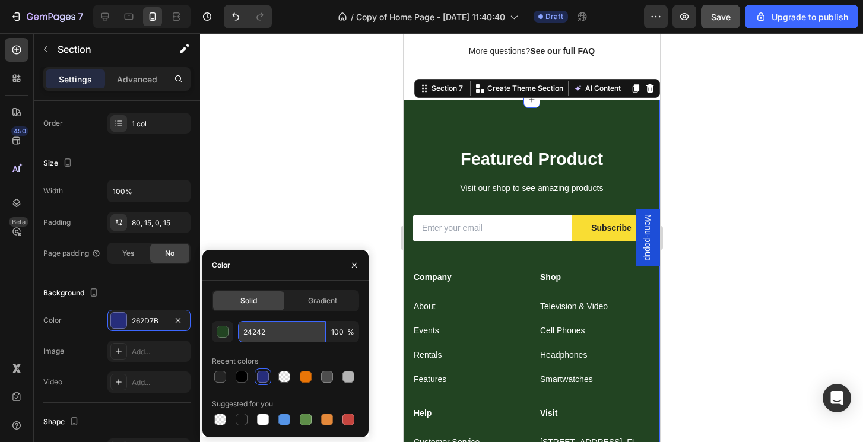
type input "242424"
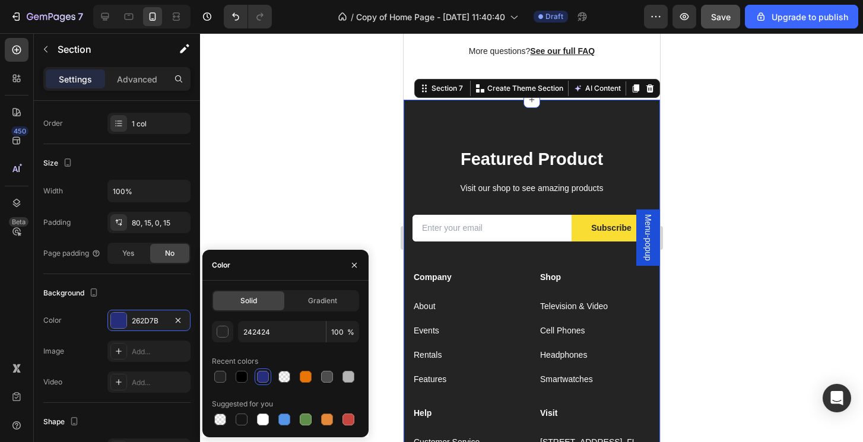
click at [811, 256] on div at bounding box center [531, 237] width 663 height 409
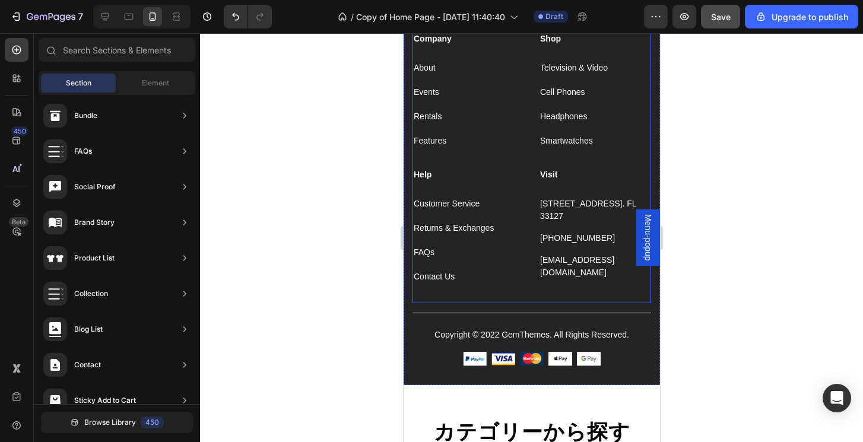
scroll to position [2373, 0]
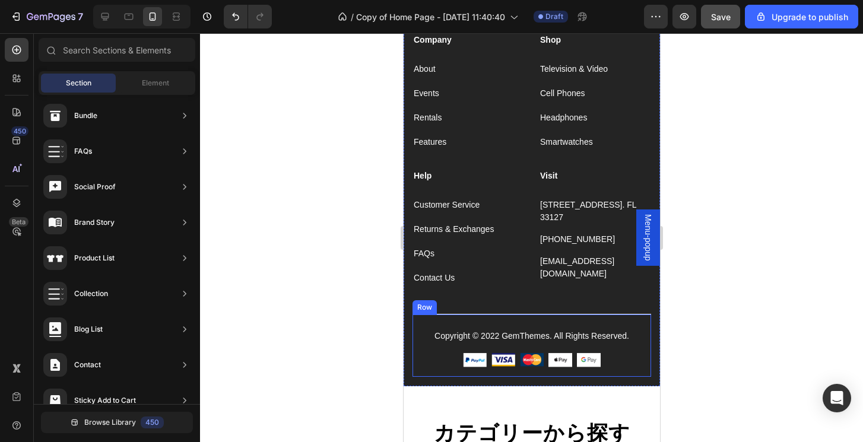
click at [620, 318] on div "Copyright © 2022 GemThemes. All Rights Reserved. Text block Image Image Image I…" at bounding box center [531, 346] width 239 height 64
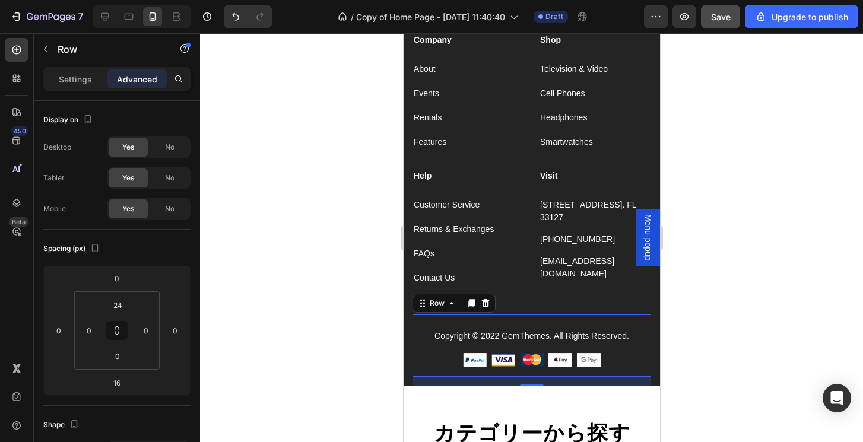
click at [522, 314] on div "Copyright © 2022 GemThemes. All Rights Reserved. Text block Image Image Image I…" at bounding box center [531, 346] width 239 height 64
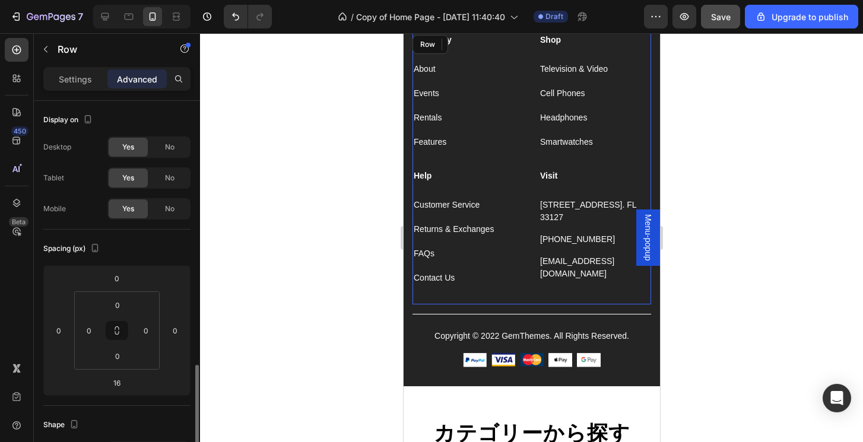
click at [534, 290] on div "Company Text block About Text block Events Text block Rentals Text block Featur…" at bounding box center [531, 169] width 239 height 272
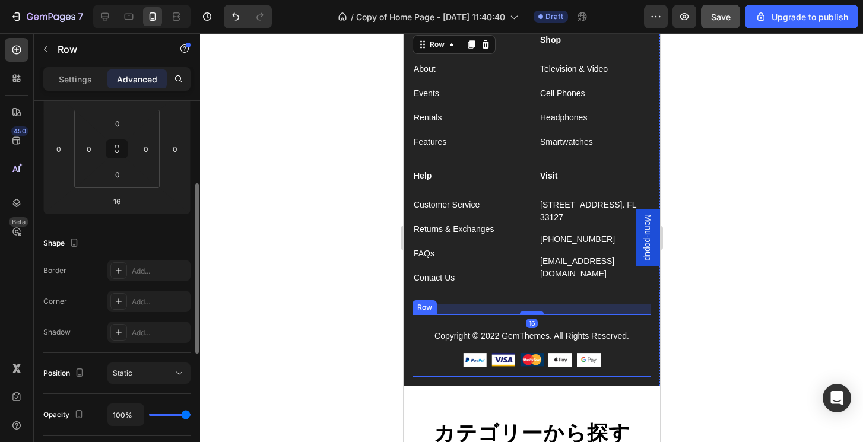
click at [503, 315] on div "Copyright © 2022 GemThemes. All Rights Reserved. Text block Image Image Image I…" at bounding box center [531, 346] width 239 height 64
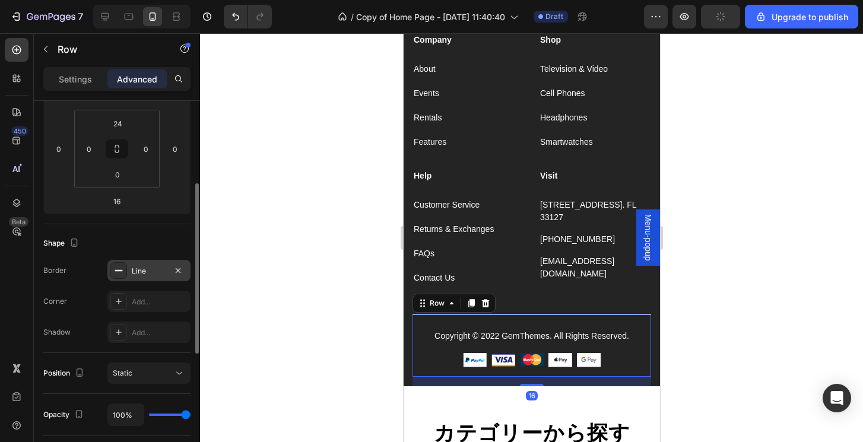
click at [121, 268] on icon at bounding box center [118, 270] width 9 height 9
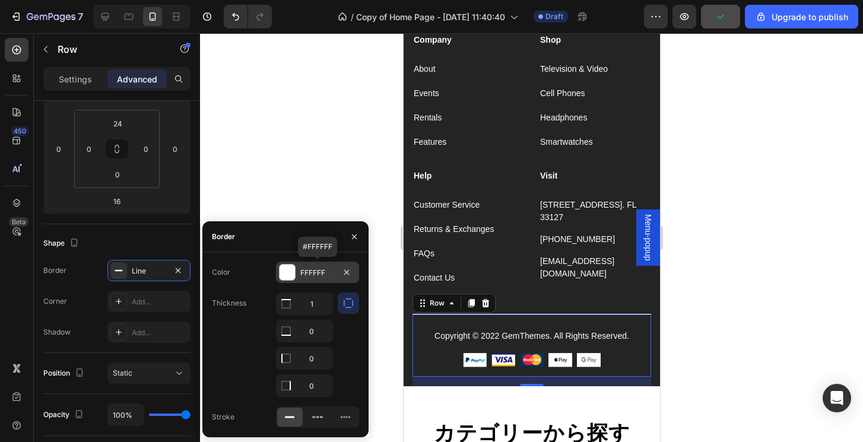
click at [317, 274] on div "FFFFFF" at bounding box center [317, 273] width 34 height 11
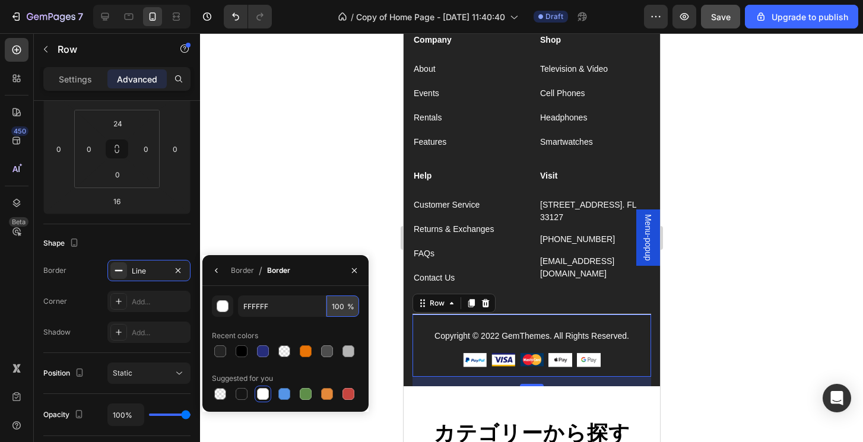
click at [341, 312] on input "100" at bounding box center [342, 306] width 33 height 21
type input "1"
type input "80"
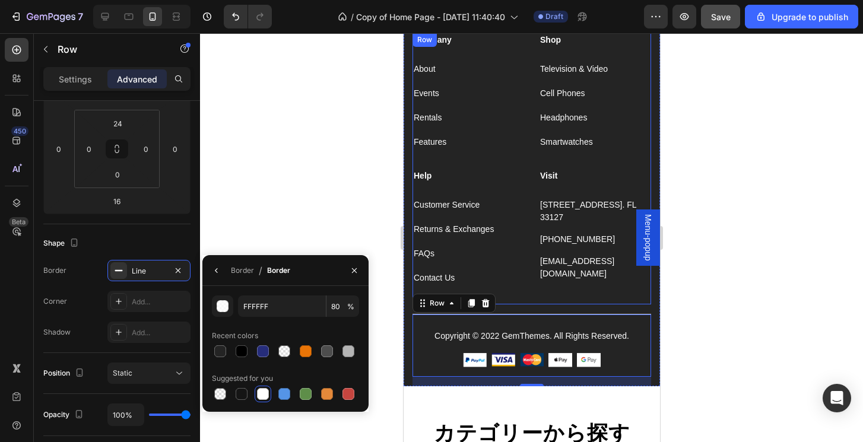
click at [697, 278] on div at bounding box center [531, 237] width 663 height 409
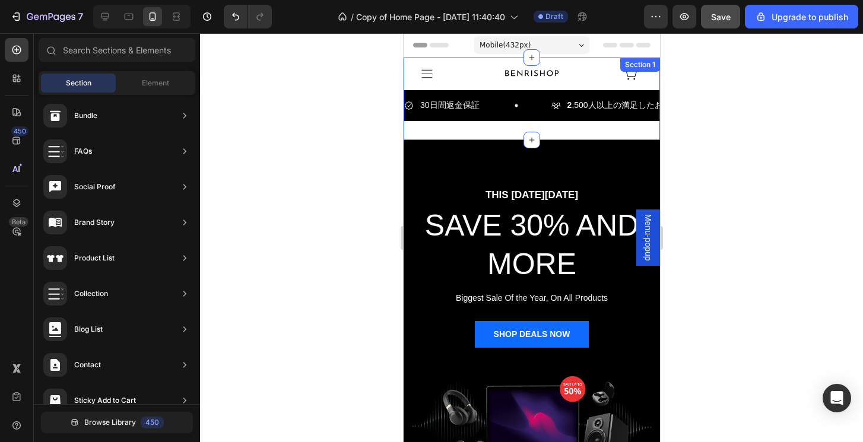
scroll to position [0, 0]
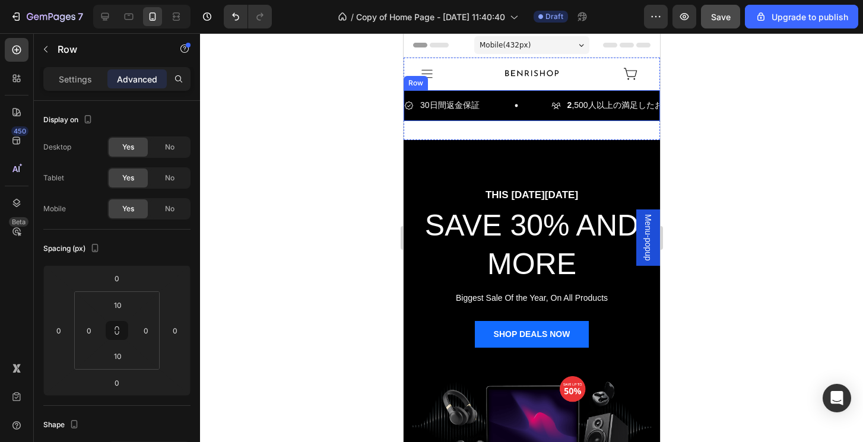
click at [537, 117] on div "30日間返金保証 Item List 2 ,500人以上の満足したお客様 Item List 信頼される日本全国のお客様にご利用いただいています Item L…" at bounding box center [531, 105] width 256 height 30
click at [85, 88] on div "Settings" at bounding box center [75, 78] width 59 height 19
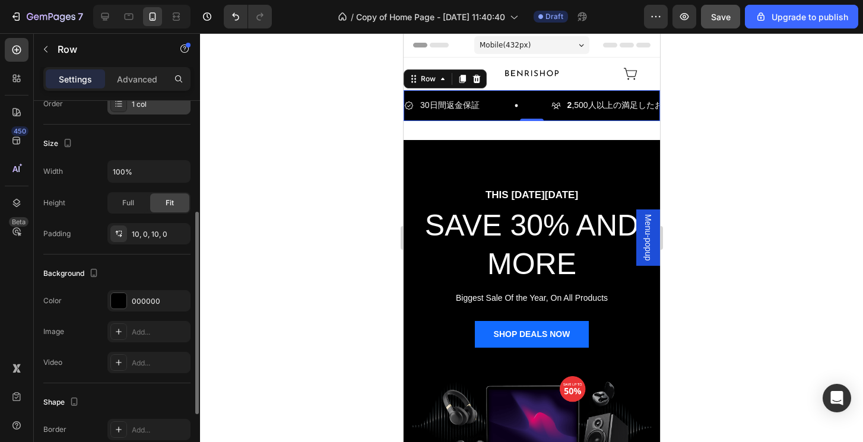
scroll to position [202, 0]
click at [147, 296] on div "000000" at bounding box center [149, 300] width 34 height 11
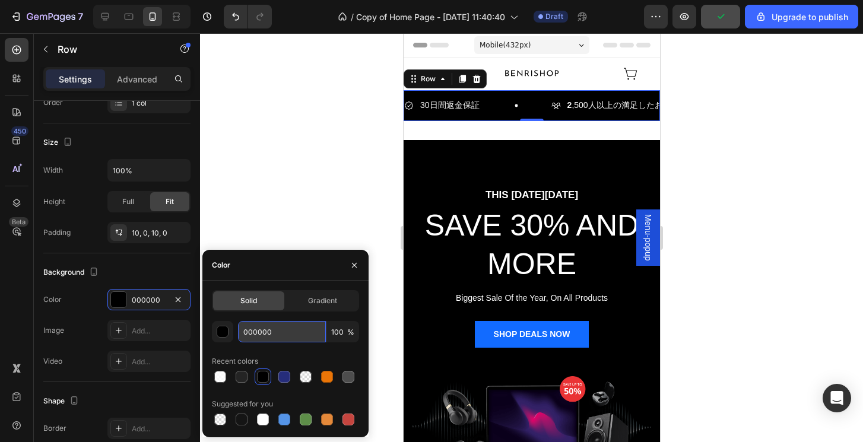
click at [267, 328] on input "000000" at bounding box center [282, 331] width 88 height 21
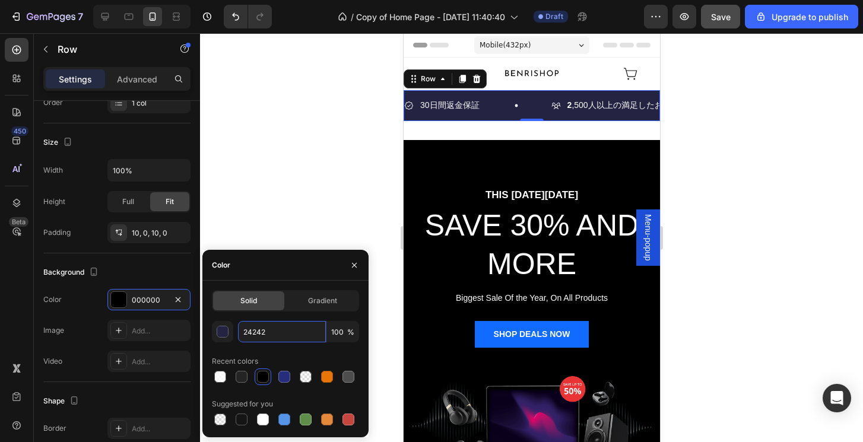
type input "242424"
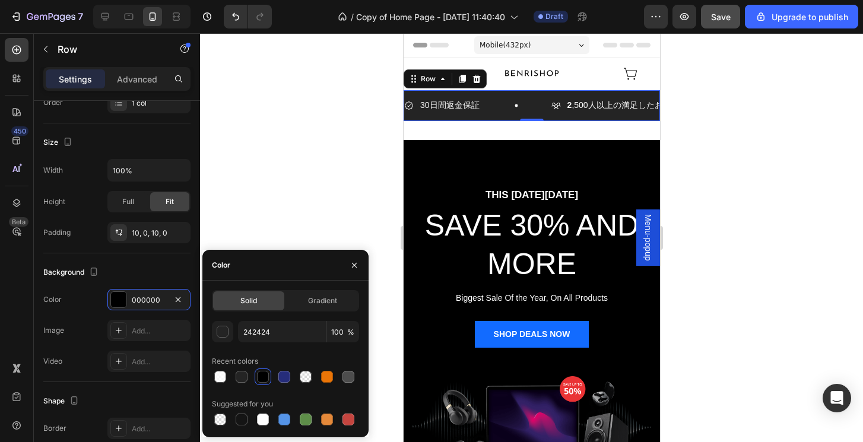
click at [763, 286] on div at bounding box center [531, 237] width 663 height 409
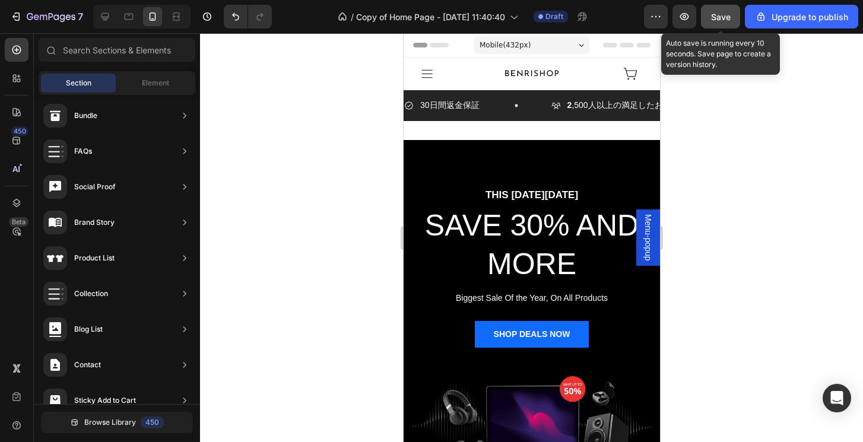
click at [722, 14] on span "Save" at bounding box center [721, 17] width 20 height 10
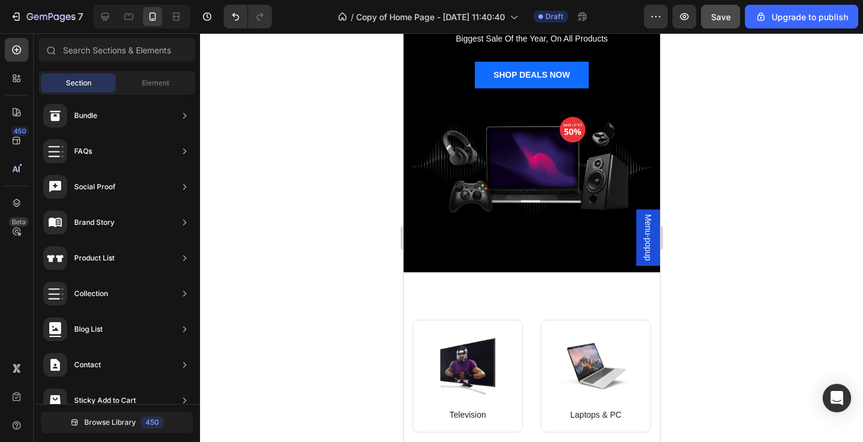
scroll to position [258, 0]
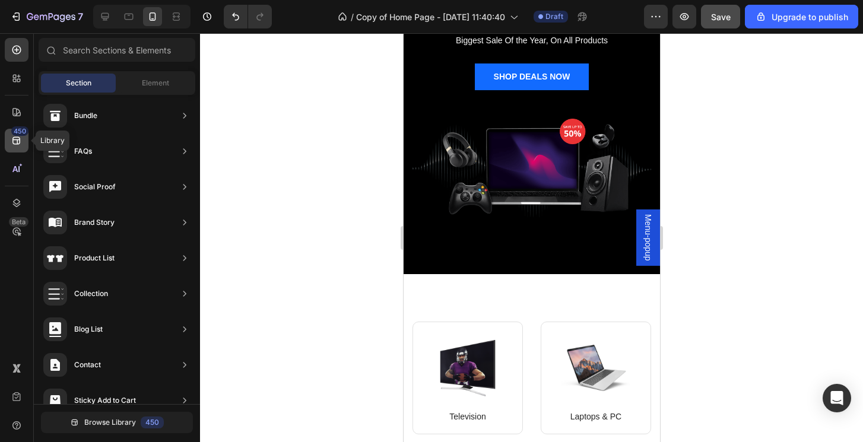
click at [11, 138] on icon at bounding box center [17, 141] width 12 height 12
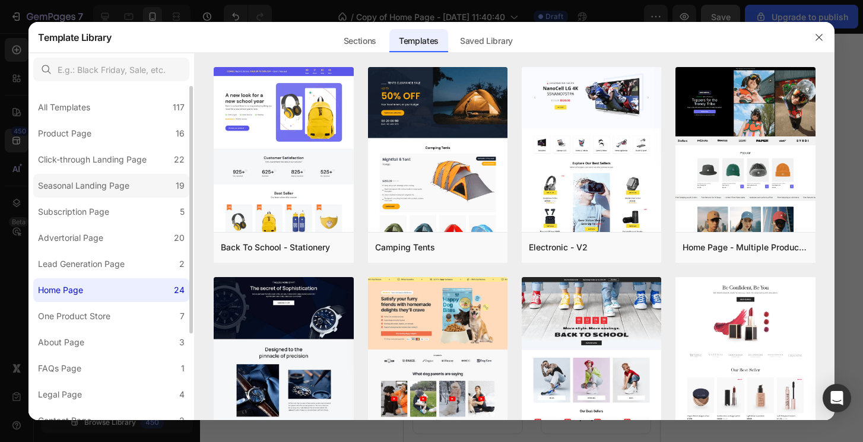
click at [160, 187] on label "Seasonal Landing Page 19" at bounding box center [111, 186] width 156 height 24
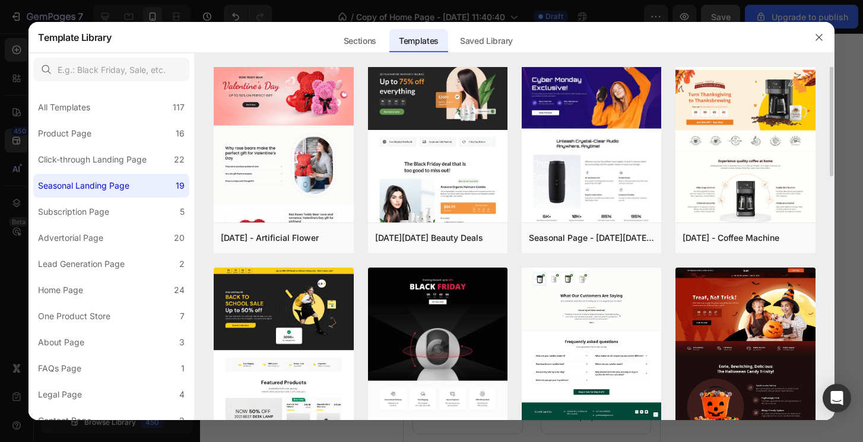
scroll to position [0, 0]
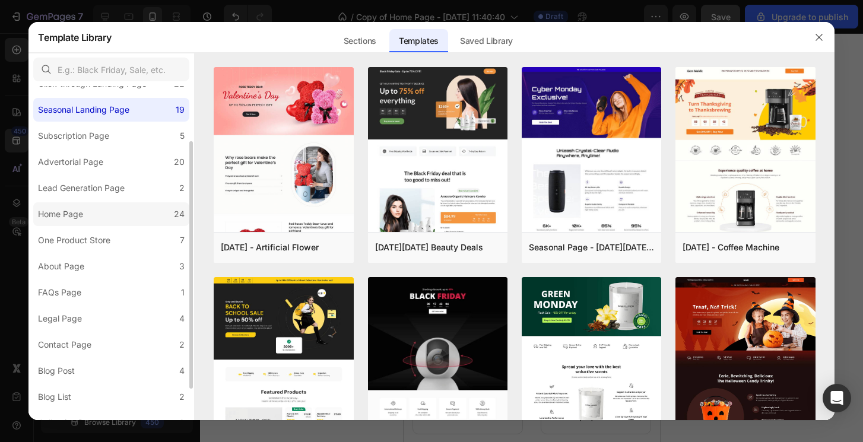
click at [128, 215] on label "Home Page 24" at bounding box center [111, 214] width 156 height 24
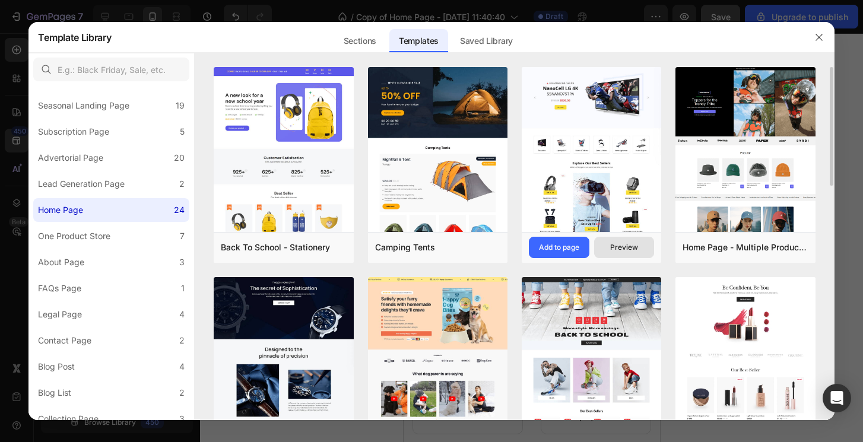
click at [611, 246] on div "Preview" at bounding box center [624, 247] width 28 height 11
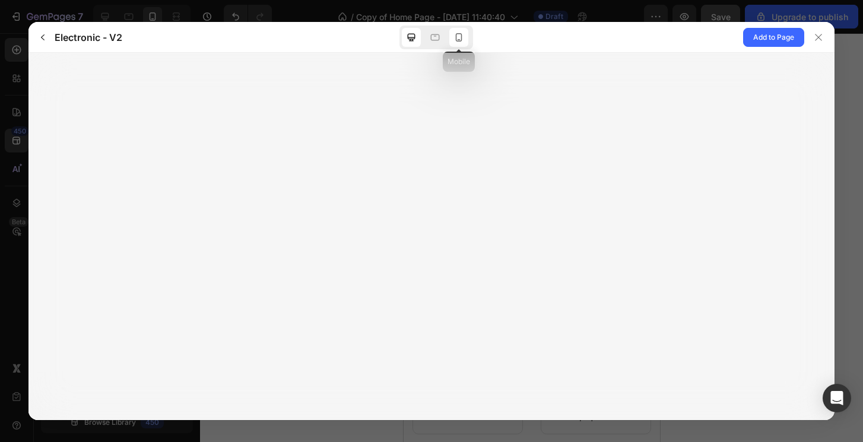
click at [461, 37] on icon at bounding box center [459, 37] width 7 height 8
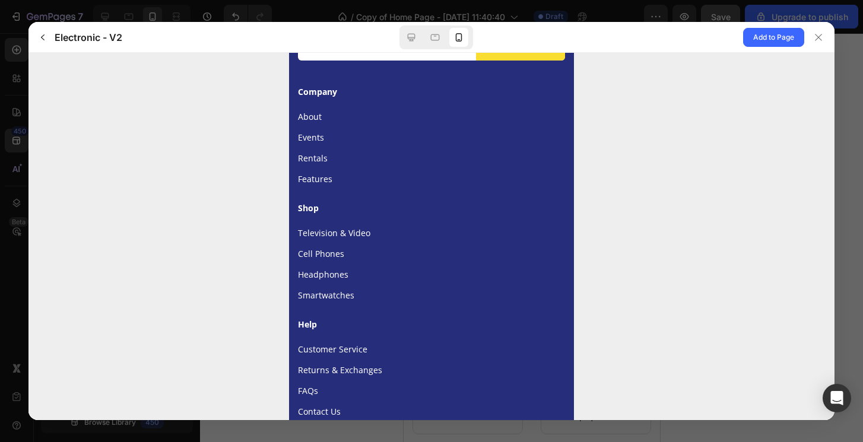
scroll to position [4715, 0]
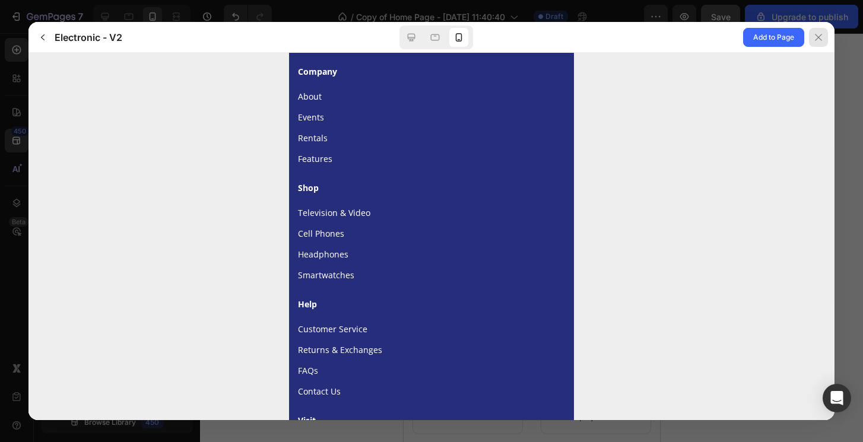
click at [815, 40] on icon at bounding box center [818, 37] width 9 height 9
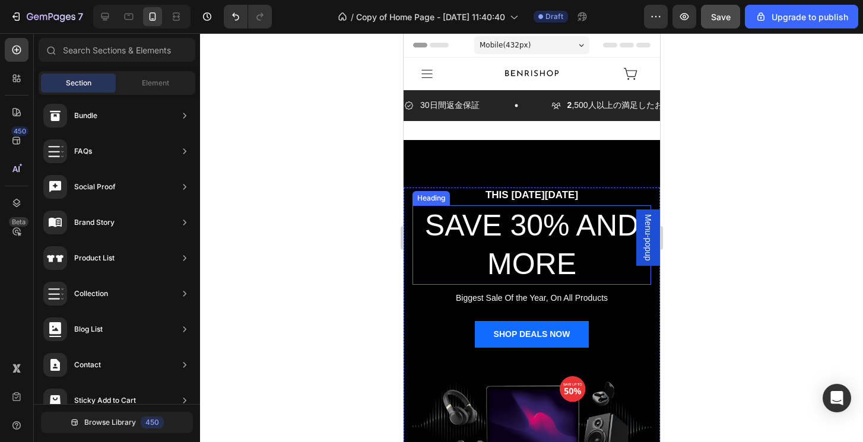
scroll to position [0, 0]
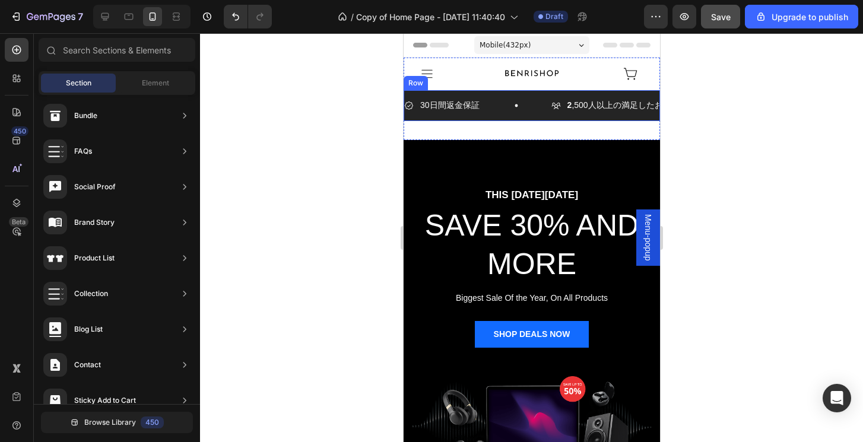
click at [531, 118] on div "30日間返金保証 Item List 2 ,500人以上の満足したお客様 Item List 信頼される日本全国のお客様にご利用いただいています Item L…" at bounding box center [531, 105] width 256 height 30
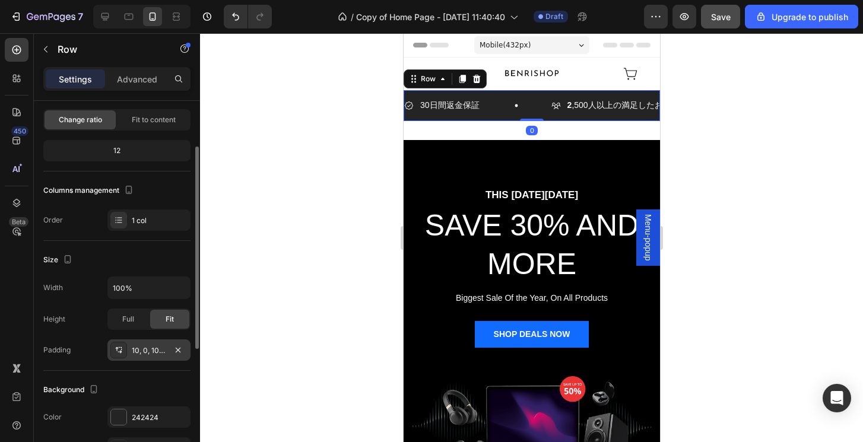
scroll to position [109, 0]
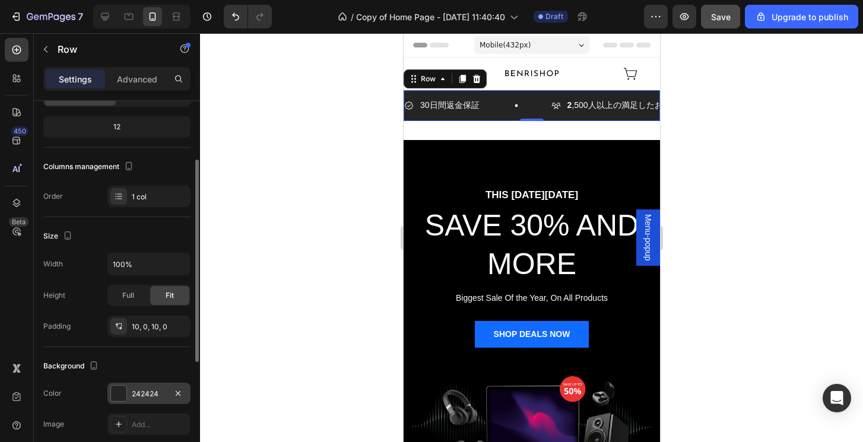
click at [123, 396] on div at bounding box center [118, 393] width 15 height 15
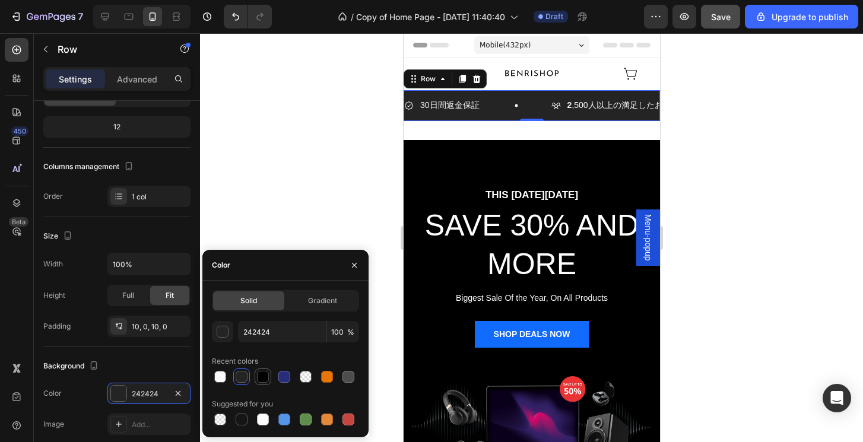
click at [262, 381] on div at bounding box center [263, 377] width 12 height 12
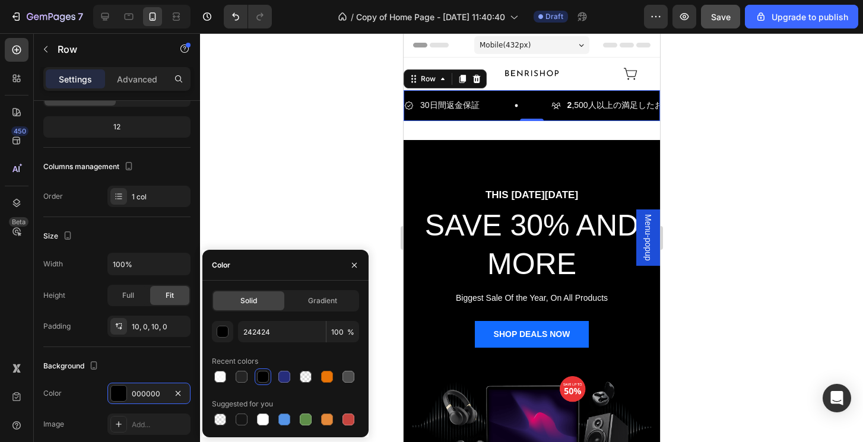
type input "000000"
click at [748, 208] on div at bounding box center [531, 237] width 663 height 409
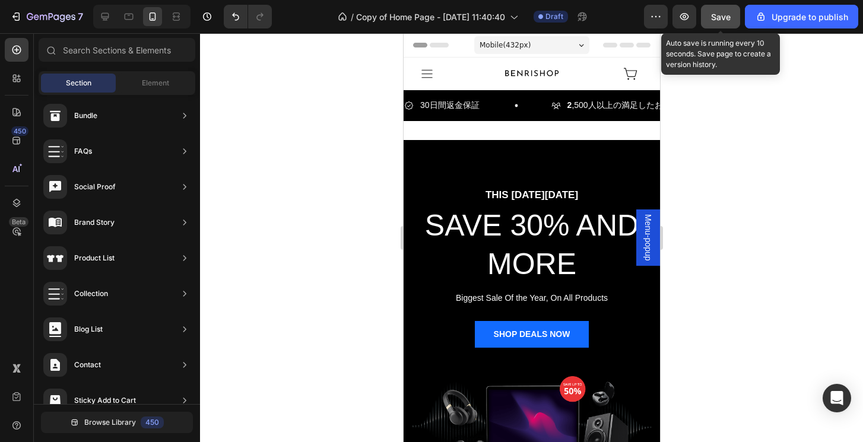
click at [728, 20] on span "Save" at bounding box center [721, 17] width 20 height 10
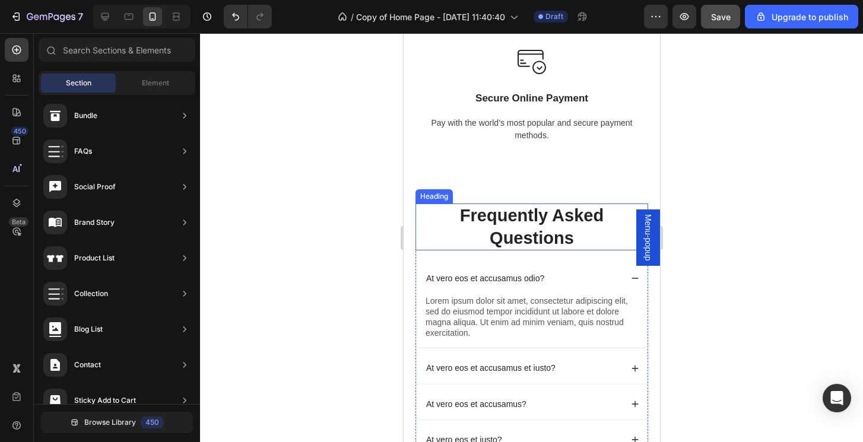
scroll to position [1644, 0]
drag, startPoint x: 755, startPoint y: 224, endPoint x: 732, endPoint y: 227, distance: 22.7
click at [755, 224] on div at bounding box center [531, 237] width 663 height 409
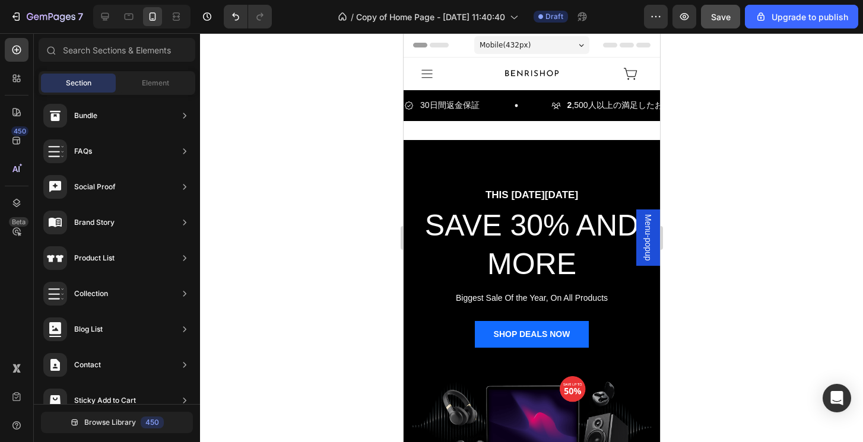
scroll to position [0, 0]
click at [421, 78] on icon "Dialog" at bounding box center [426, 73] width 15 height 15
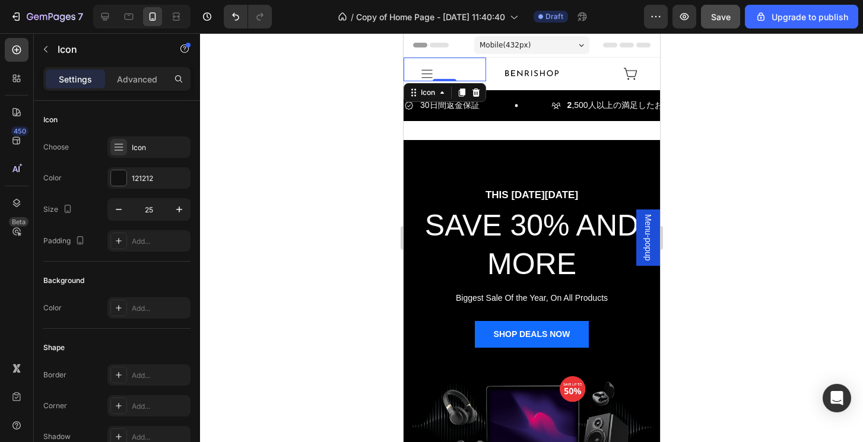
click at [427, 74] on icon "Dialog" at bounding box center [426, 74] width 11 height 8
click at [426, 75] on icon "Dialog" at bounding box center [426, 73] width 15 height 15
click at [653, 240] on span "Menu-popup" at bounding box center [648, 237] width 12 height 47
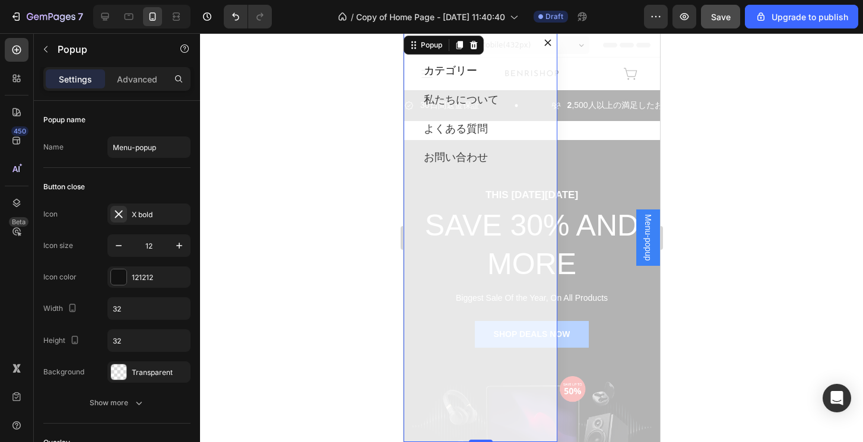
scroll to position [1, 0]
click at [548, 43] on icon "Dialog content" at bounding box center [547, 42] width 7 height 7
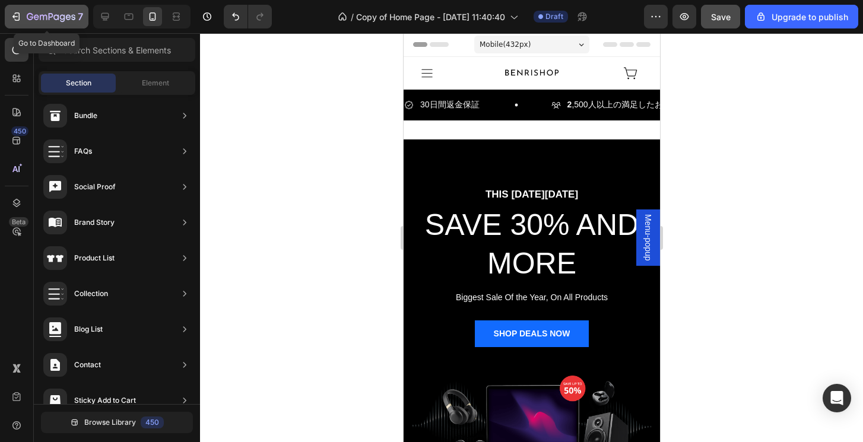
click at [53, 16] on icon "button" at bounding box center [51, 16] width 5 height 7
